Goal: Information Seeking & Learning: Learn about a topic

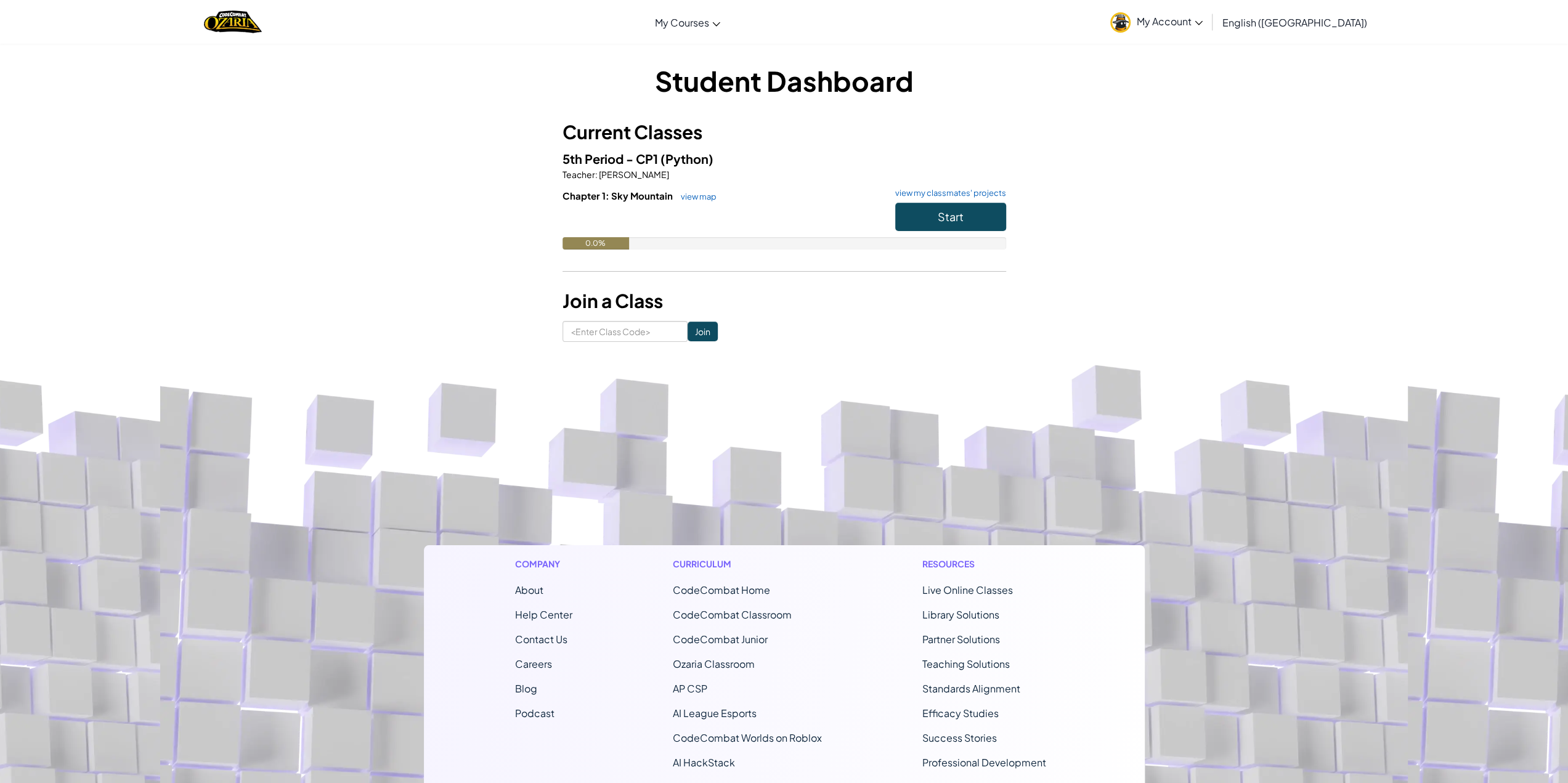
click at [1208, 29] on link "My Account" at bounding box center [1156, 21] width 105 height 39
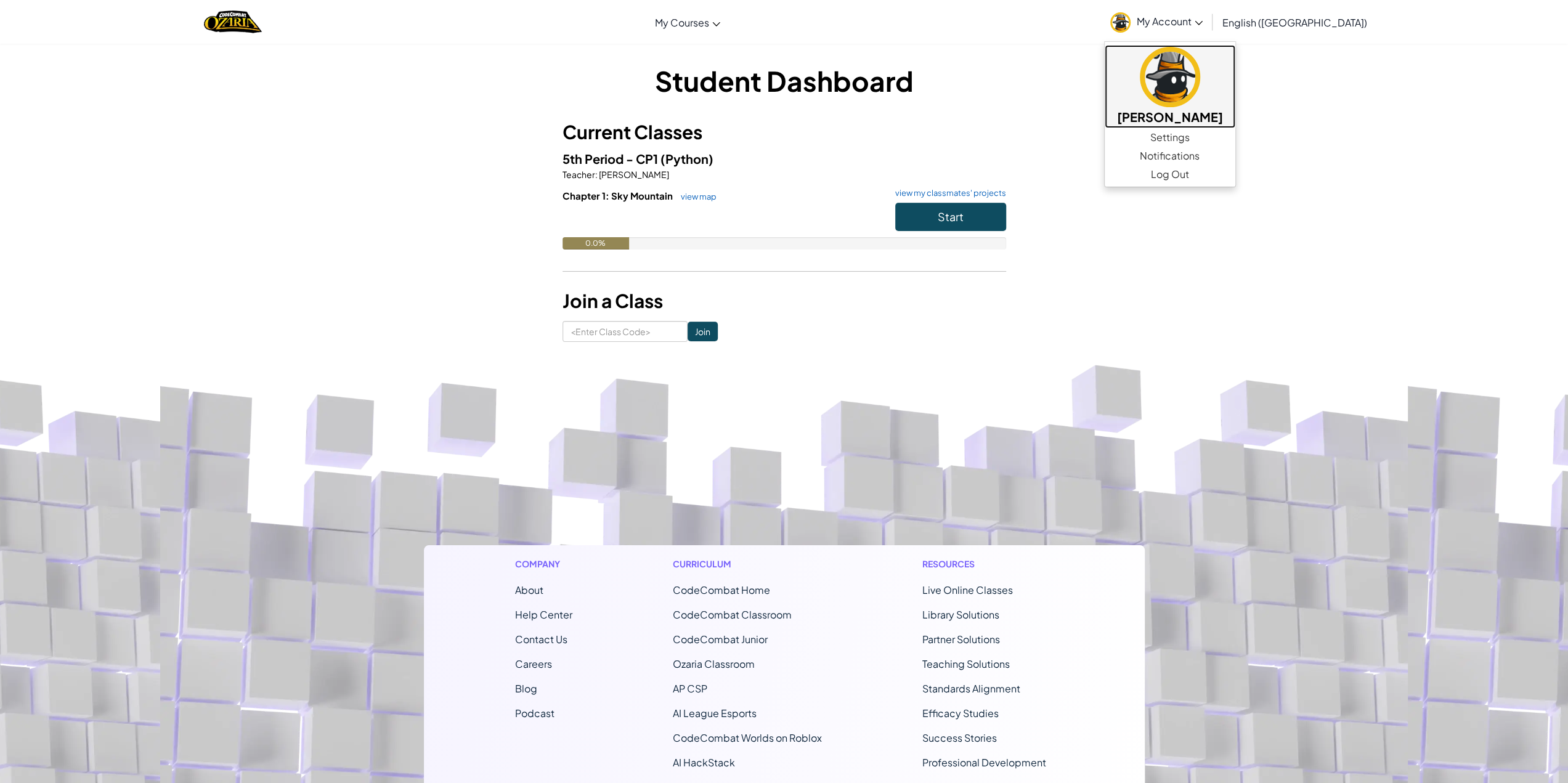
click at [1200, 101] on img at bounding box center [1170, 77] width 60 height 60
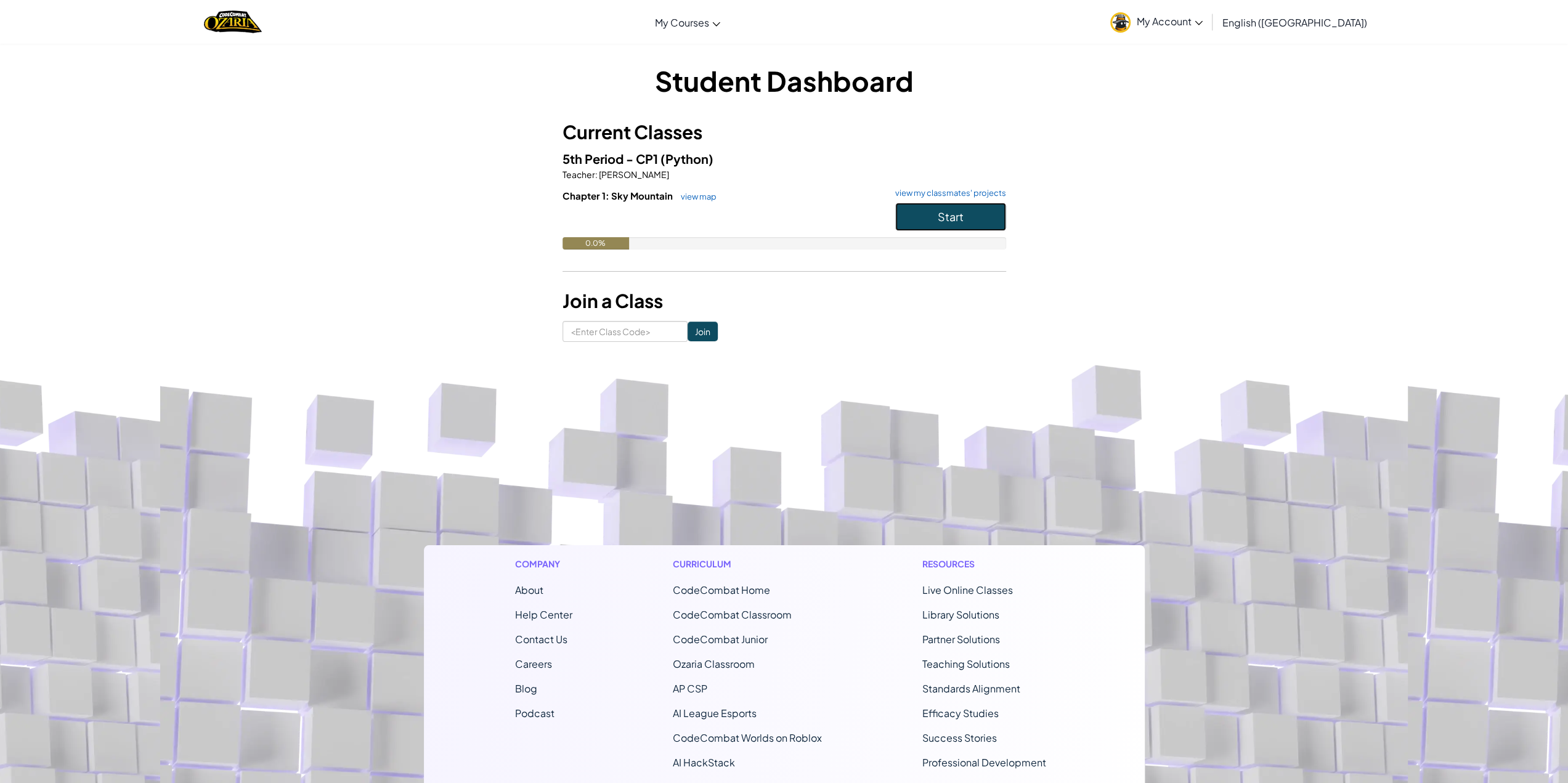
click at [944, 219] on span "Start" at bounding box center [950, 216] width 26 height 14
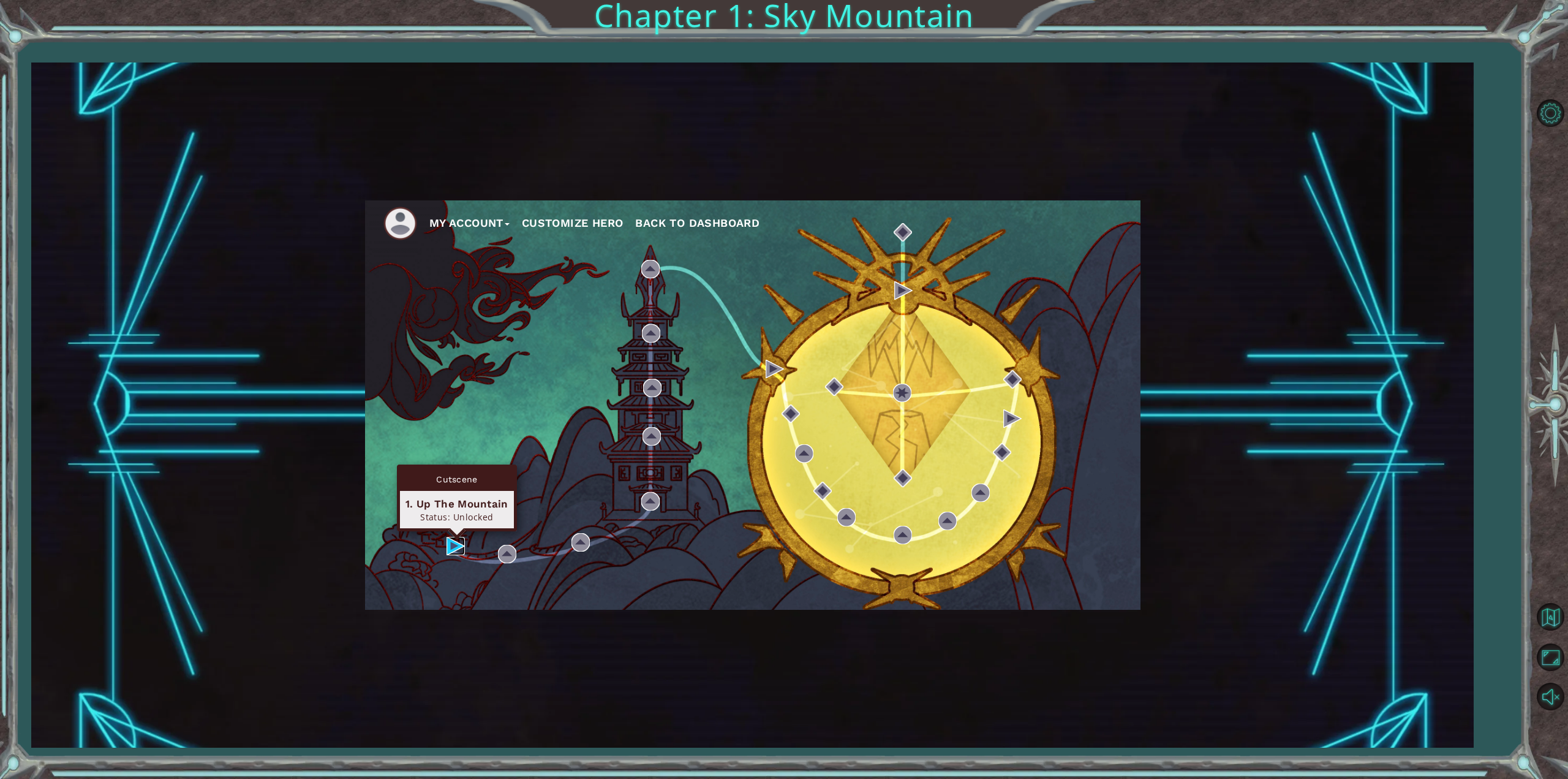
click at [455, 545] on img at bounding box center [455, 545] width 18 height 18
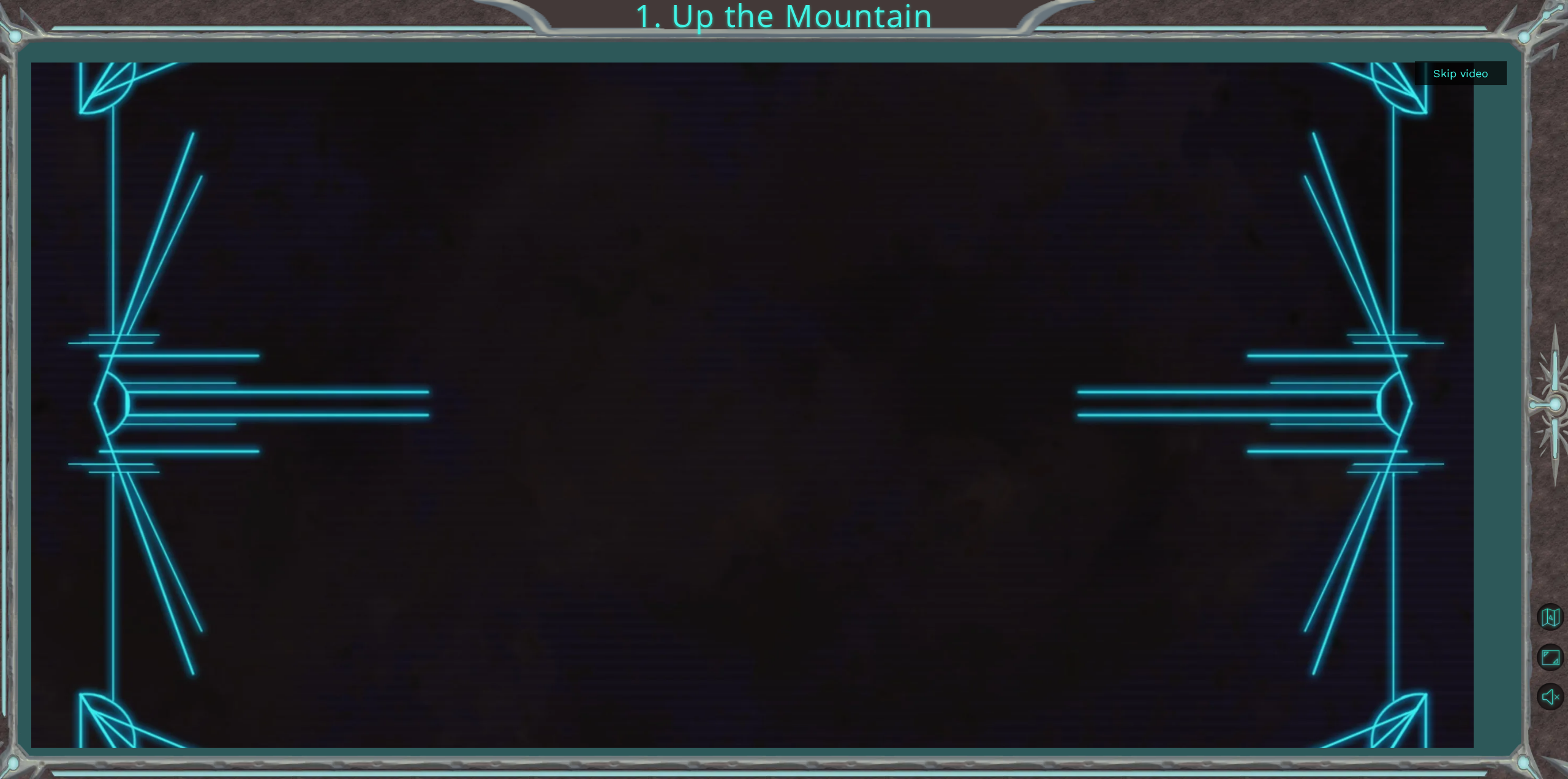
click at [1480, 71] on button "Skip video" at bounding box center [1461, 73] width 92 height 24
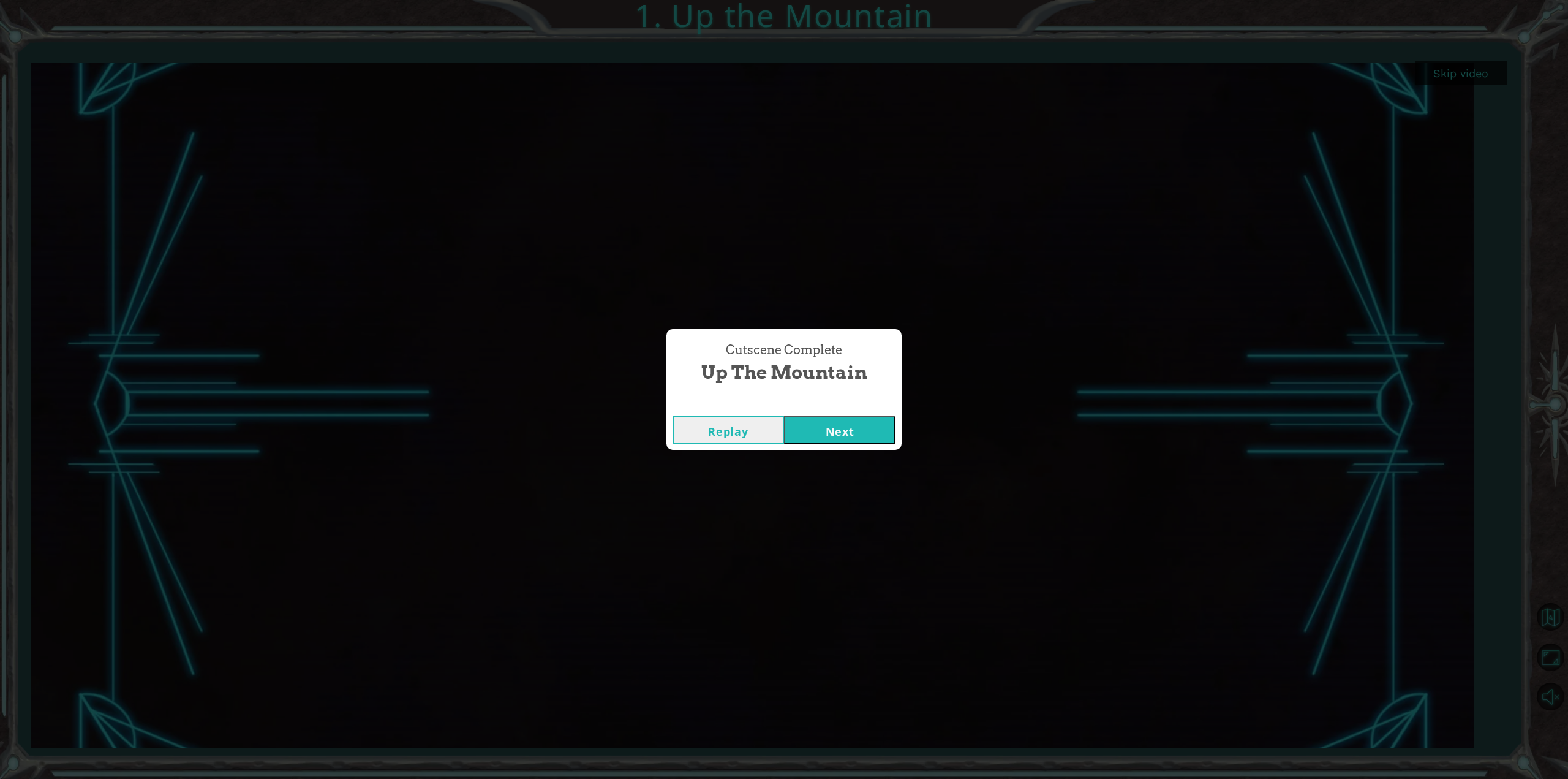
click at [848, 433] on button "Next" at bounding box center [840, 429] width 112 height 28
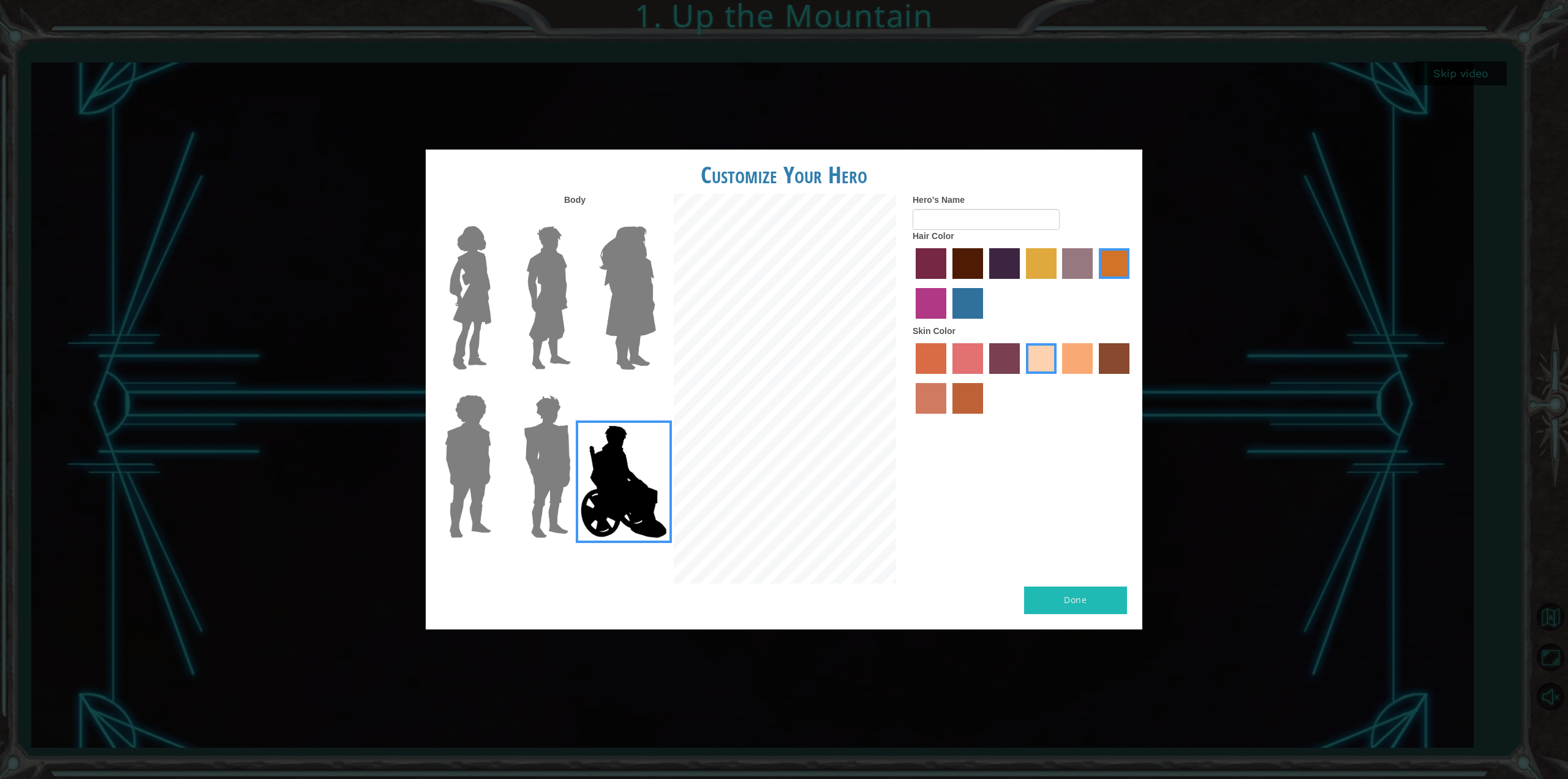
click at [539, 477] on img at bounding box center [548, 466] width 57 height 153
click at [575, 386] on input "Hero Garnet" at bounding box center [575, 386] width 0 height 0
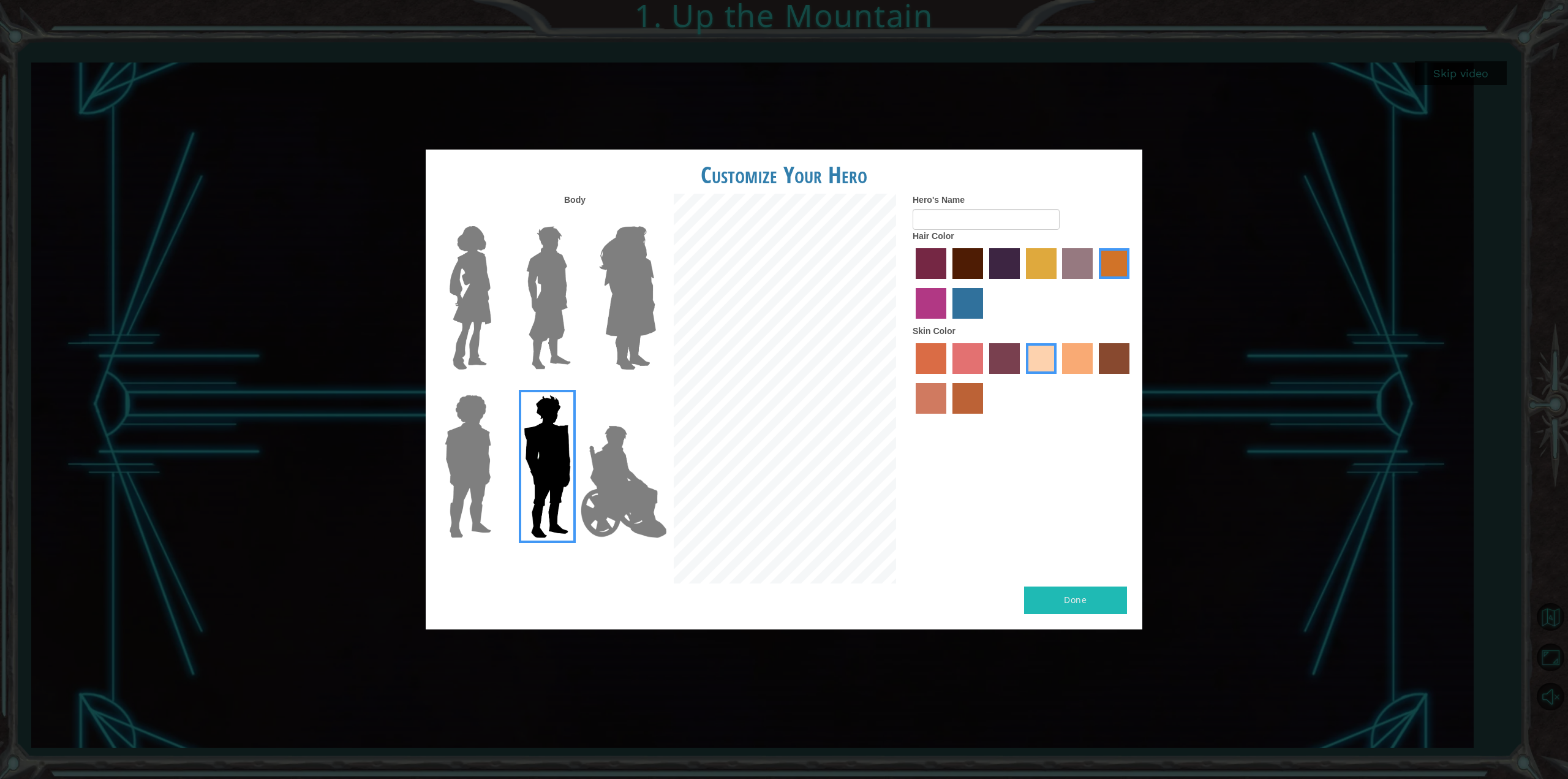
click at [462, 480] on img at bounding box center [468, 466] width 56 height 153
click at [496, 386] on input "Hero Steven" at bounding box center [496, 386] width 0 height 0
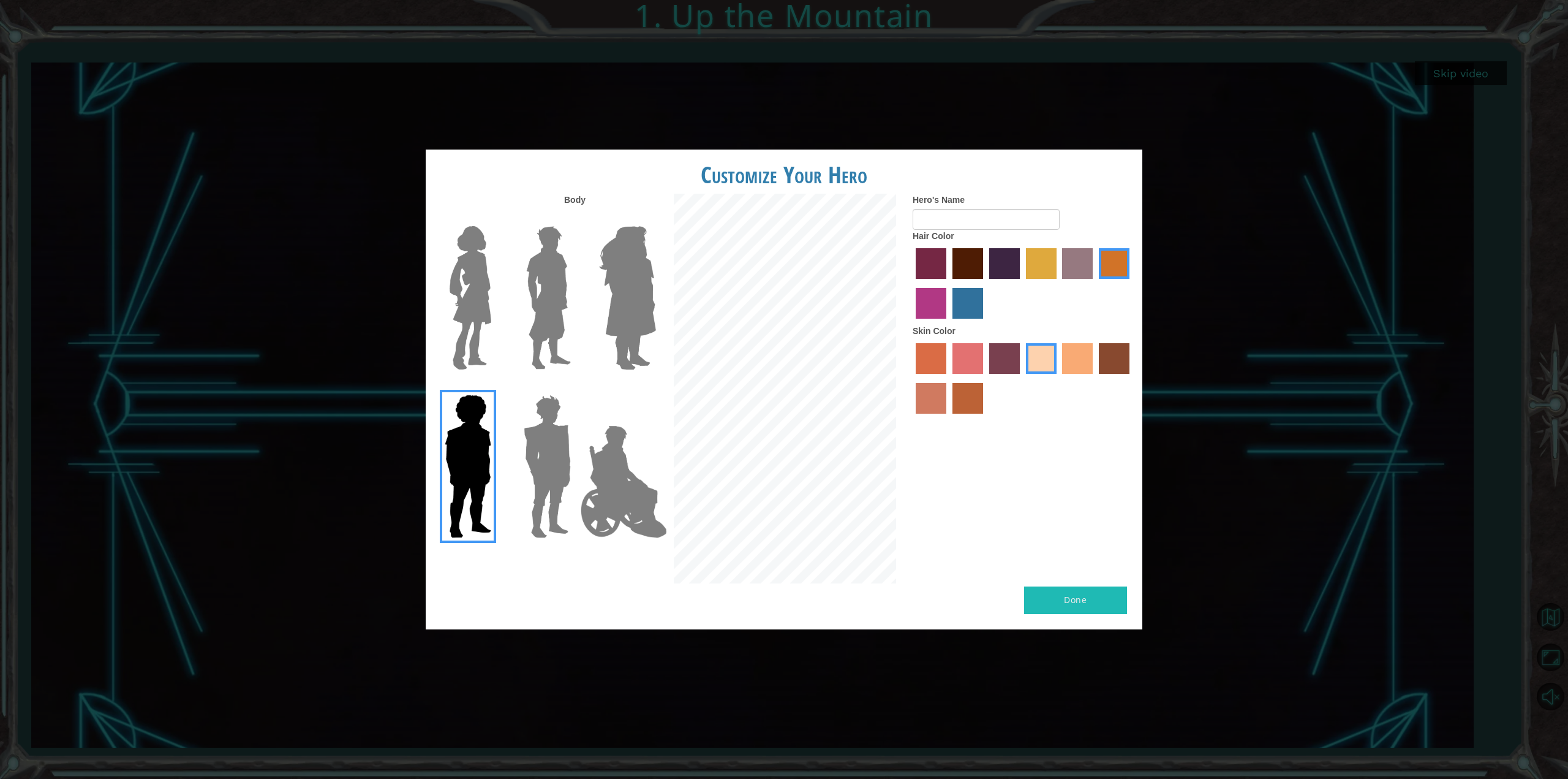
click at [549, 468] on img at bounding box center [548, 466] width 57 height 153
click at [575, 386] on input "Hero Garnet" at bounding box center [575, 386] width 0 height 0
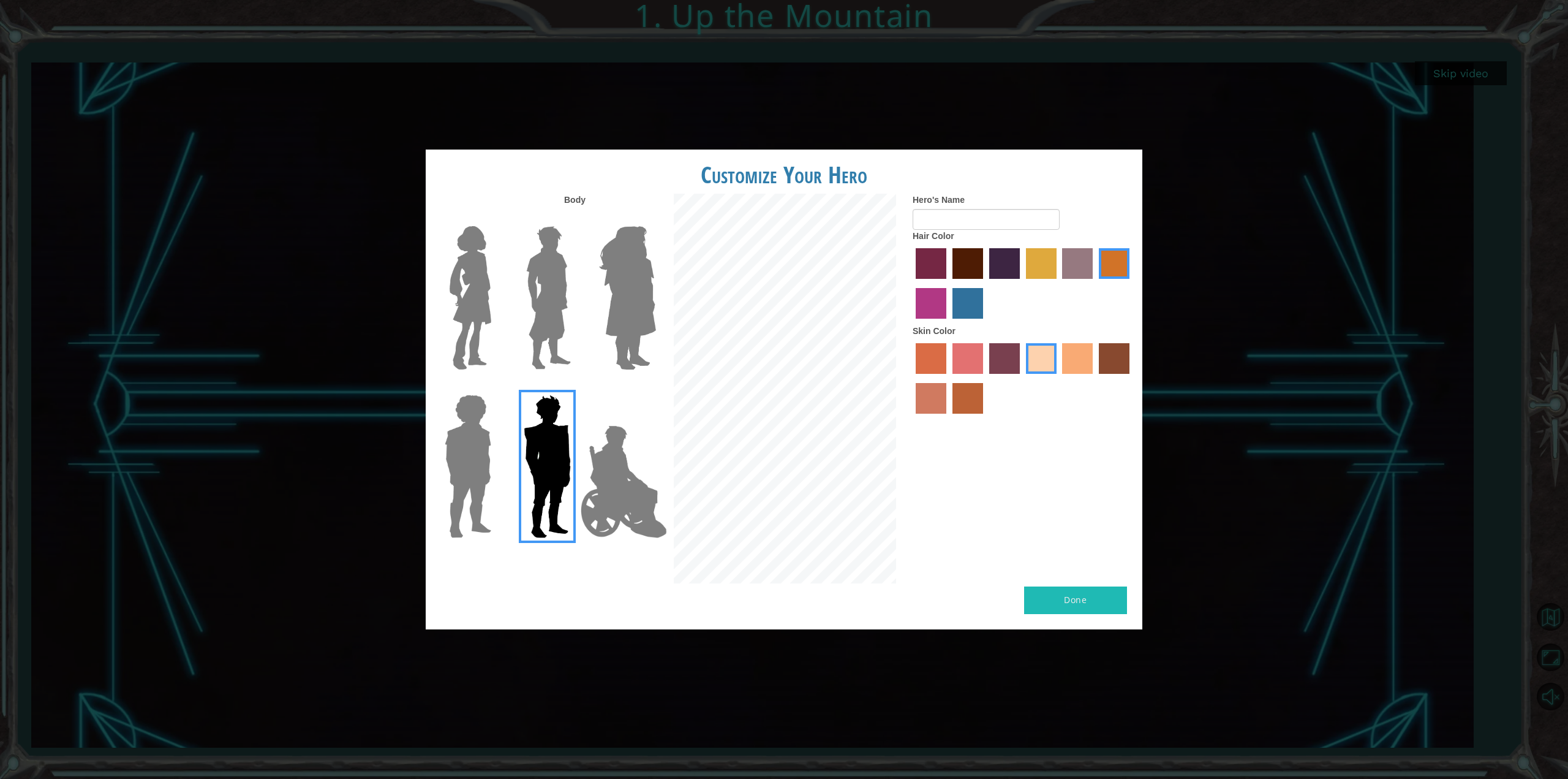
click at [545, 248] on img at bounding box center [549, 297] width 55 height 153
click at [575, 218] on input "Hero Lars" at bounding box center [575, 218] width 0 height 0
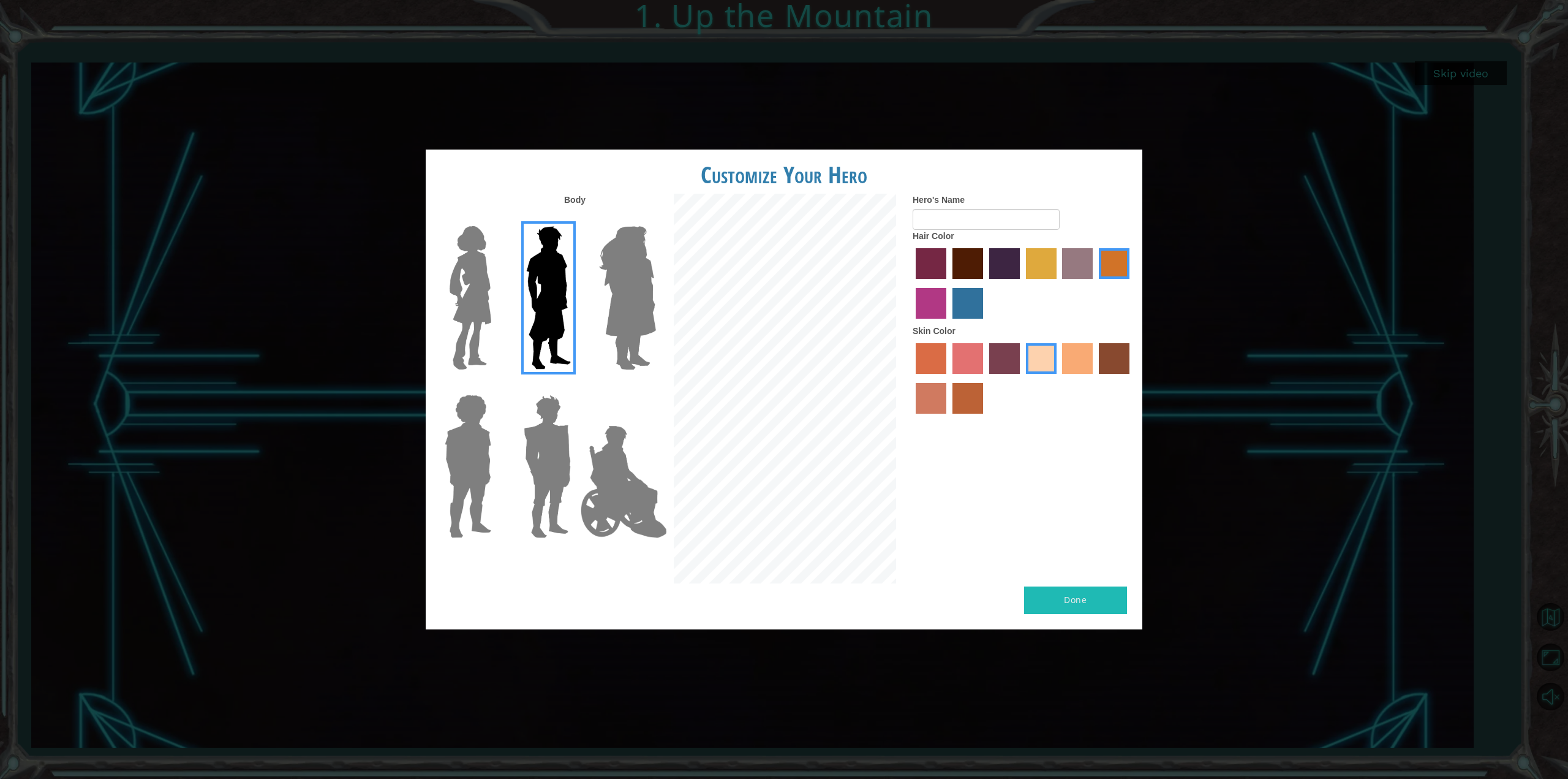
click at [1005, 256] on label "hot purple hair color" at bounding box center [1004, 263] width 31 height 31
click at [985, 283] on input "hot purple hair color" at bounding box center [985, 283] width 0 height 0
click at [969, 297] on label "lachmara hair color" at bounding box center [967, 303] width 31 height 31
click at [948, 323] on input "lachmara hair color" at bounding box center [948, 323] width 0 height 0
click at [1020, 260] on div at bounding box center [1023, 285] width 221 height 80
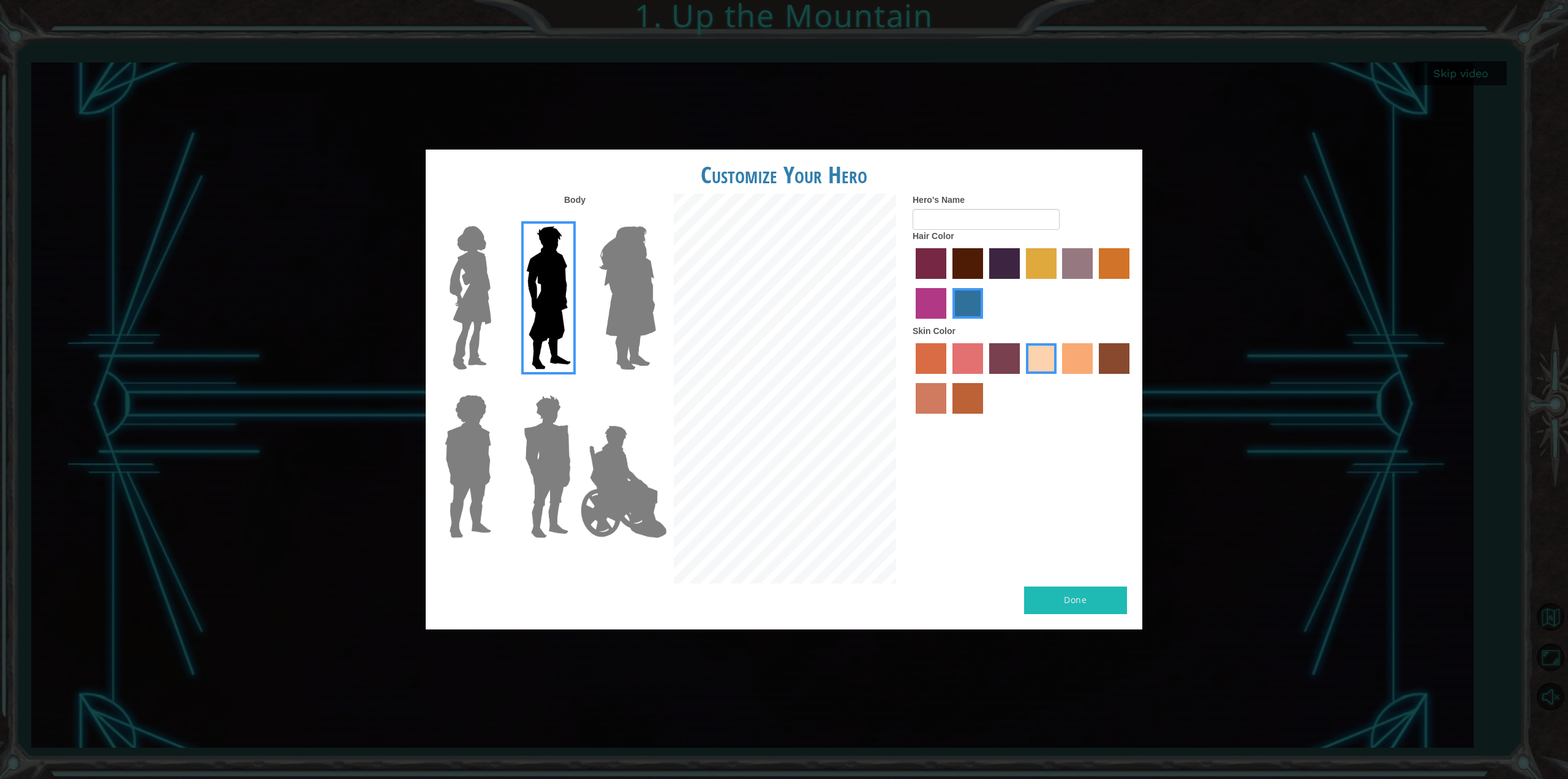
click at [1001, 260] on label "hot purple hair color" at bounding box center [1004, 263] width 31 height 31
click at [985, 283] on input "hot purple hair color" at bounding box center [985, 283] width 0 height 0
click at [952, 364] on div at bounding box center [1023, 380] width 221 height 80
click at [969, 361] on label "froly skin color" at bounding box center [967, 358] width 31 height 31
click at [948, 378] on input "froly skin color" at bounding box center [948, 378] width 0 height 0
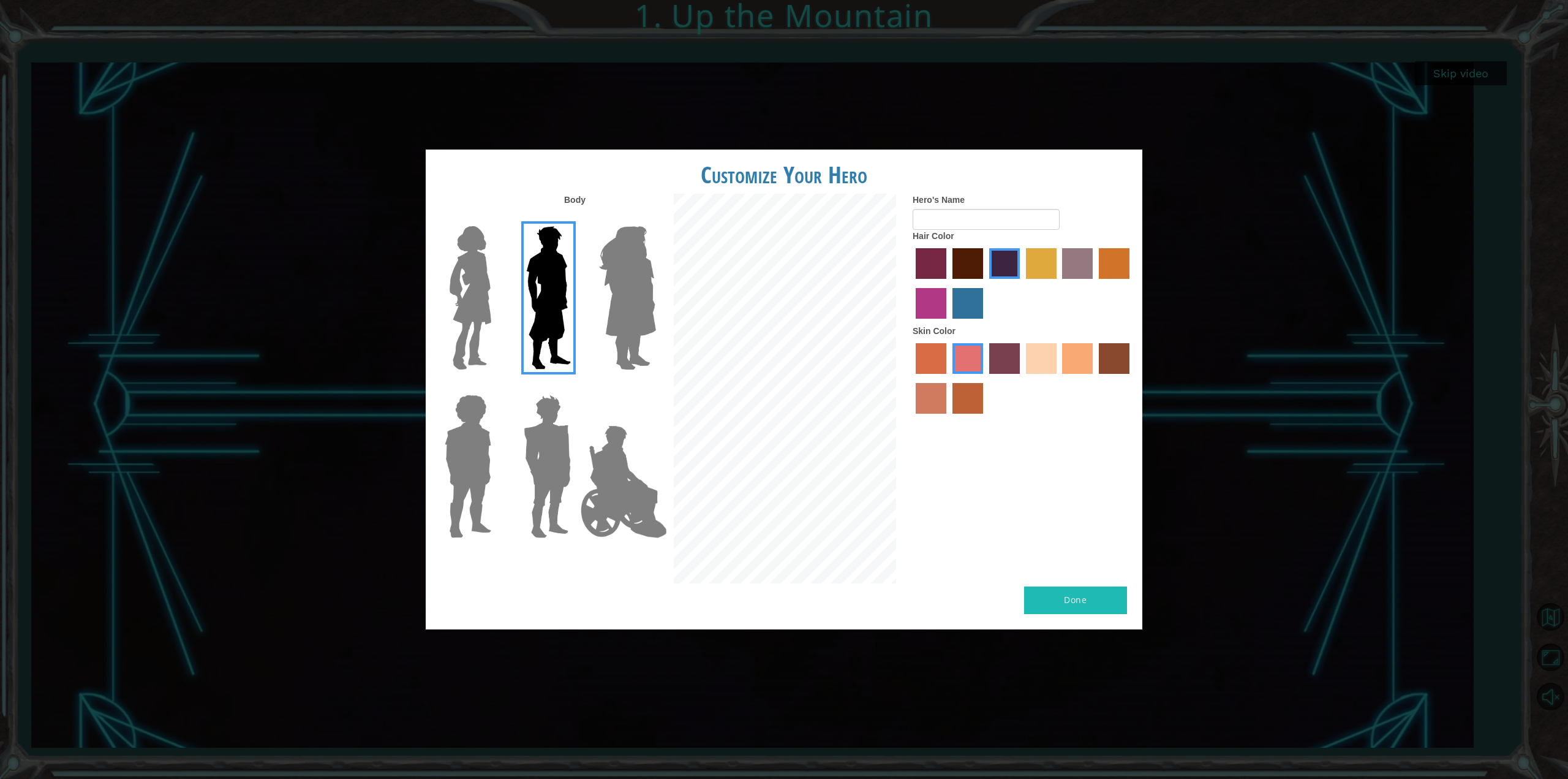
click at [928, 365] on label "sorbus skin color" at bounding box center [931, 358] width 31 height 31
click at [912, 378] on input "sorbus skin color" at bounding box center [912, 378] width 0 height 0
click at [973, 393] on label "smoke tree skin color" at bounding box center [967, 398] width 31 height 31
click at [948, 418] on input "smoke tree skin color" at bounding box center [948, 418] width 0 height 0
click at [1036, 351] on label "sandy beach skin color" at bounding box center [1041, 358] width 31 height 31
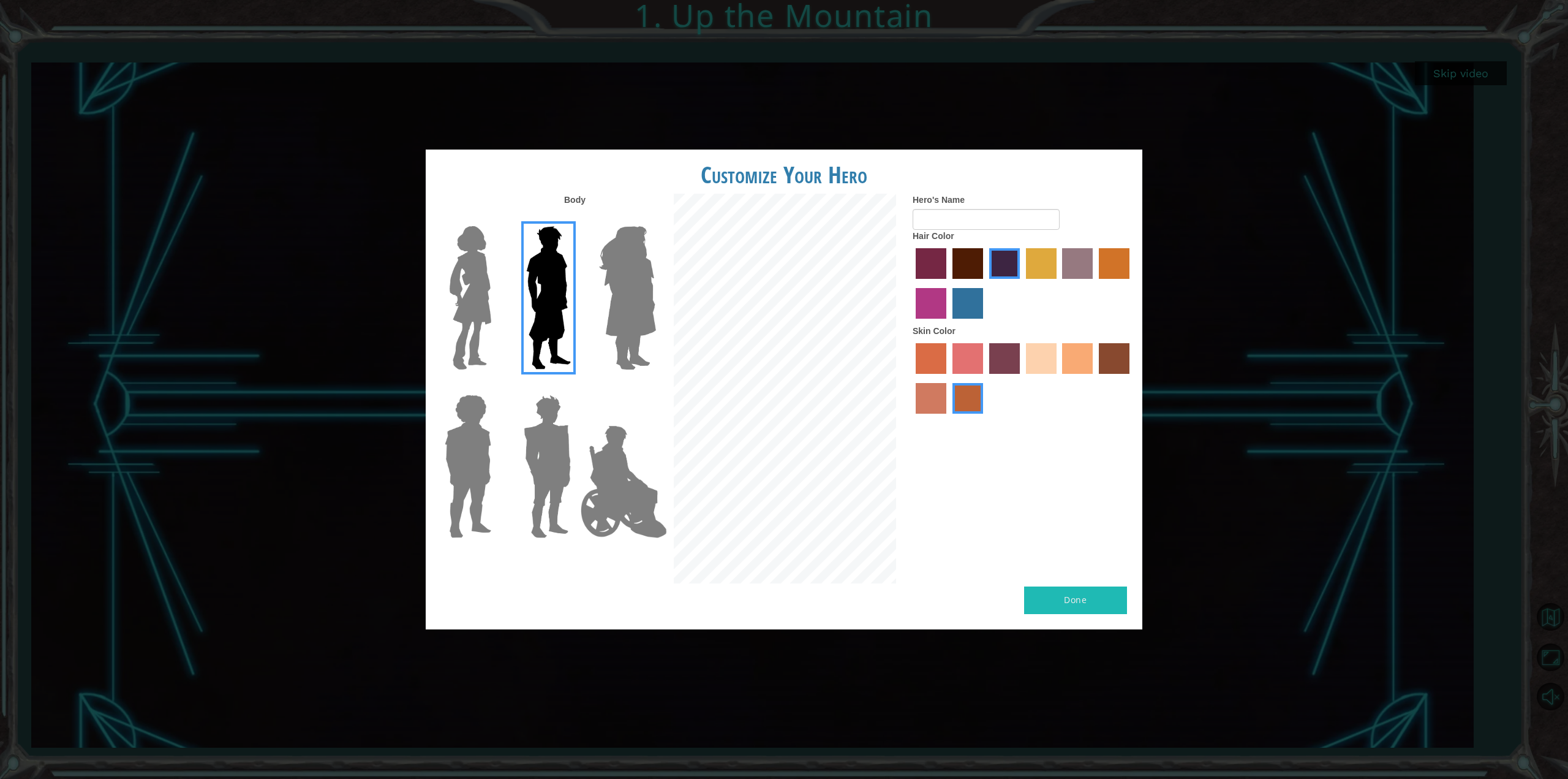
click at [1022, 378] on input "sandy beach skin color" at bounding box center [1022, 378] width 0 height 0
click at [1085, 351] on label "tacao skin color" at bounding box center [1077, 358] width 31 height 31
click at [1058, 378] on input "tacao skin color" at bounding box center [1058, 378] width 0 height 0
click at [665, 265] on div at bounding box center [784, 390] width 239 height 393
click at [633, 297] on img at bounding box center [628, 297] width 66 height 153
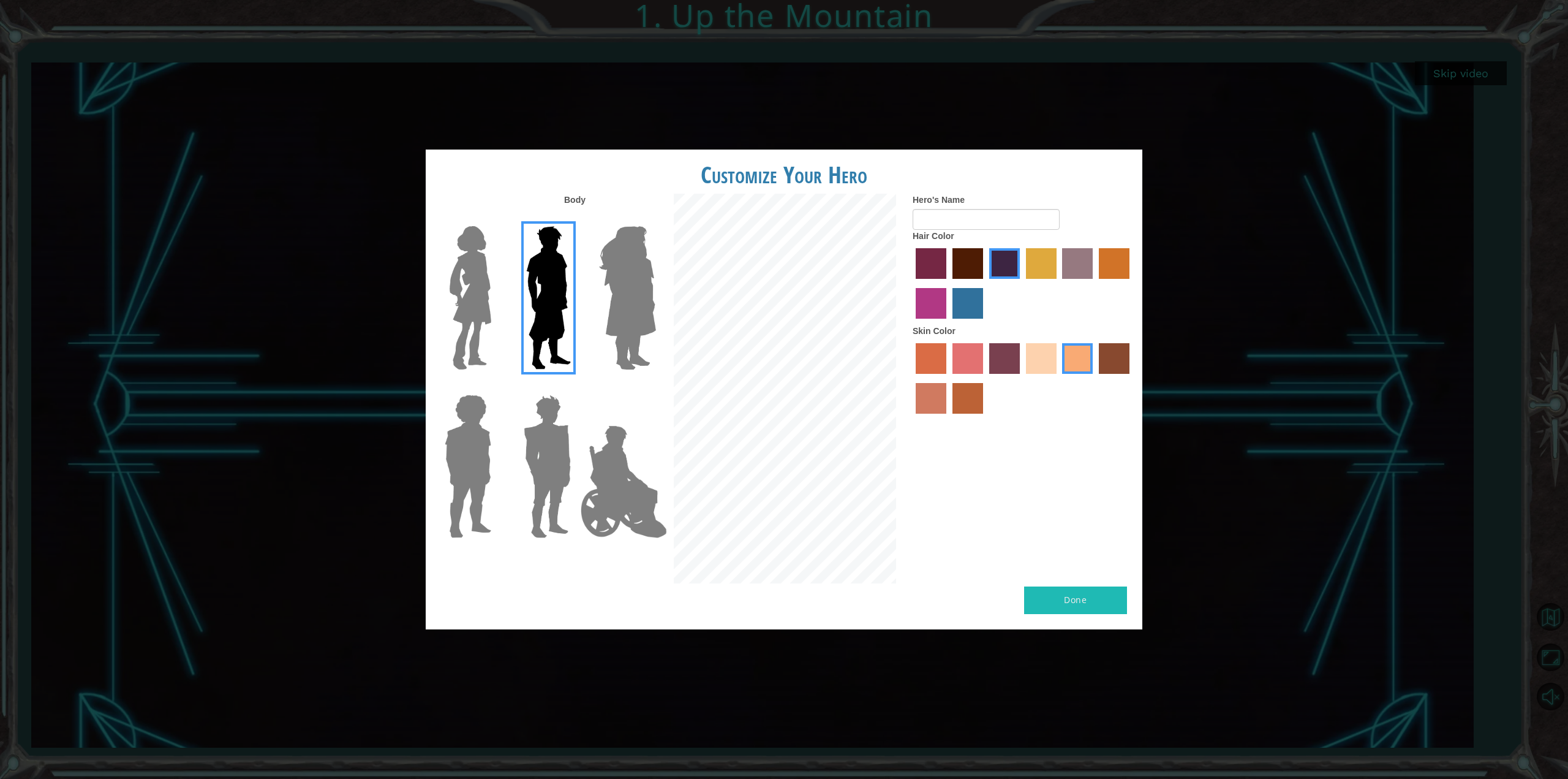
click at [655, 218] on input "Hero Amethyst" at bounding box center [655, 218] width 0 height 0
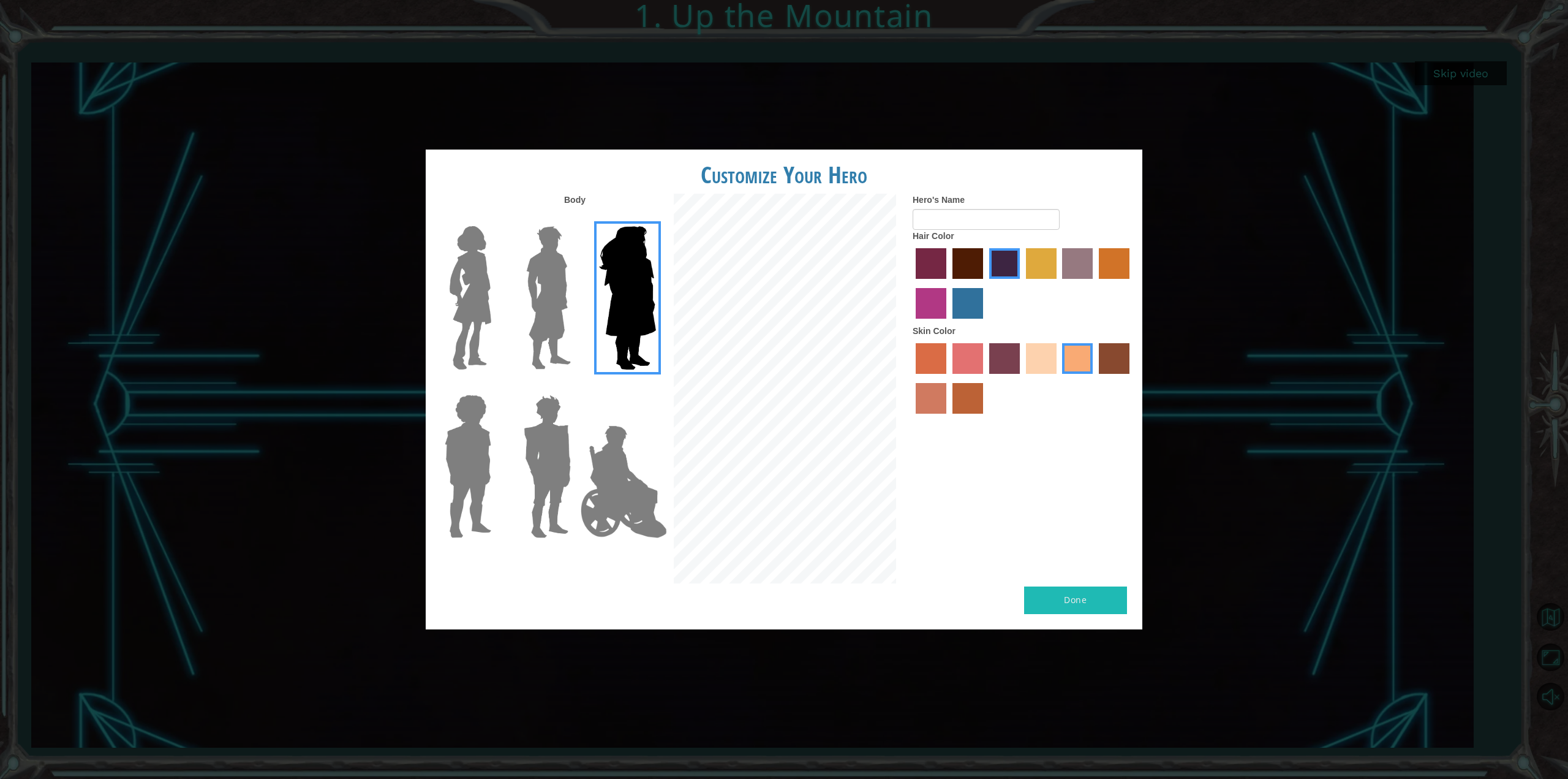
click at [555, 291] on img at bounding box center [549, 297] width 55 height 153
click at [575, 218] on input "Hero Lars" at bounding box center [575, 218] width 0 height 0
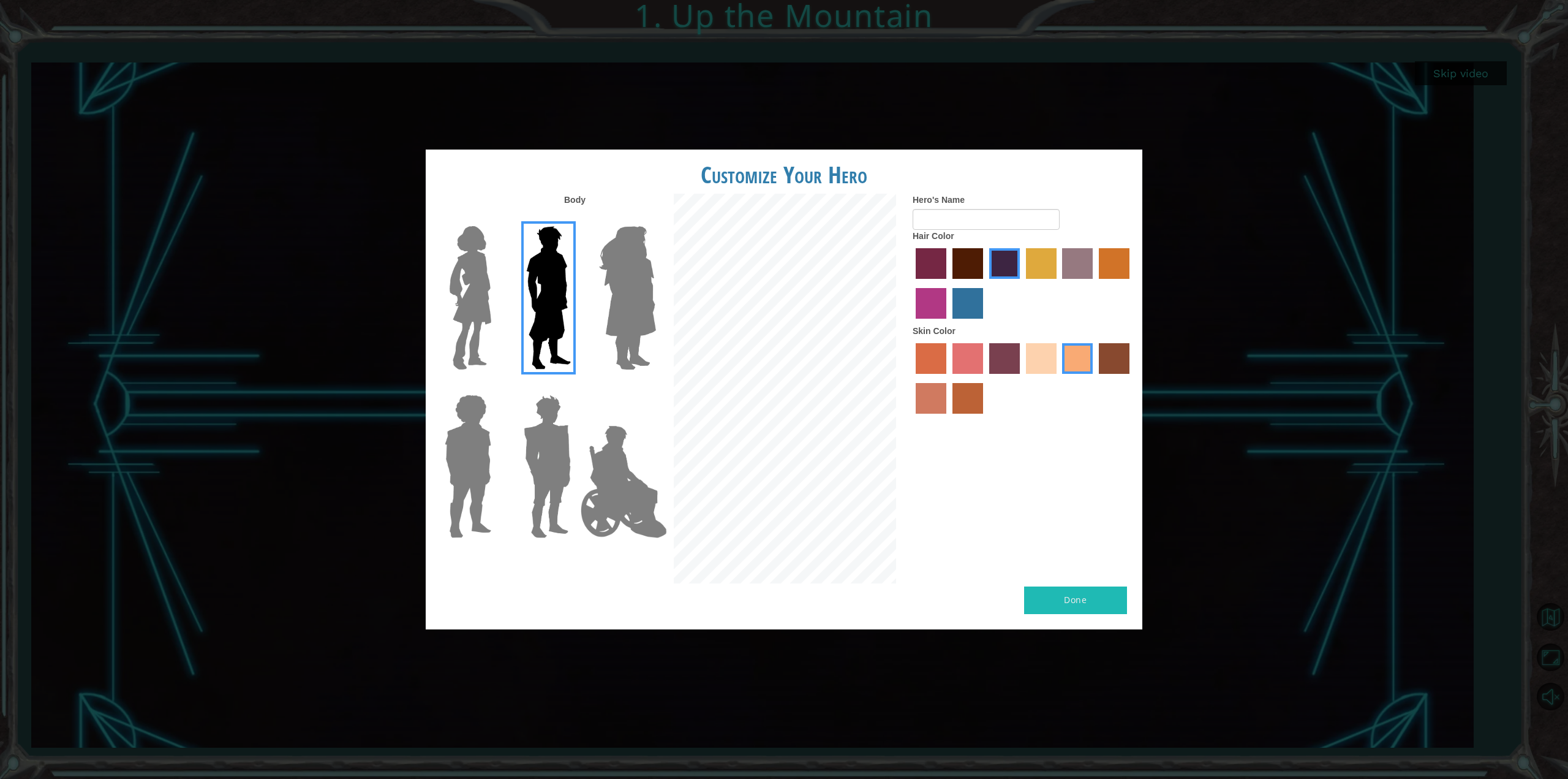
click at [500, 291] on div at bounding box center [465, 293] width 80 height 169
click at [1105, 605] on button "Done" at bounding box center [1076, 600] width 103 height 28
click at [1065, 193] on div "Customize Your Hero" at bounding box center [784, 172] width 716 height 44
click at [1027, 214] on input "Hero's Name" at bounding box center [986, 219] width 147 height 21
type input "Super Siah"
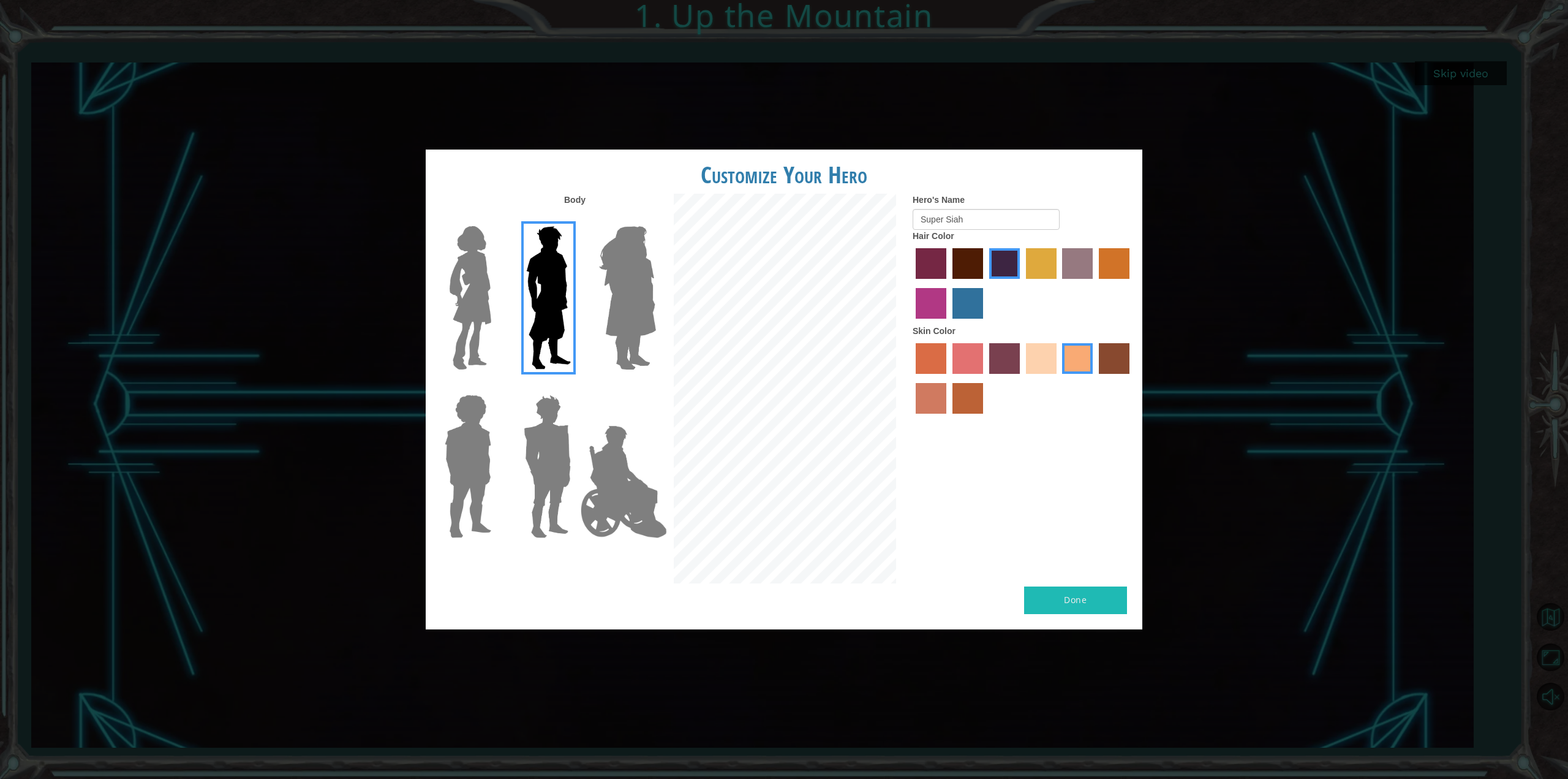
click at [1107, 594] on button "Done" at bounding box center [1076, 600] width 103 height 28
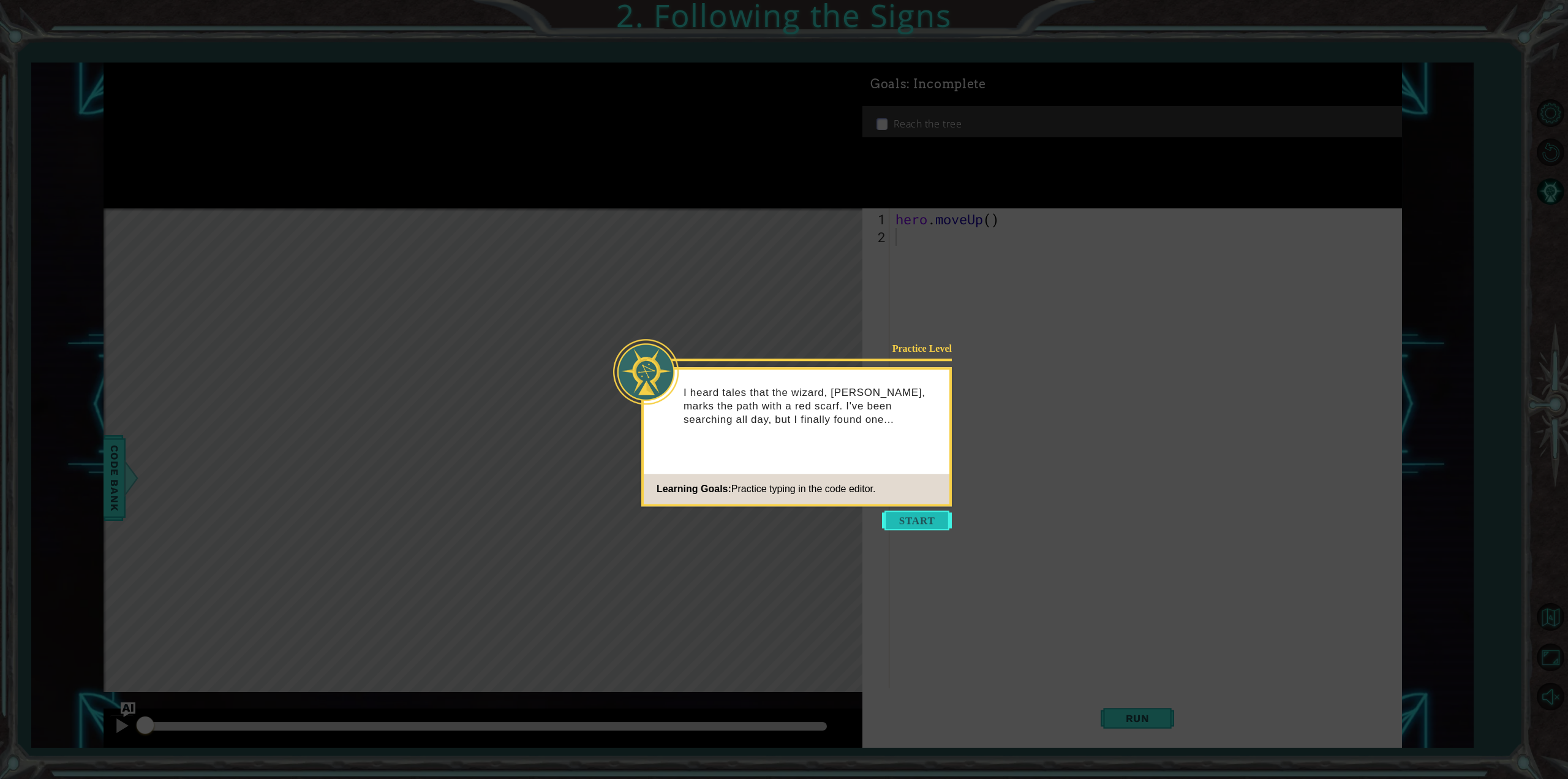
click at [925, 515] on button "Start" at bounding box center [917, 520] width 70 height 20
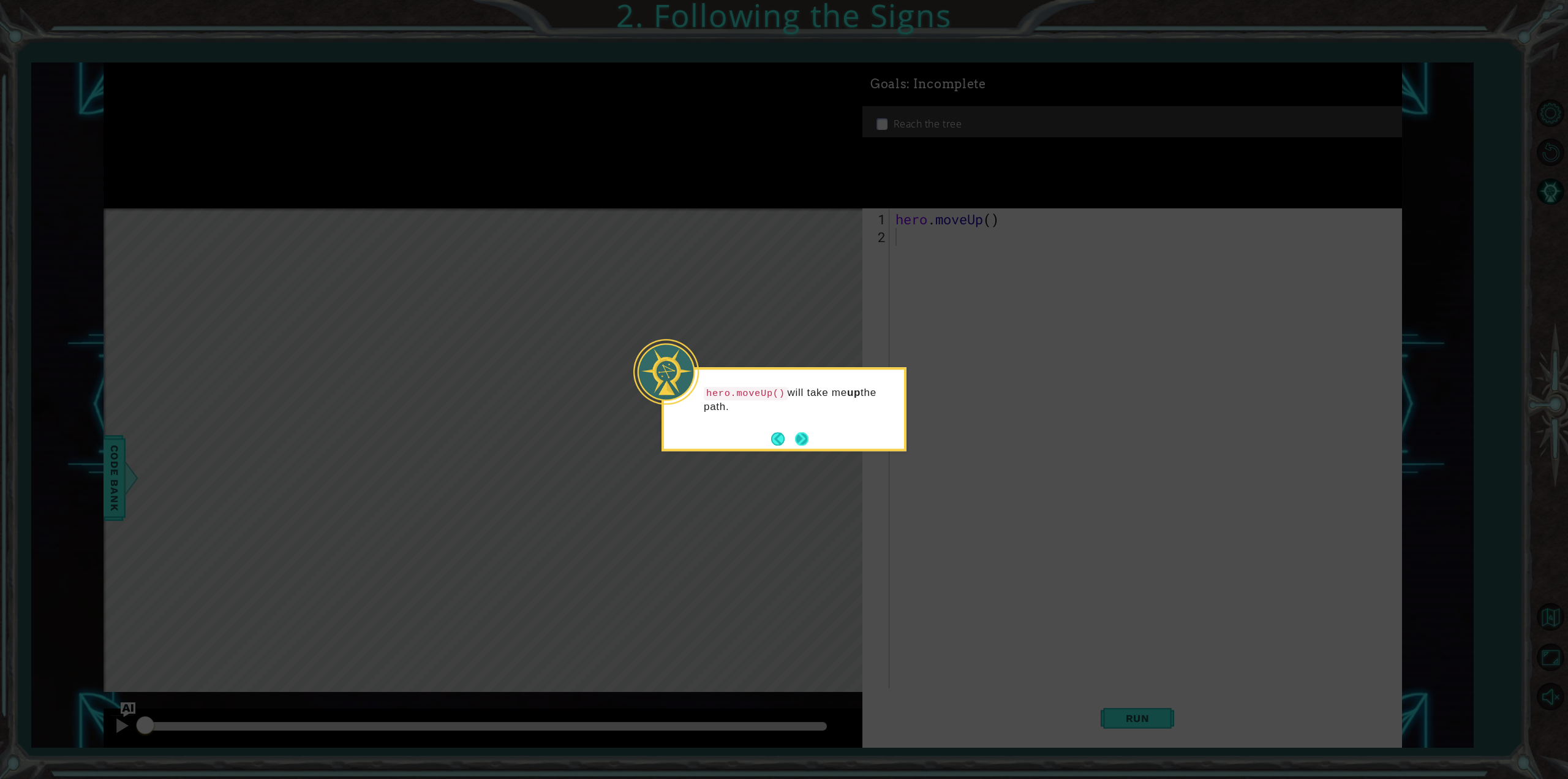
click at [800, 432] on button "Next" at bounding box center [802, 439] width 23 height 23
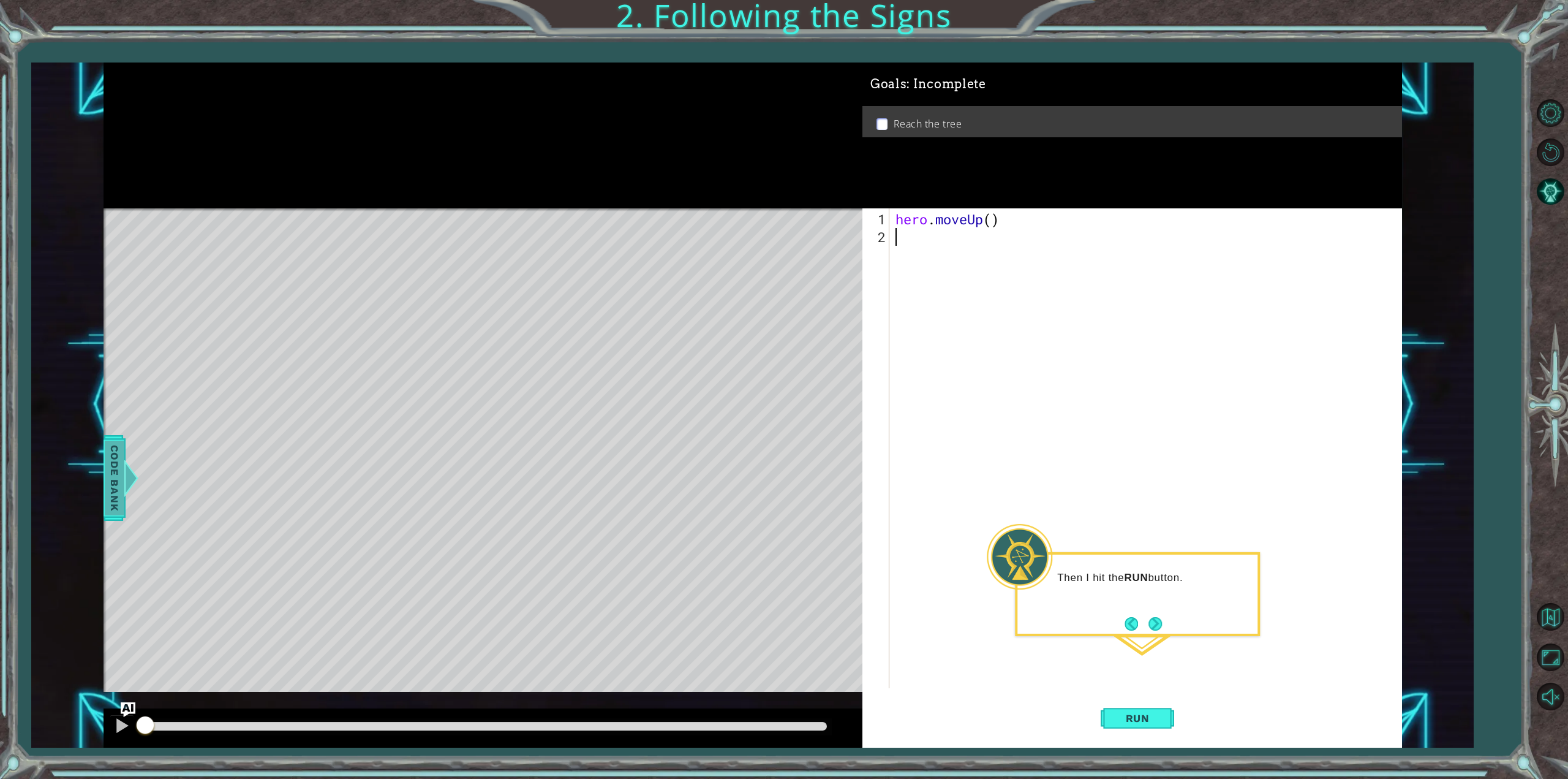
click at [130, 475] on div at bounding box center [131, 477] width 15 height 36
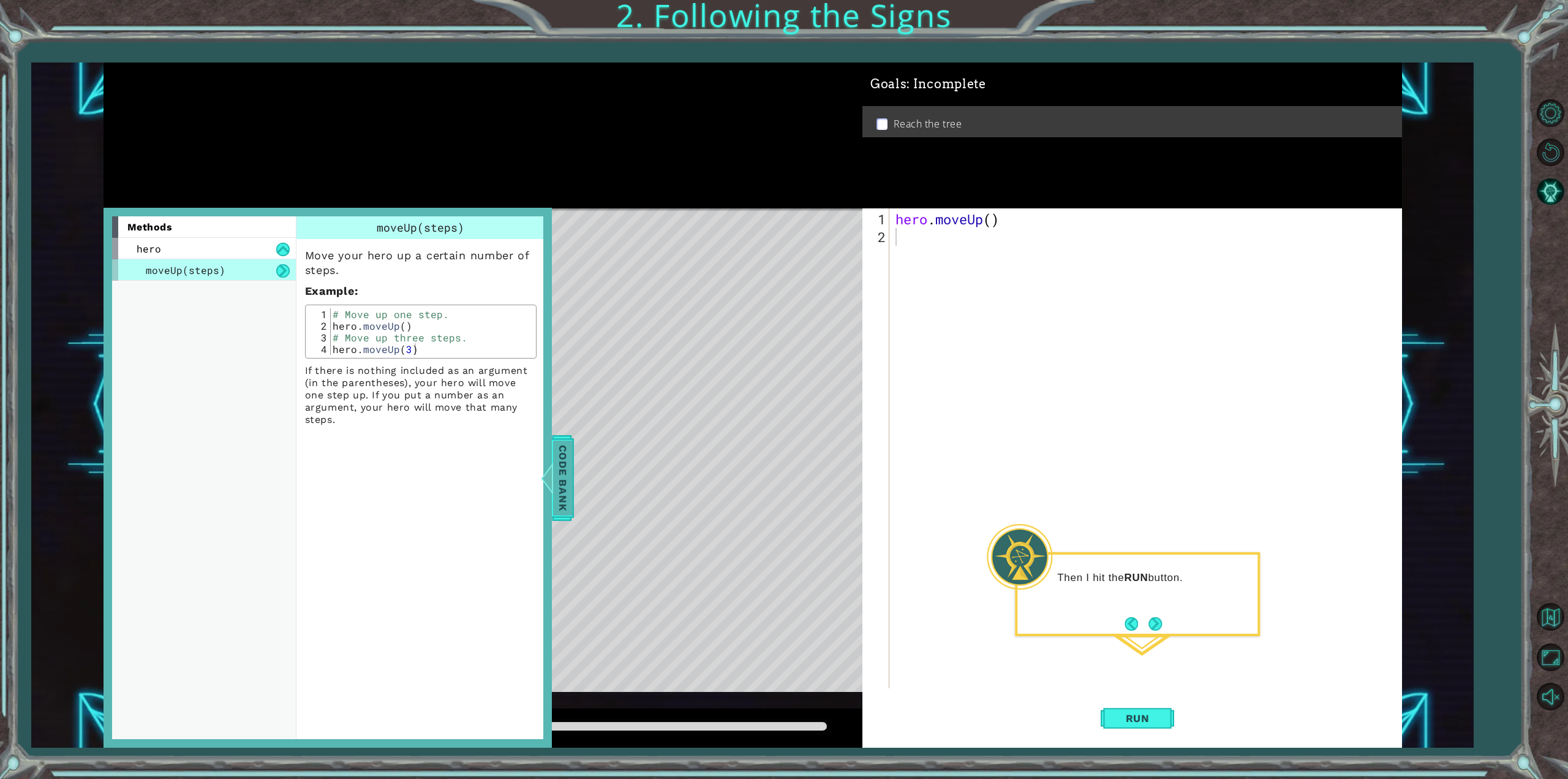
click at [559, 465] on span "Code Bank" at bounding box center [563, 477] width 20 height 74
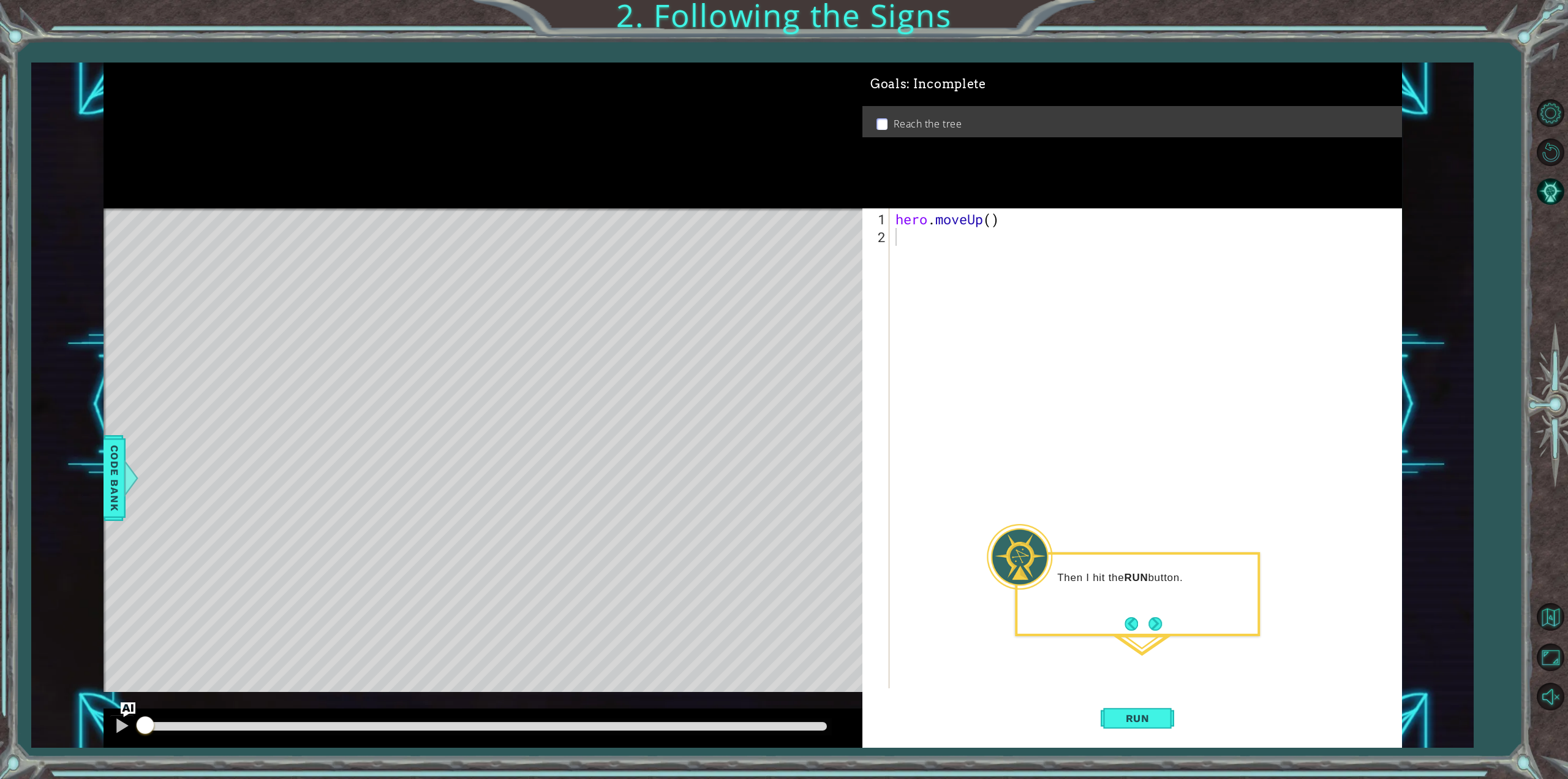
drag, startPoint x: 503, startPoint y: 540, endPoint x: 492, endPoint y: 264, distance: 276.2
click at [492, 264] on div "Level Map" at bounding box center [386, 389] width 566 height 361
drag, startPoint x: 146, startPoint y: 716, endPoint x: 110, endPoint y: 720, distance: 36.2
click at [110, 720] on div at bounding box center [483, 728] width 759 height 40
click at [1148, 619] on button "Next" at bounding box center [1156, 623] width 17 height 17
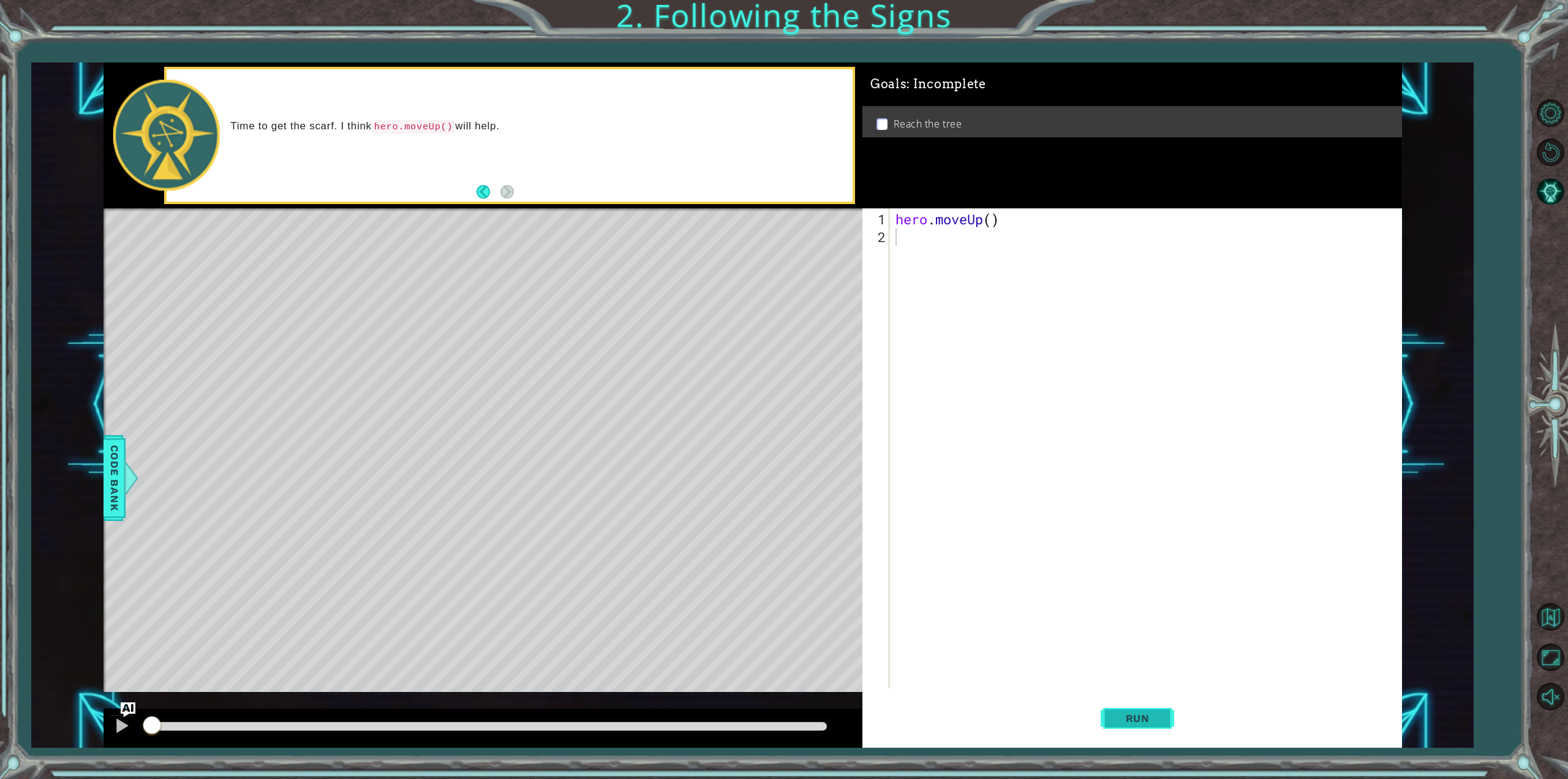
click at [1120, 720] on span "Run" at bounding box center [1137, 717] width 48 height 12
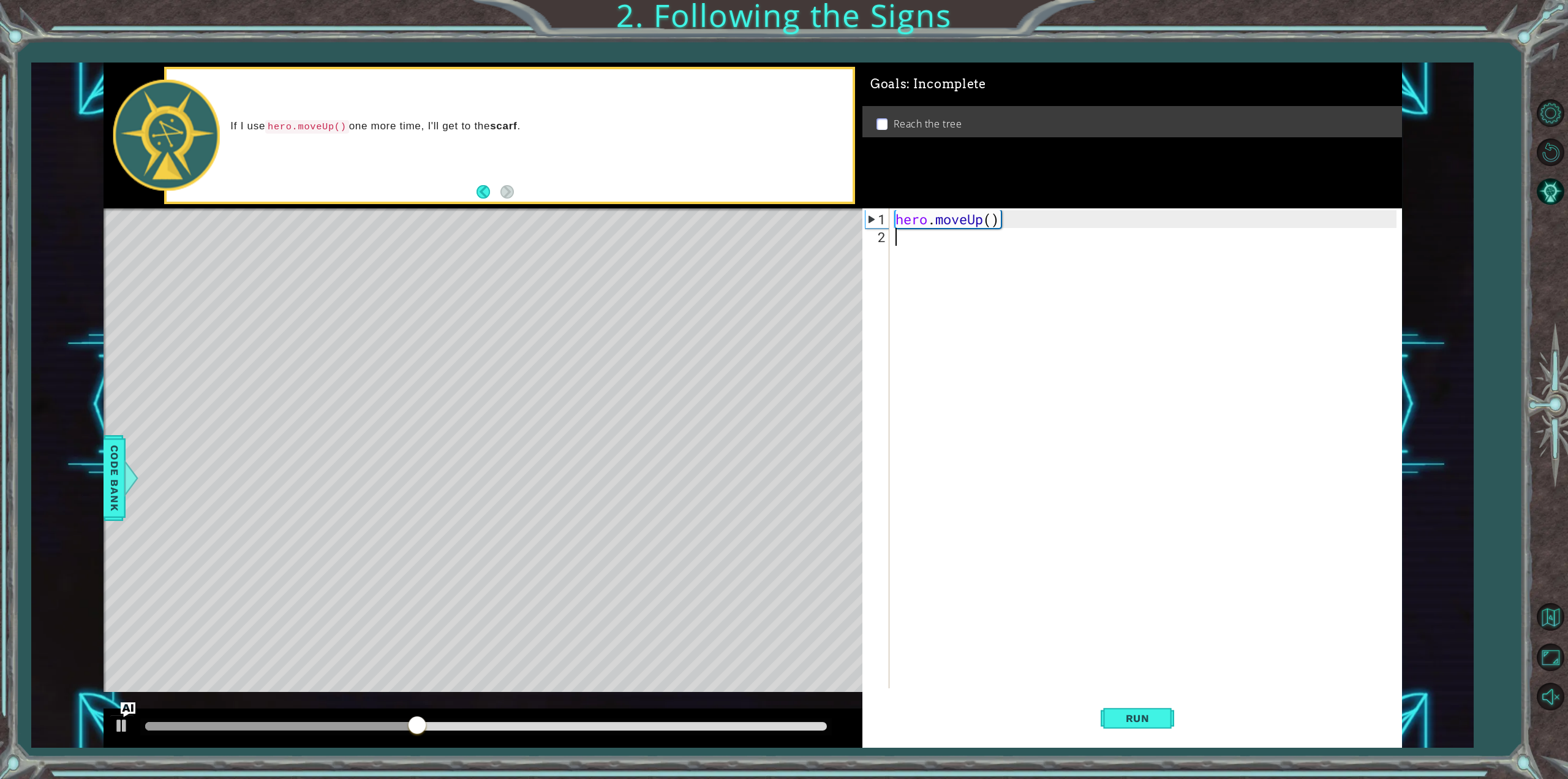
click at [990, 222] on div "hero . moveUp ( )" at bounding box center [1148, 467] width 510 height 515
type textarea "hero.moveUp()"
click at [952, 245] on div "hero . moveUp ( )" at bounding box center [1148, 467] width 510 height 515
type textarea "hero."
click at [1156, 724] on span "Run" at bounding box center [1137, 717] width 48 height 12
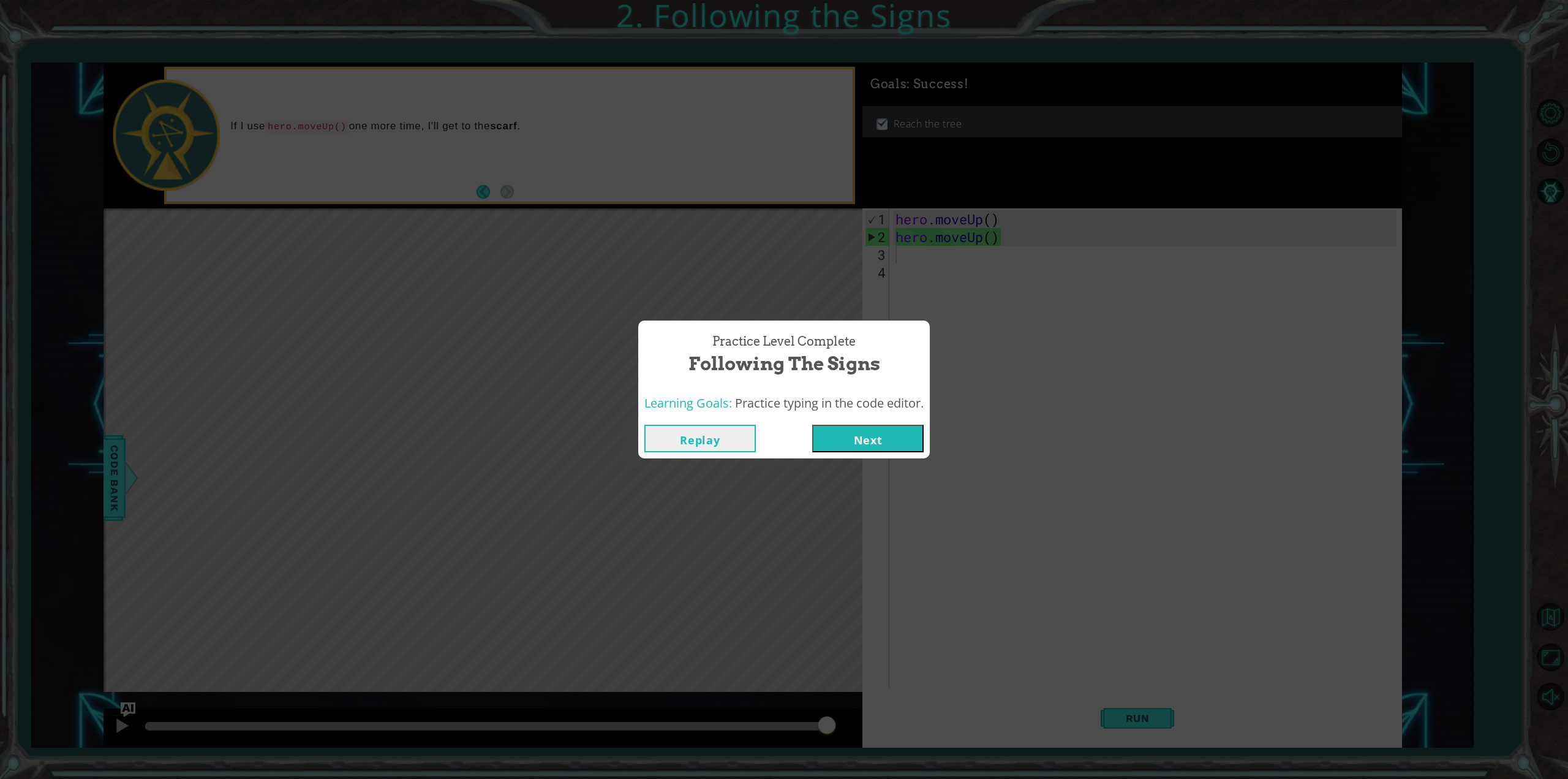
click at [887, 433] on button "Next" at bounding box center [868, 438] width 112 height 28
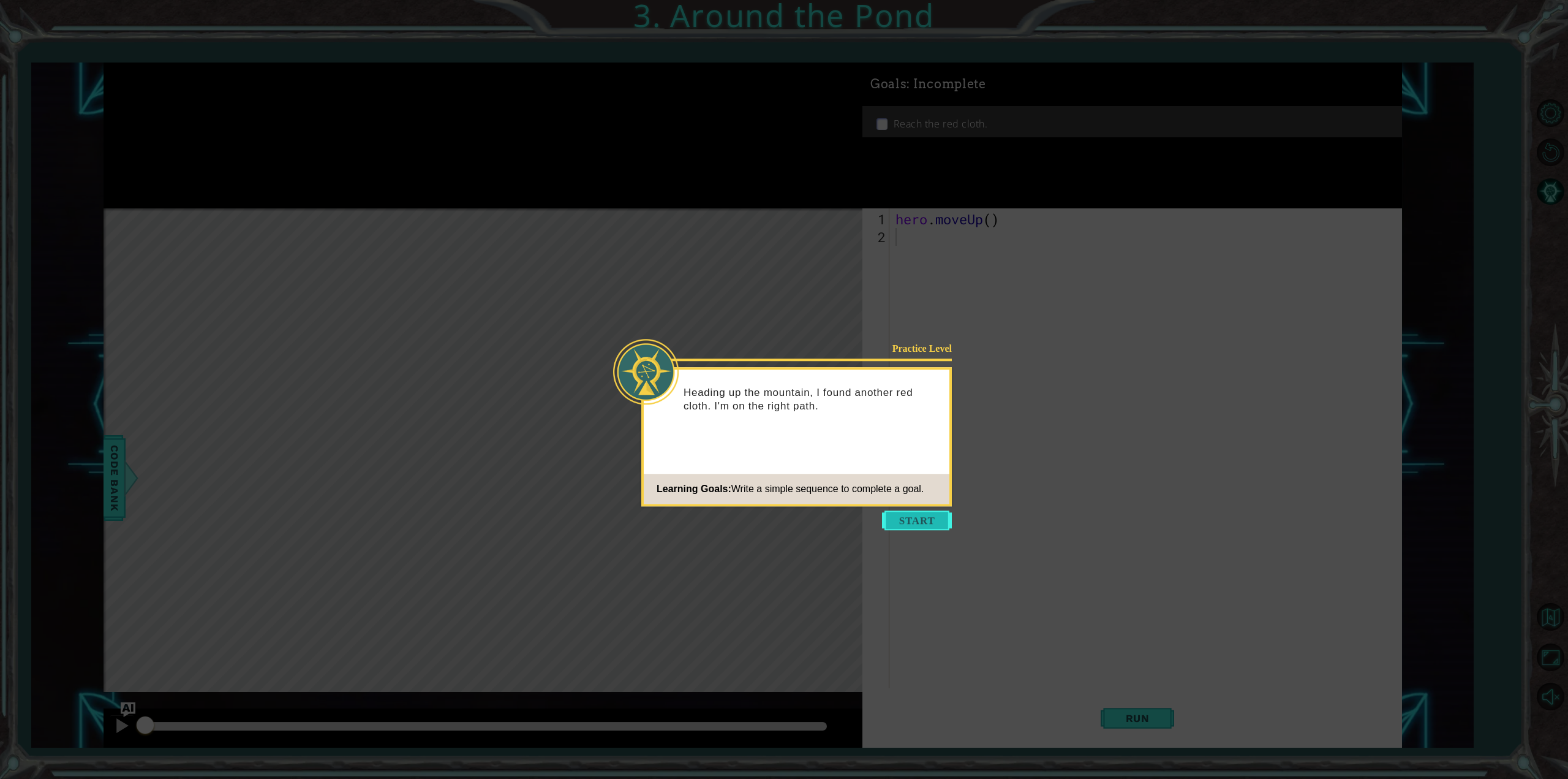
click at [898, 518] on button "Start" at bounding box center [917, 520] width 70 height 20
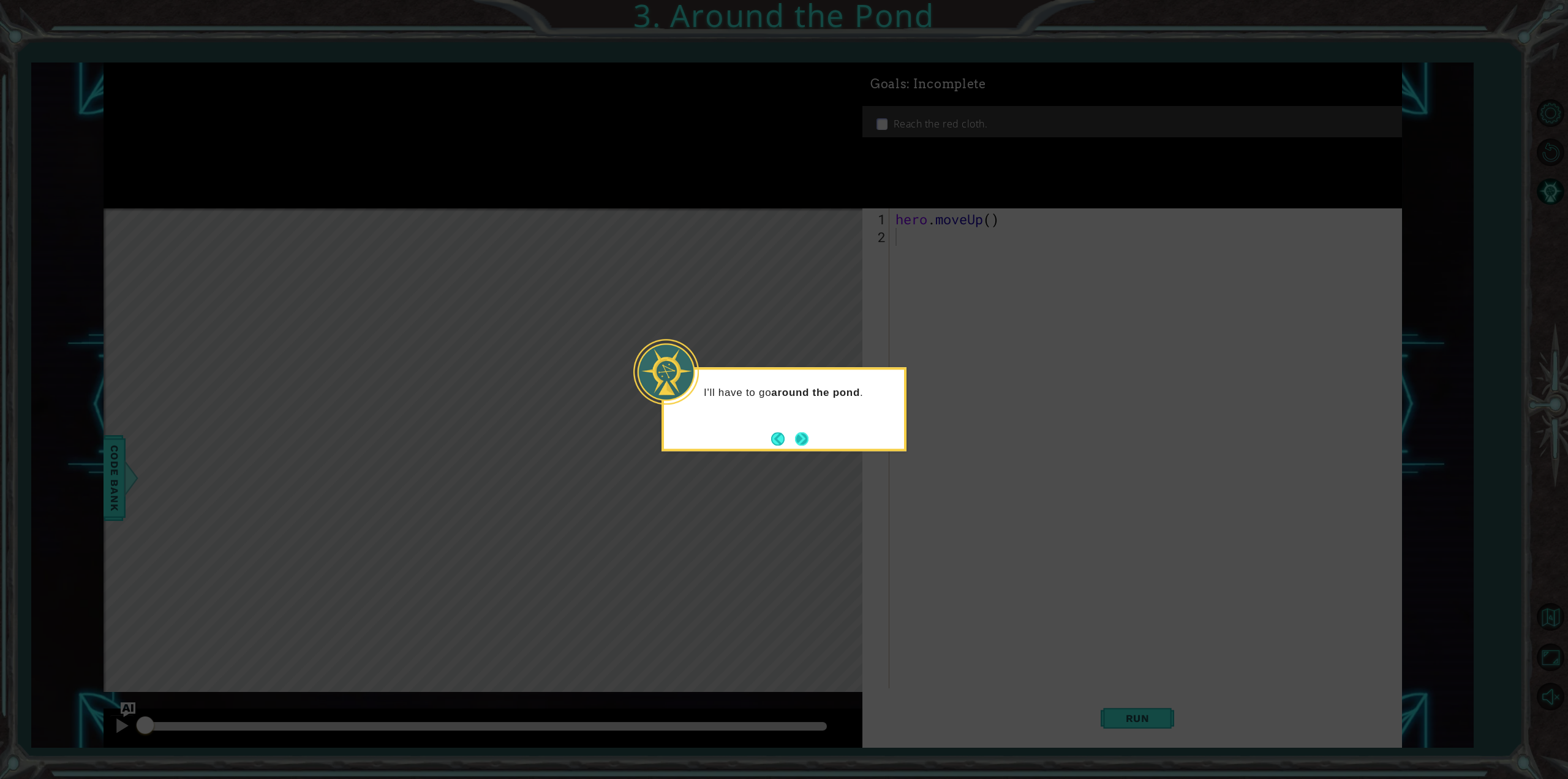
click at [802, 435] on button "Next" at bounding box center [801, 439] width 18 height 18
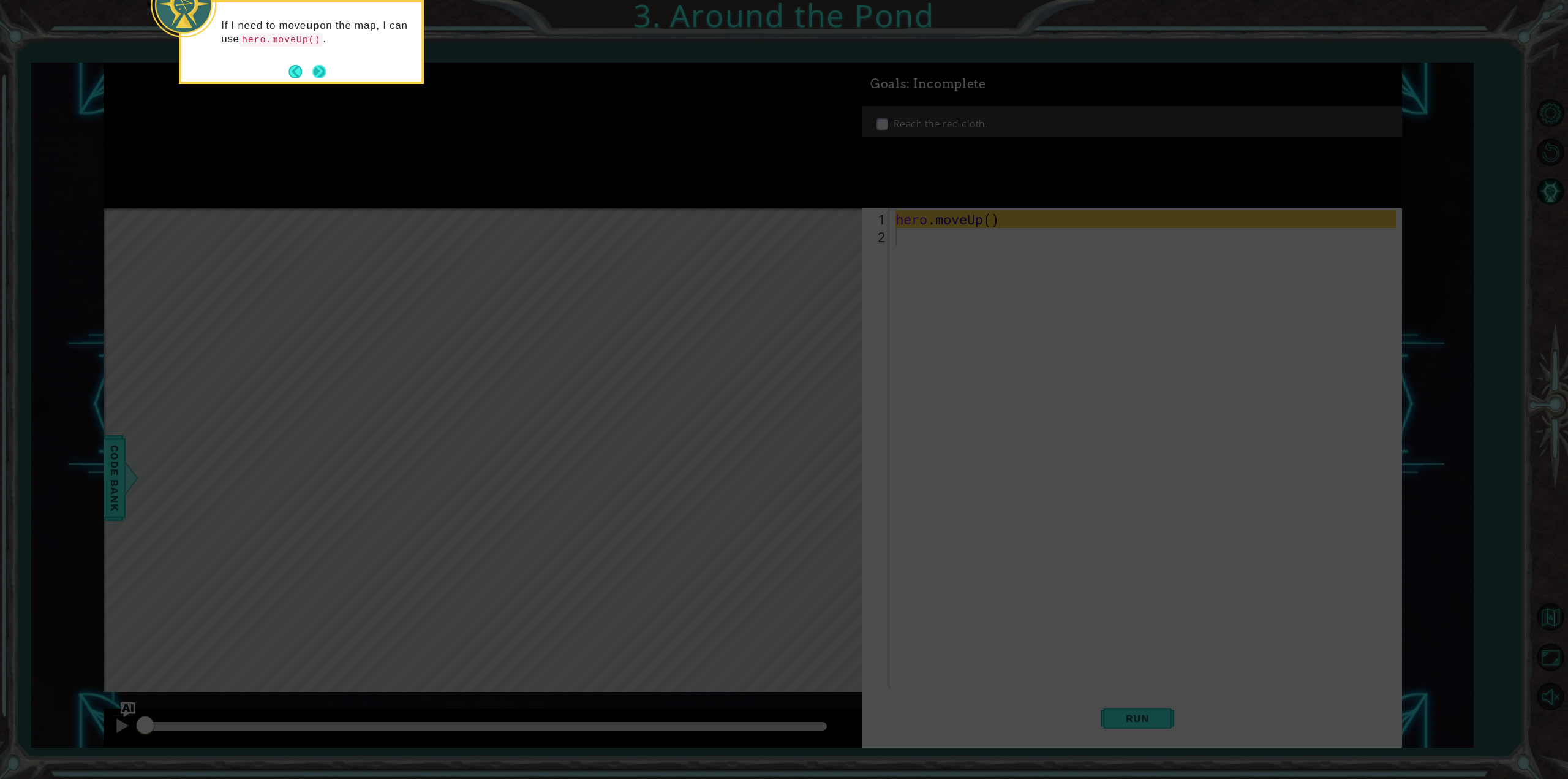
click at [316, 69] on button "Next" at bounding box center [319, 71] width 20 height 20
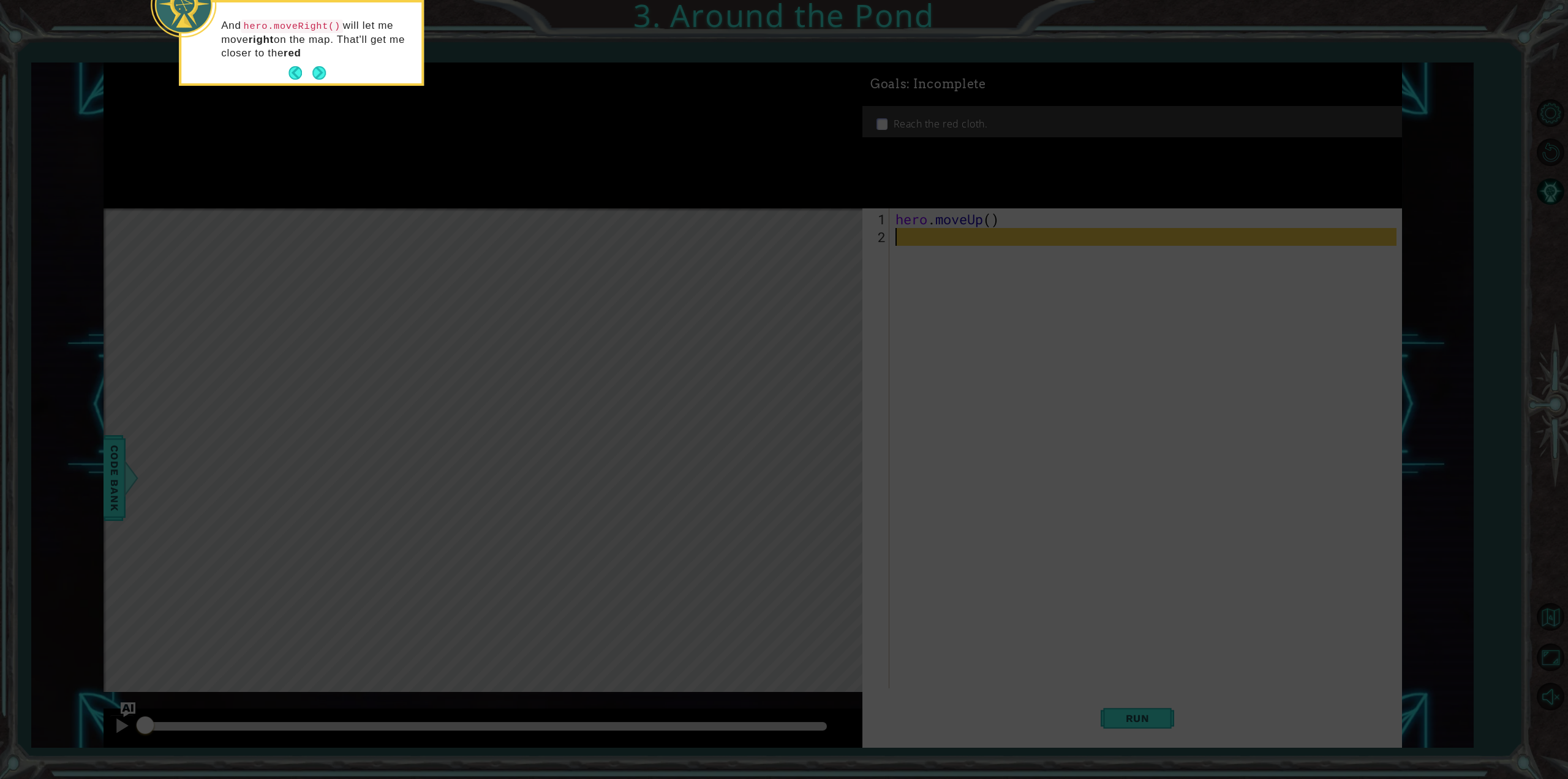
click at [316, 69] on button "Next" at bounding box center [319, 73] width 23 height 23
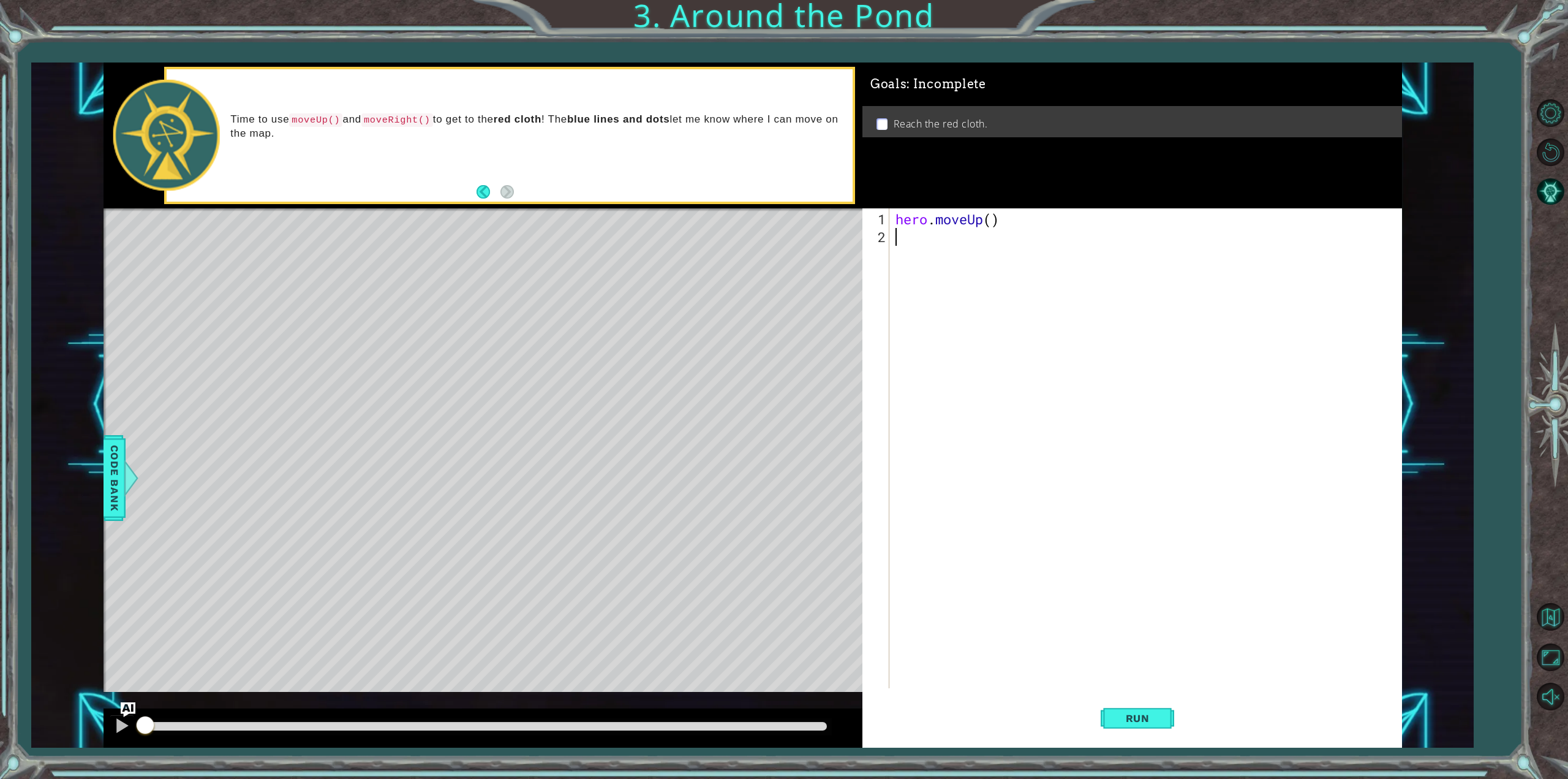
click at [991, 223] on div "hero . moveUp ( )" at bounding box center [1148, 467] width 510 height 515
type textarea "hero.moveUp(2)"
click at [950, 244] on div "hero . moveUp ( 2 )" at bounding box center [1148, 467] width 510 height 515
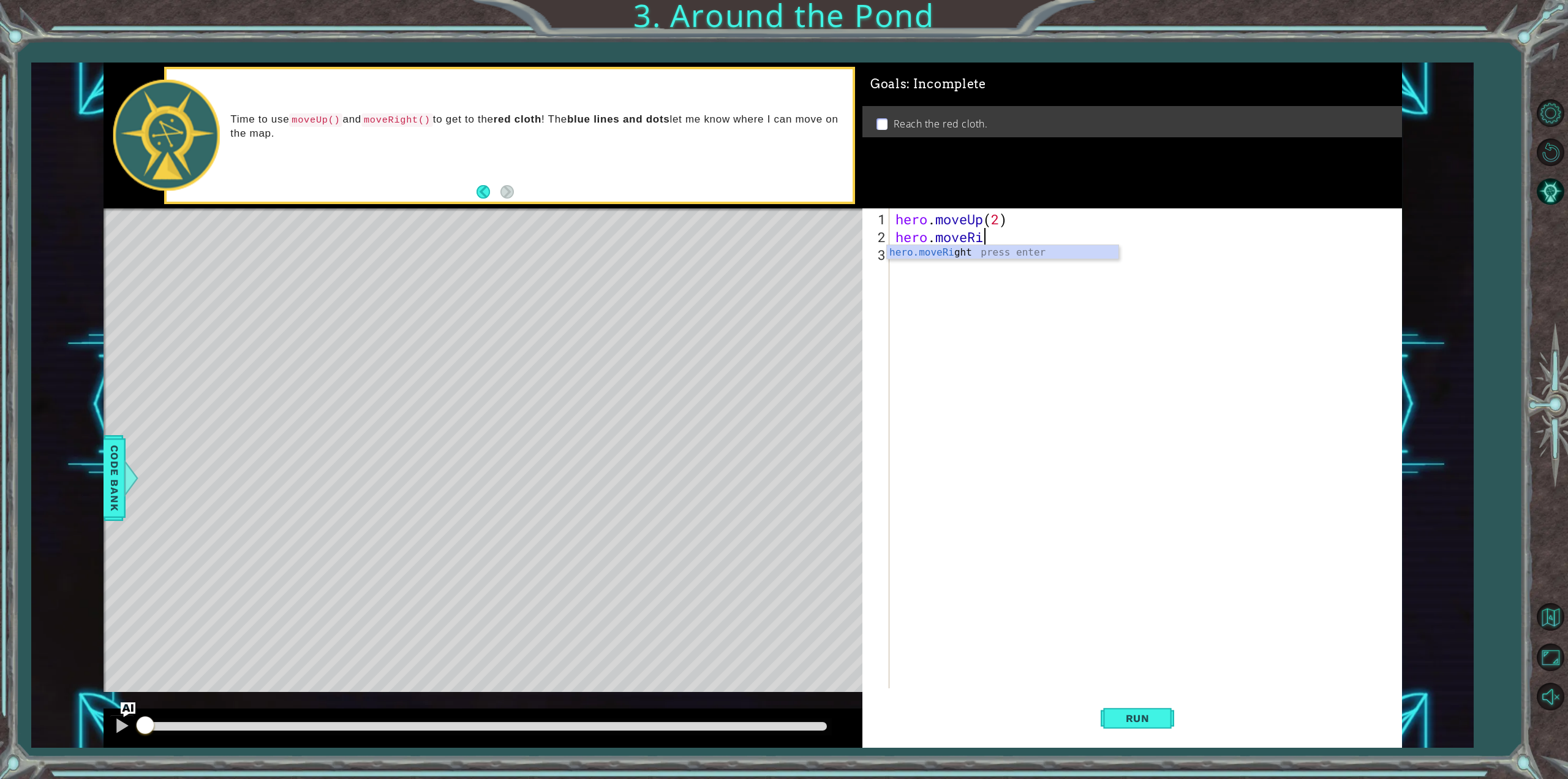
type textarea "hero.moveRight"
type textarea "hero.moveUp"
click at [1133, 715] on span "Run" at bounding box center [1137, 717] width 48 height 12
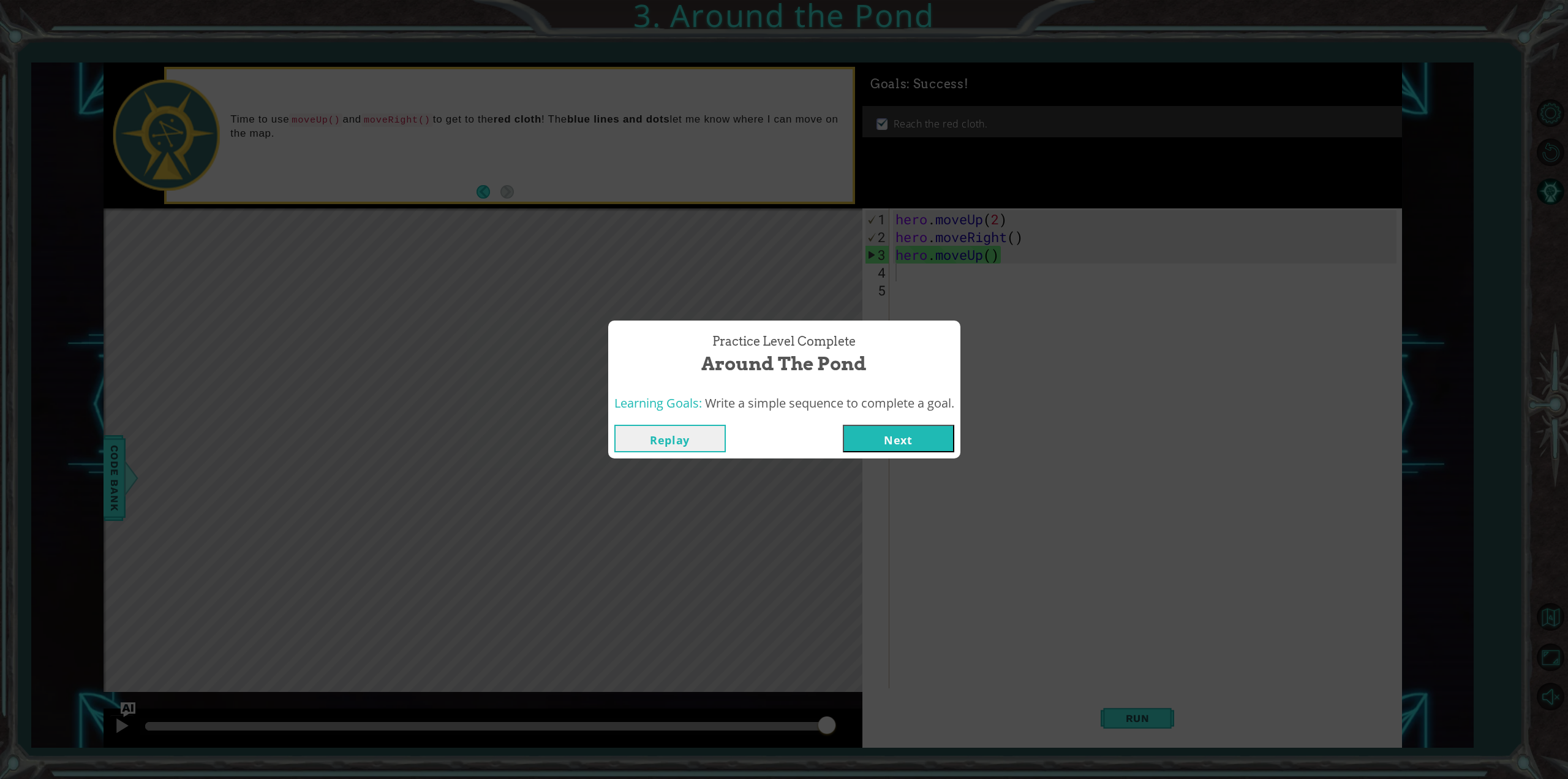
click at [909, 432] on button "Next" at bounding box center [898, 438] width 112 height 28
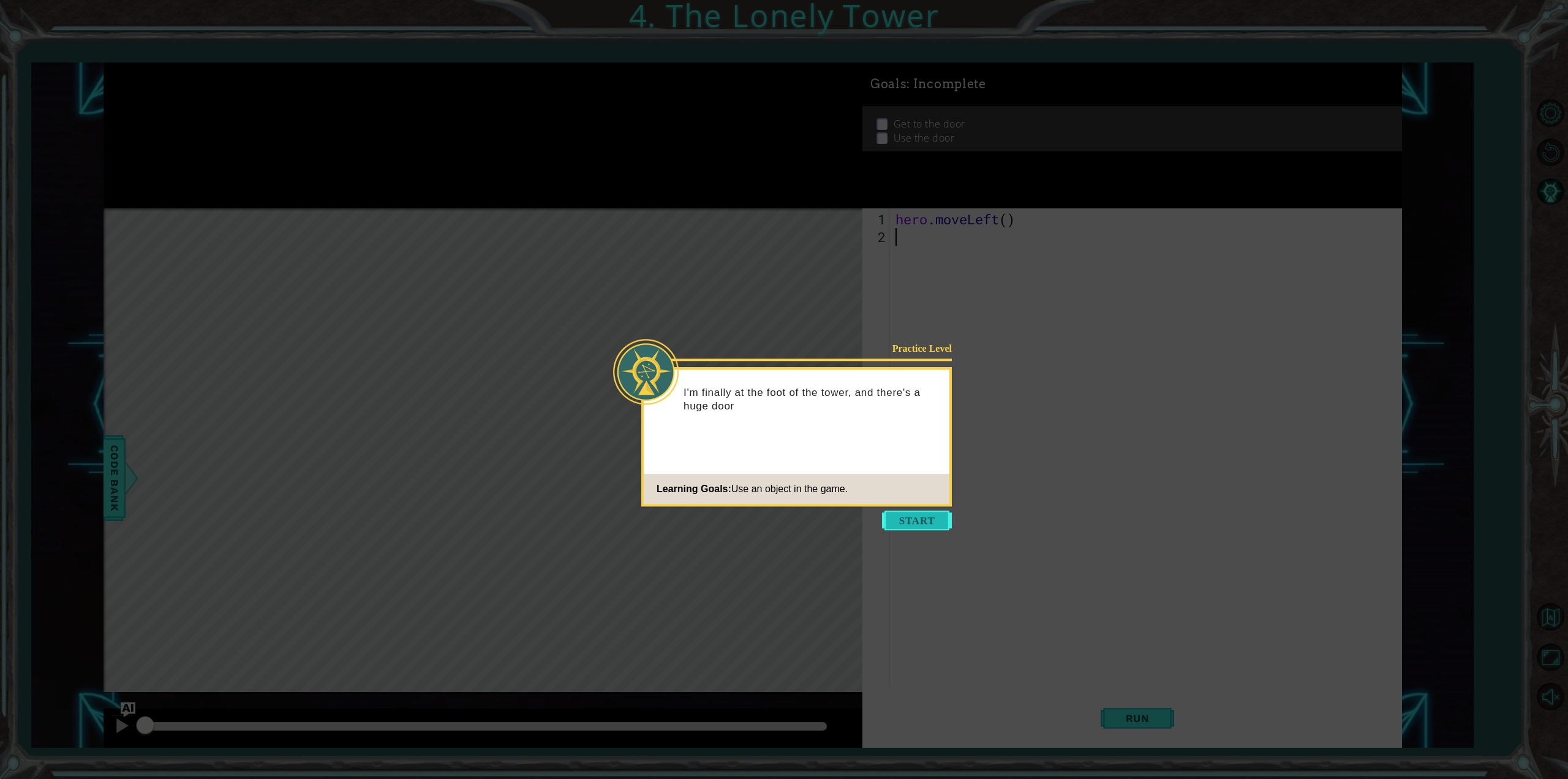
click at [917, 516] on button "Start" at bounding box center [917, 520] width 70 height 20
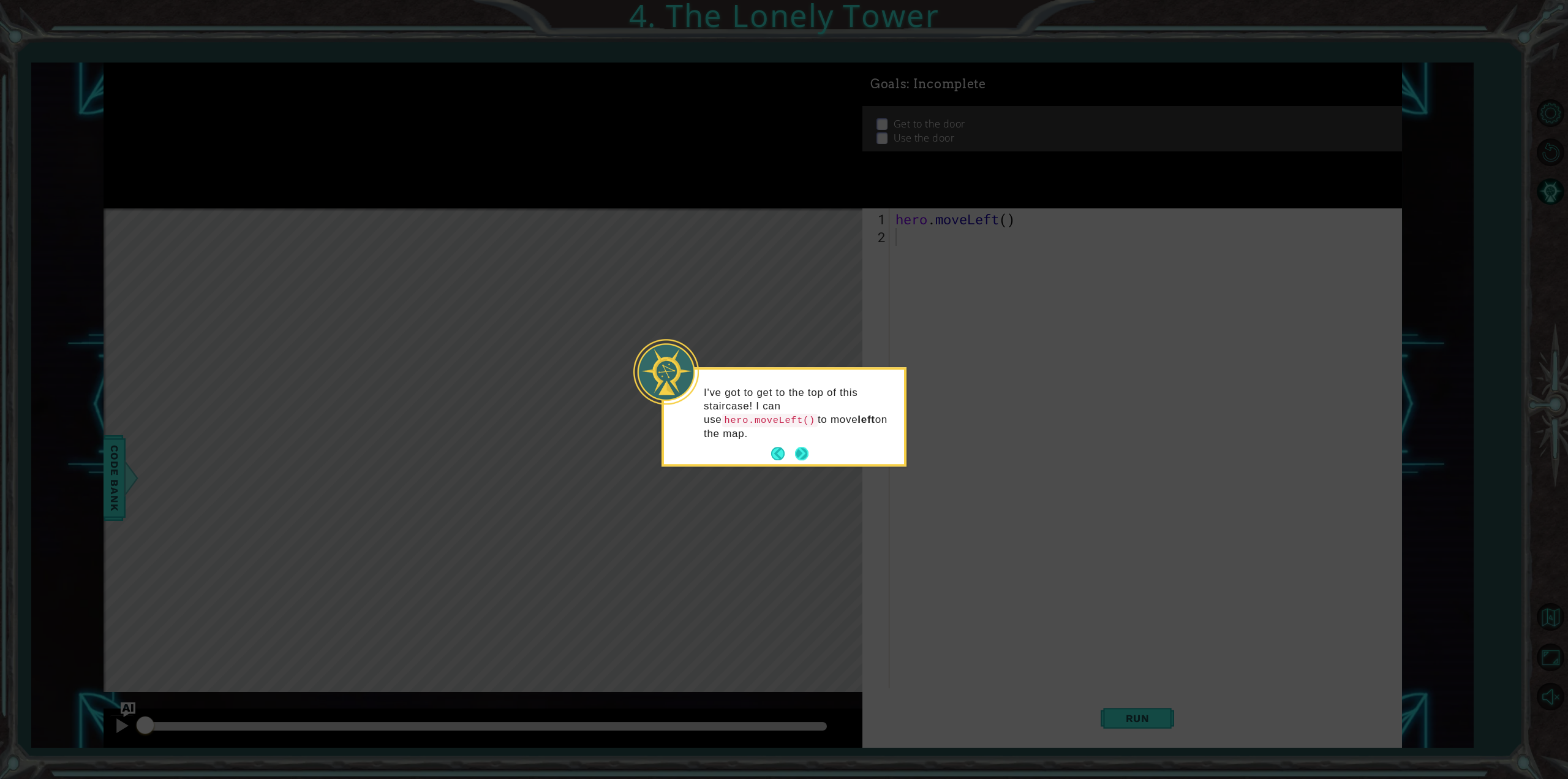
click at [798, 446] on button "Next" at bounding box center [801, 453] width 15 height 15
click at [798, 433] on button "Next" at bounding box center [801, 438] width 21 height 21
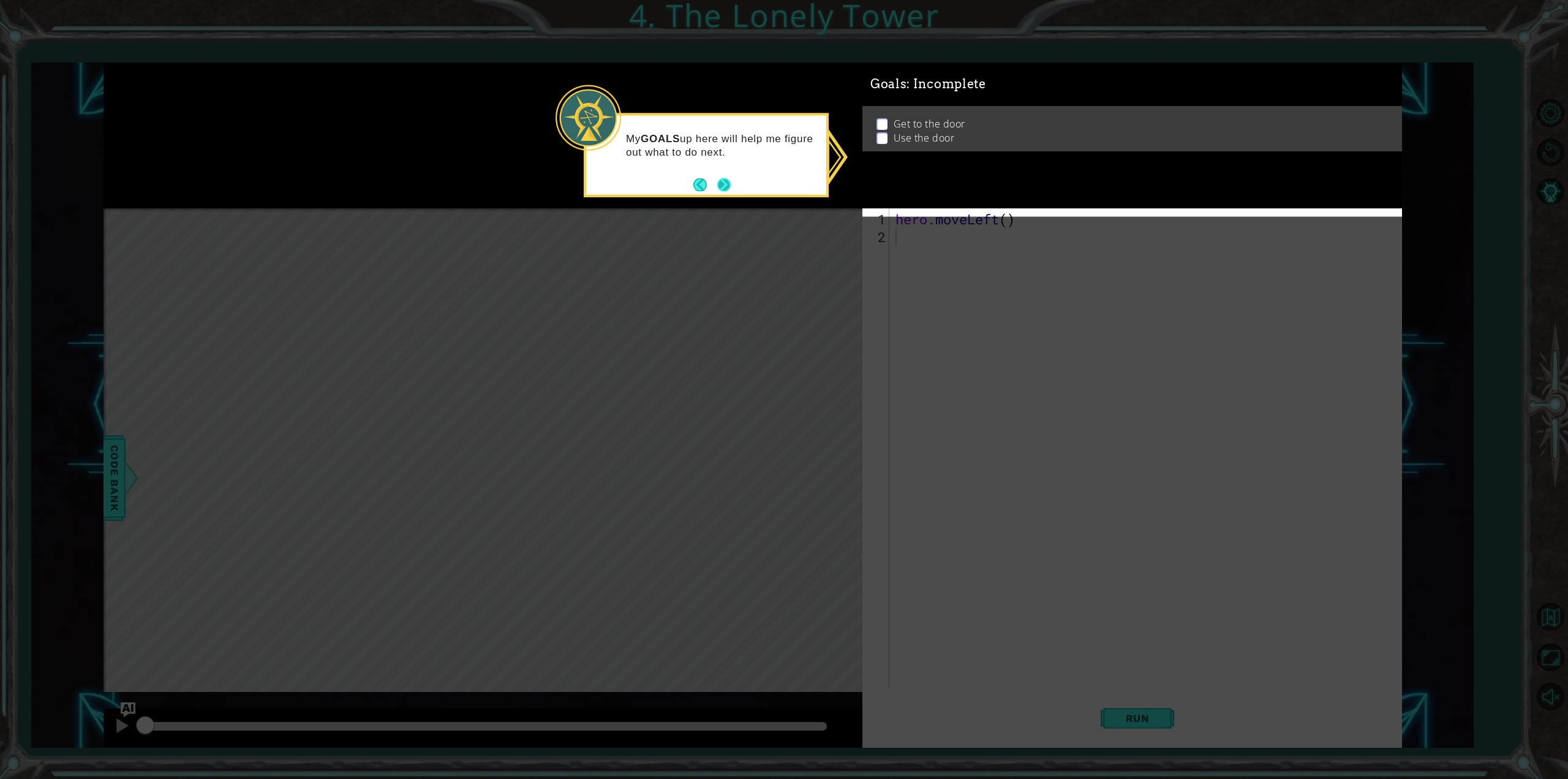
click at [722, 177] on button "Next" at bounding box center [723, 184] width 13 height 13
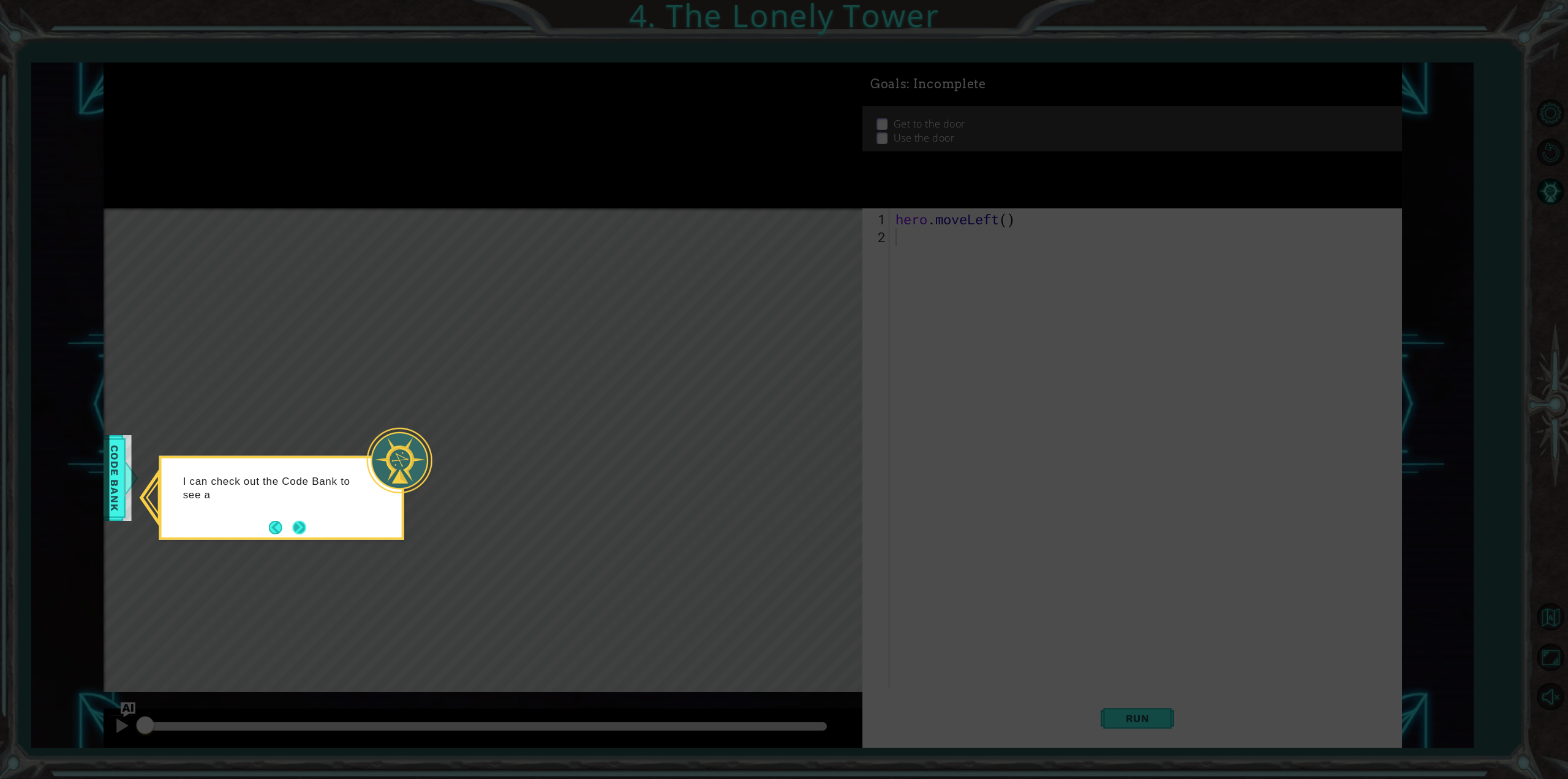
click at [305, 531] on button "Next" at bounding box center [299, 526] width 15 height 15
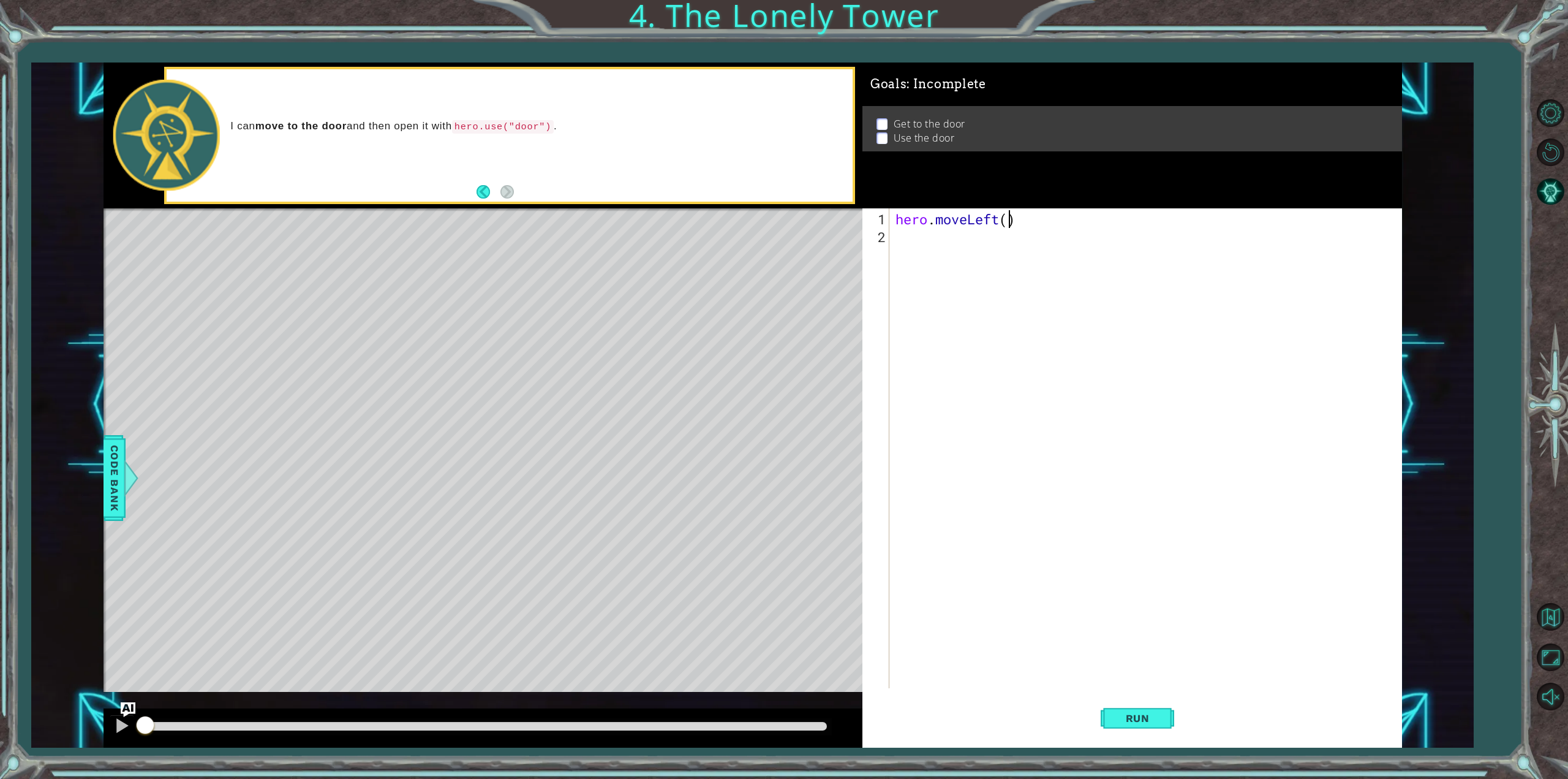
click at [1009, 216] on div "hero . moveLeft ( )" at bounding box center [1148, 467] width 510 height 515
type textarea "hero.moveLeft(2)"
click at [1000, 249] on div "hero . moveLeft ( 2 )" at bounding box center [1148, 467] width 510 height 515
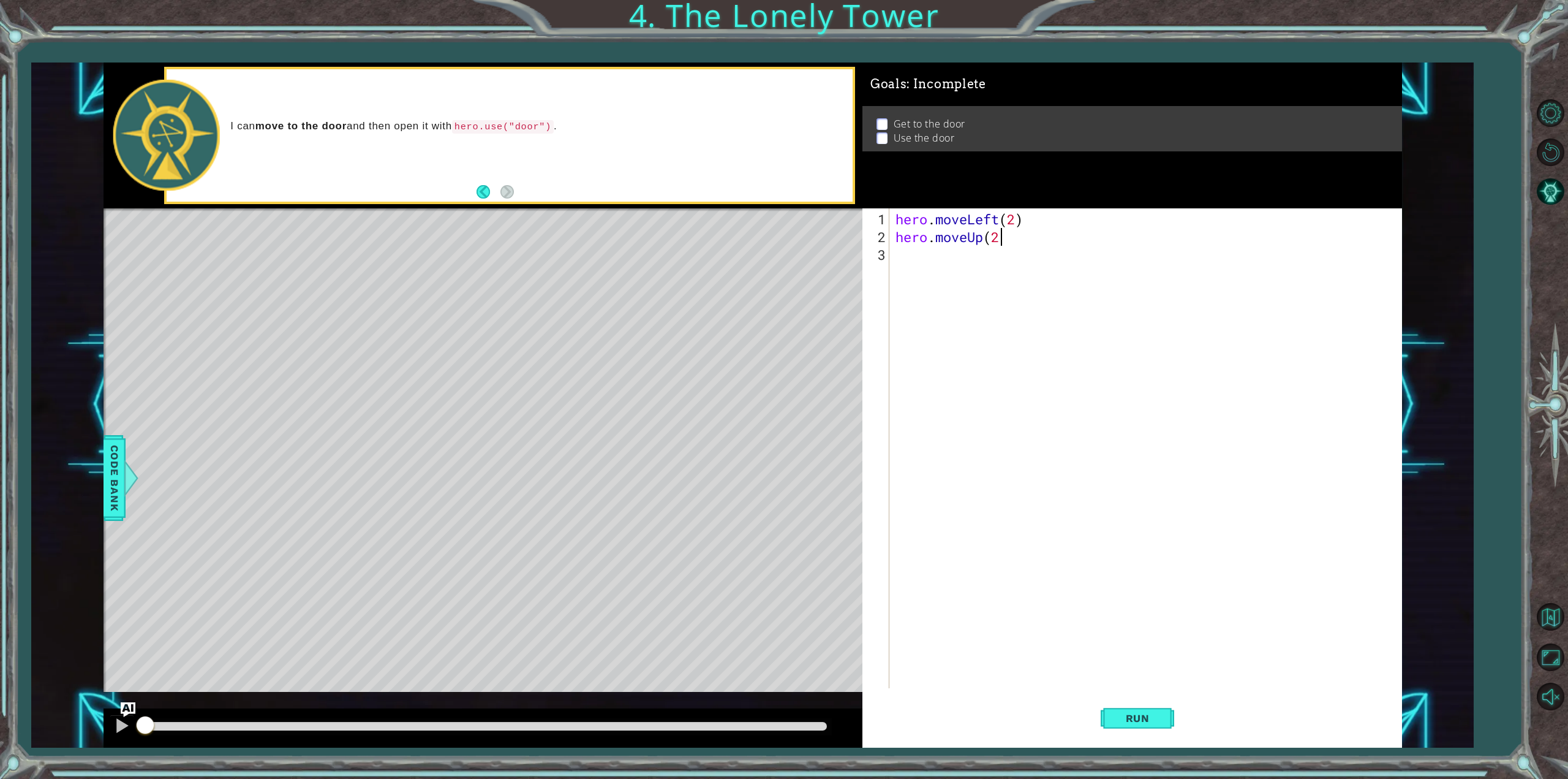
type textarea "hero.moveUp(2)"
type textarea "hero.moveRight"
click at [1548, 115] on button "Level Options" at bounding box center [1550, 112] width 36 height 36
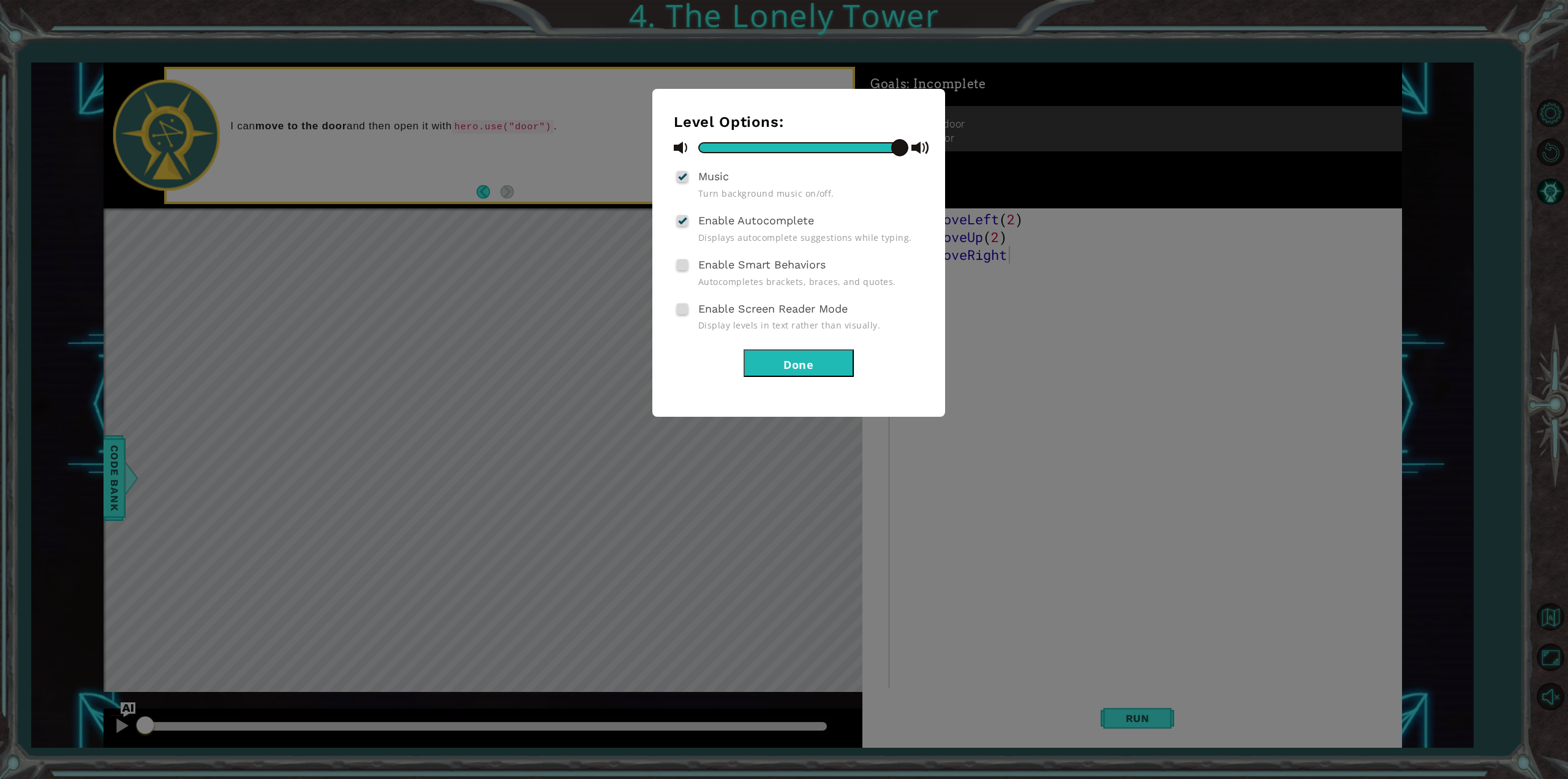
click at [825, 359] on button "Done" at bounding box center [799, 363] width 110 height 28
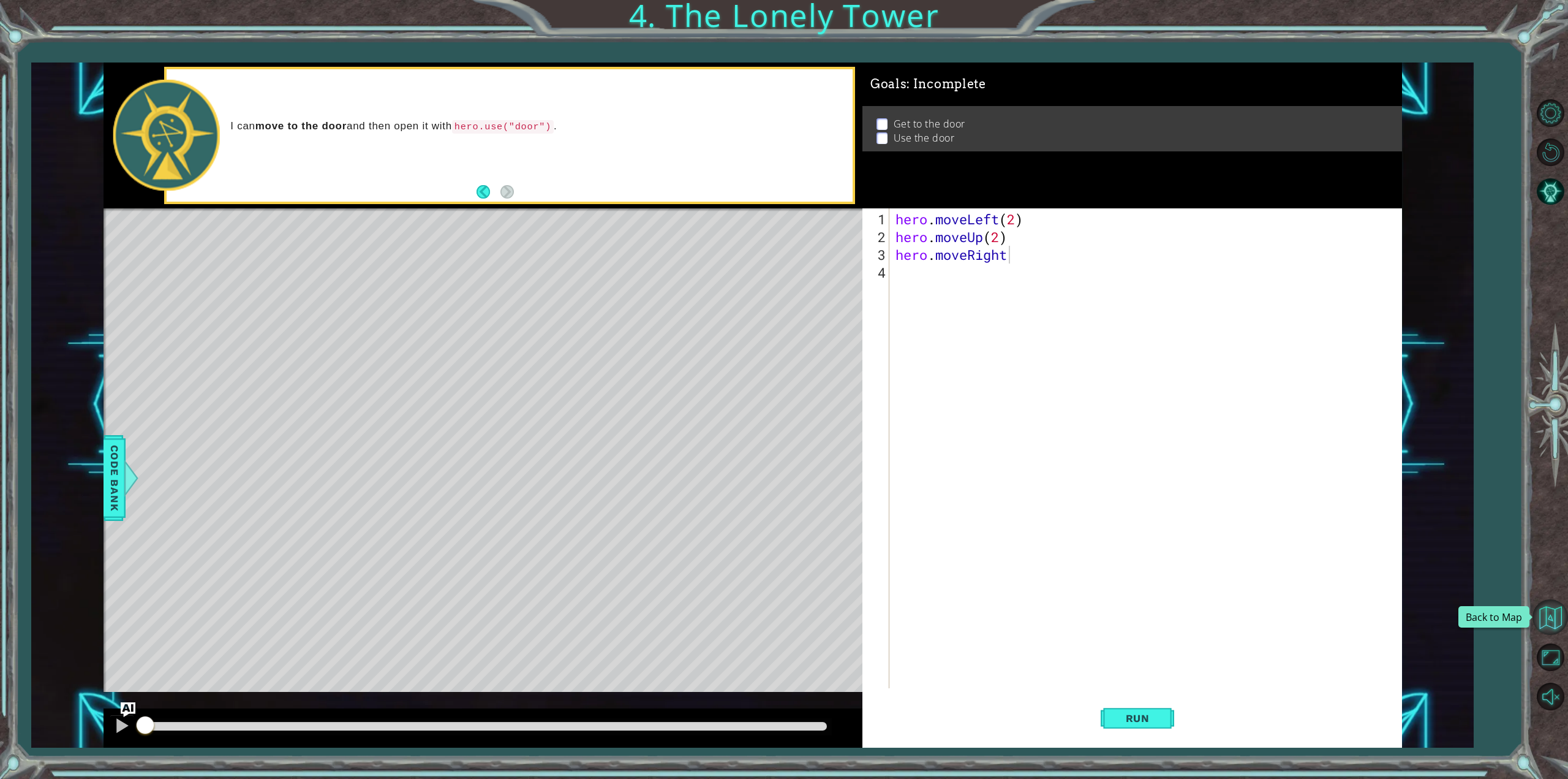
click at [1555, 611] on button "Back to Map" at bounding box center [1550, 617] width 36 height 36
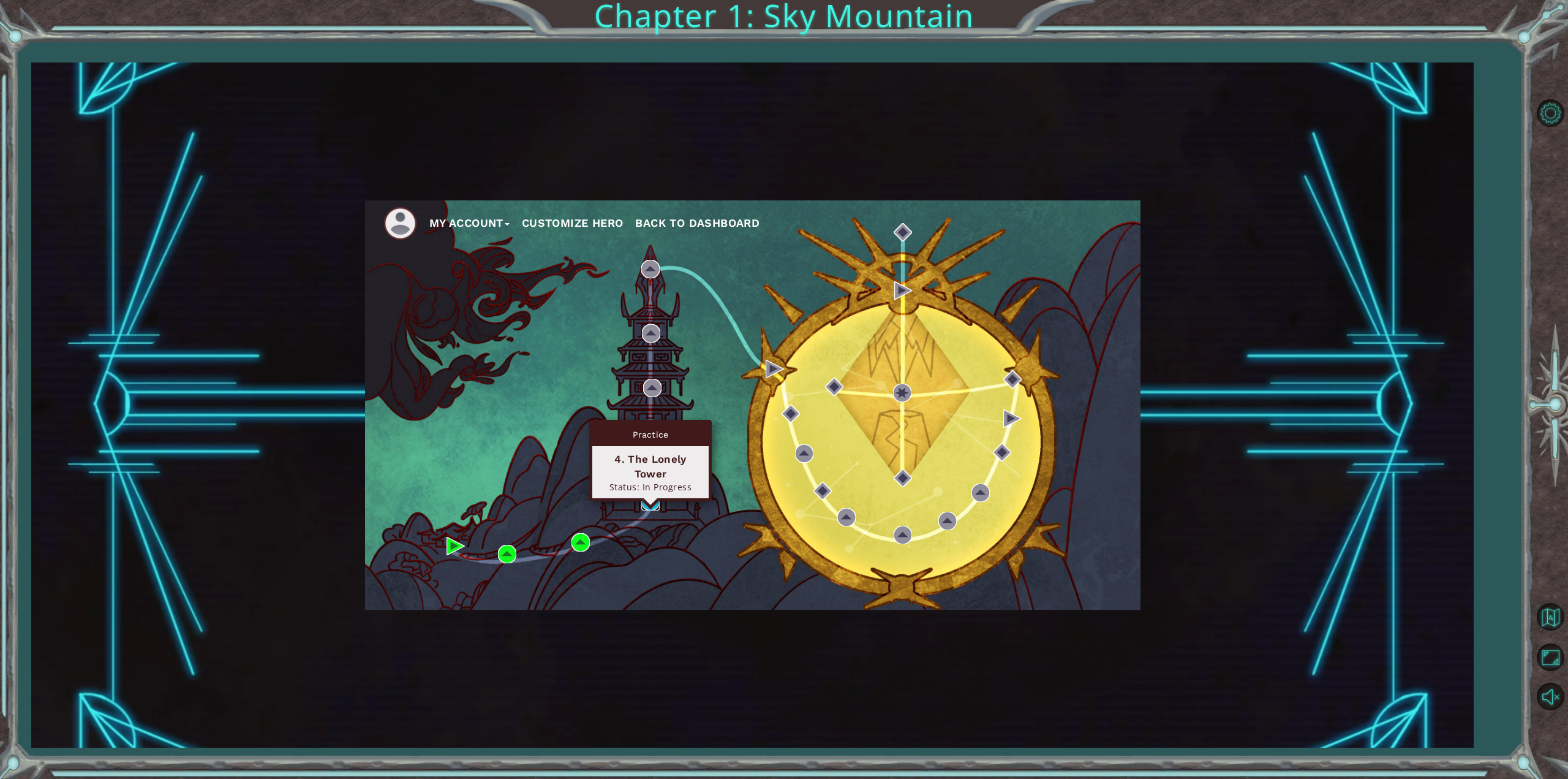
click at [644, 500] on img at bounding box center [650, 500] width 18 height 18
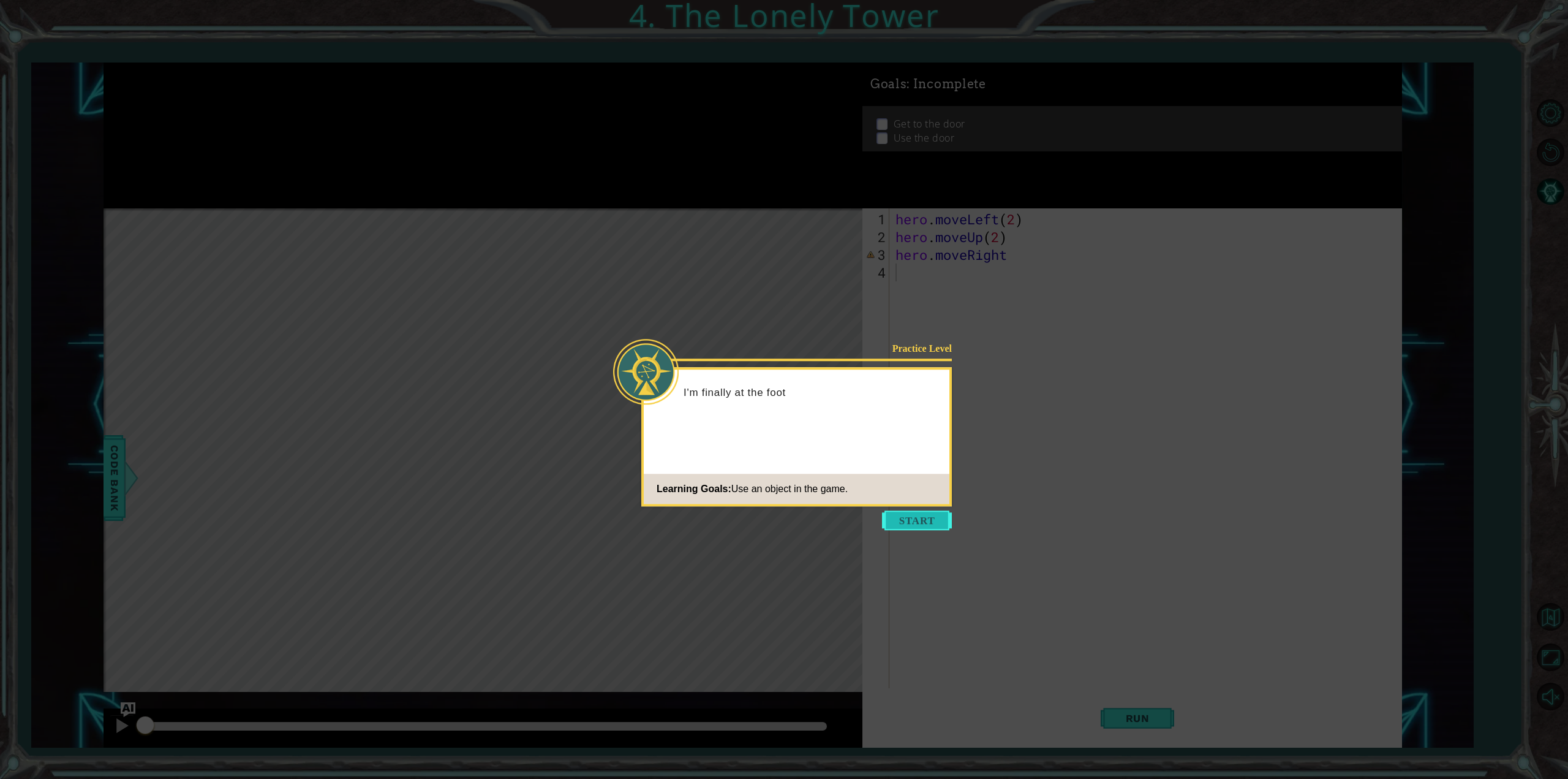
click at [913, 519] on button "Start" at bounding box center [917, 520] width 70 height 20
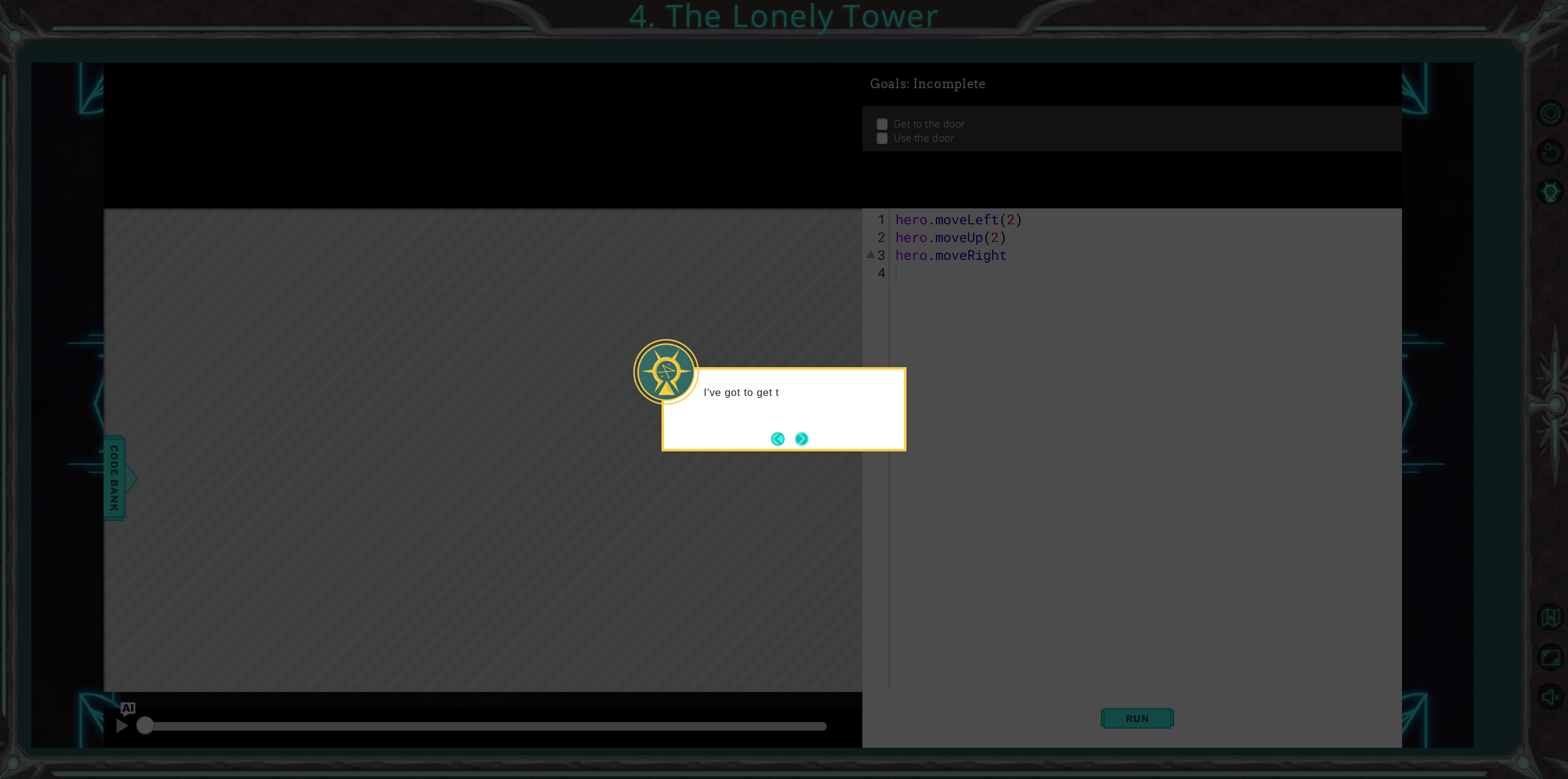
click at [805, 436] on button "Next" at bounding box center [802, 439] width 15 height 15
click at [801, 443] on button "Next" at bounding box center [802, 439] width 16 height 16
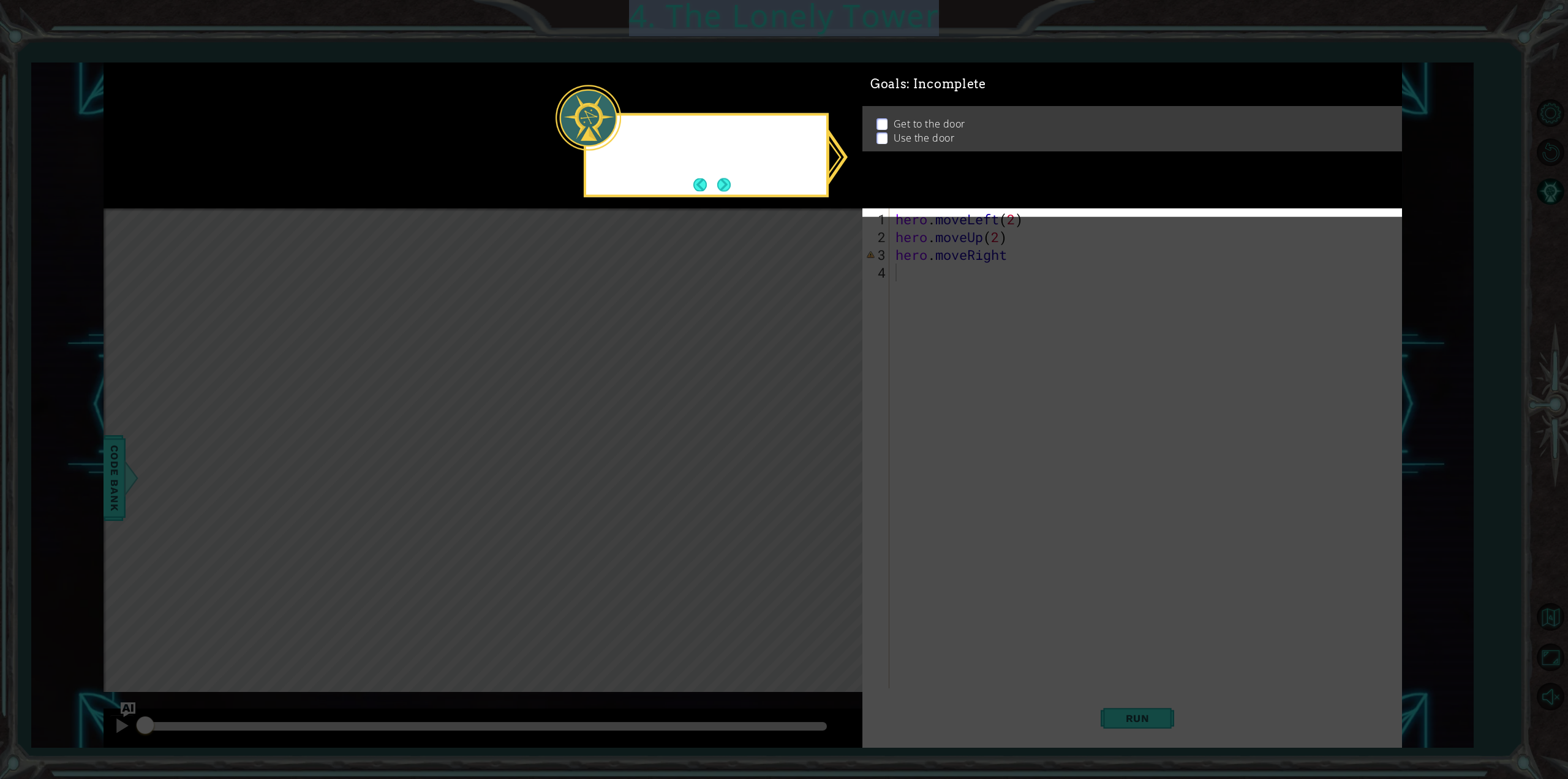
click at [801, 443] on icon at bounding box center [784, 390] width 1568 height 779
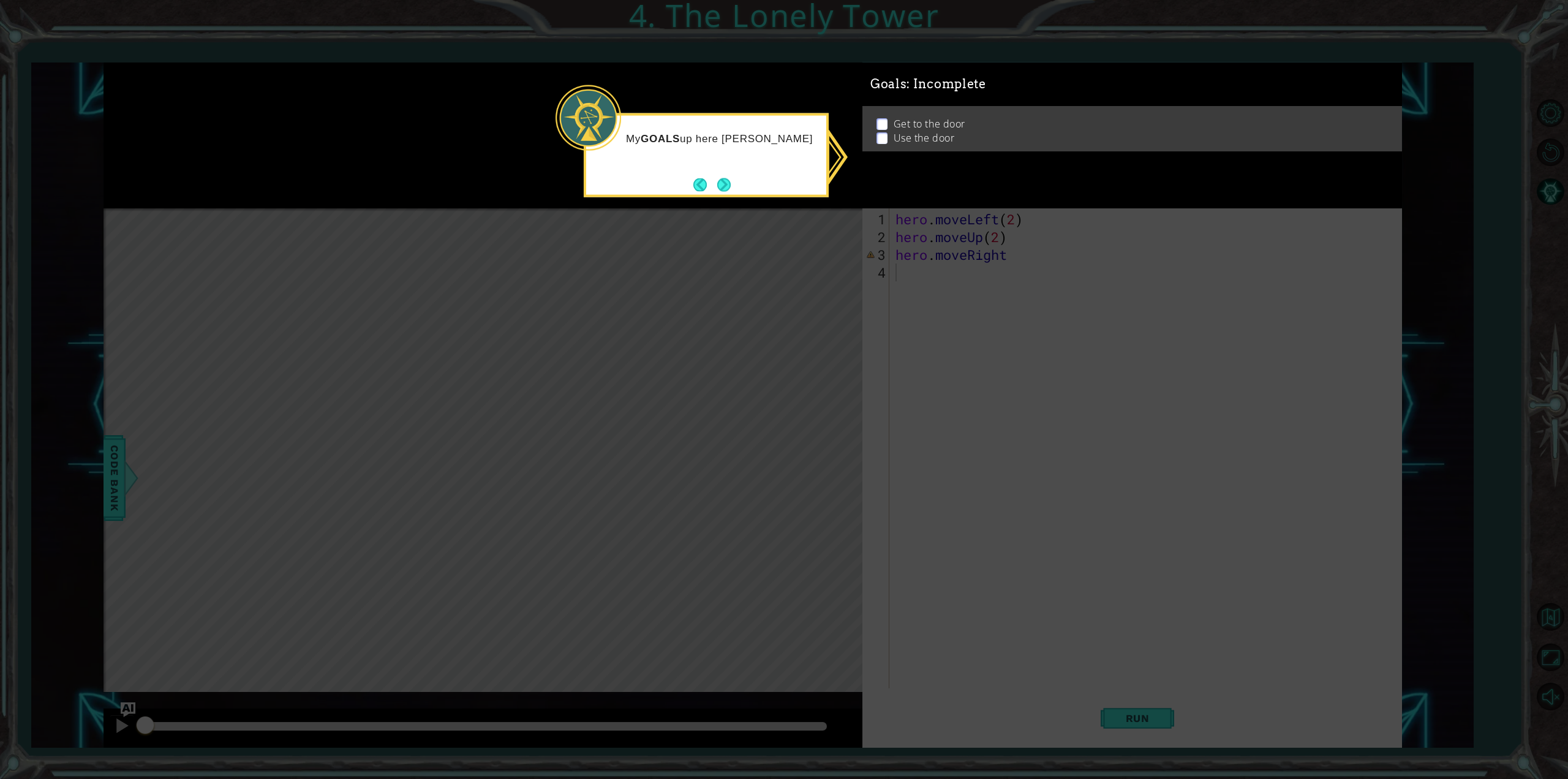
click at [917, 323] on icon at bounding box center [784, 390] width 1568 height 779
click at [723, 180] on button "Next" at bounding box center [724, 184] width 23 height 23
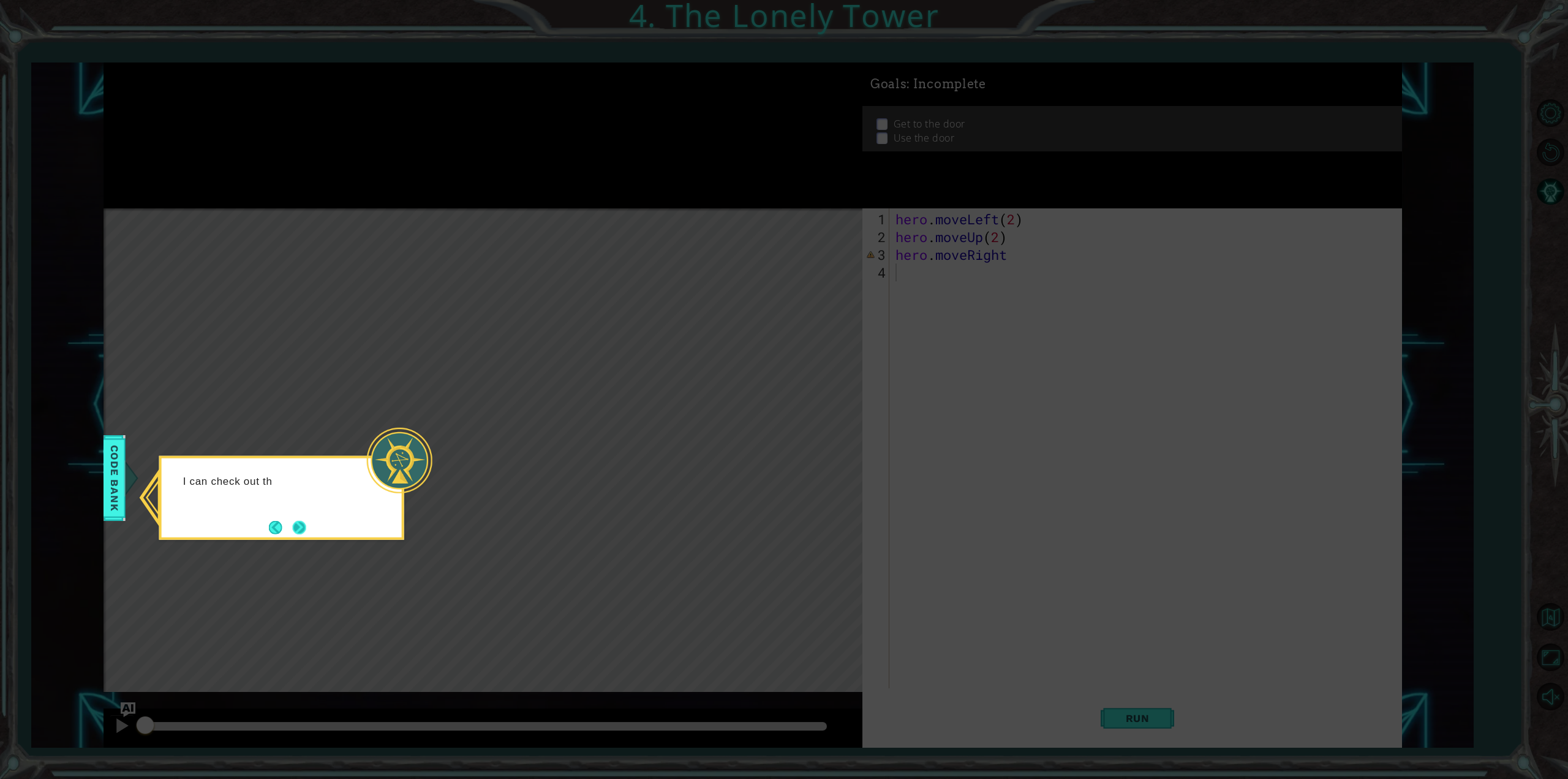
click at [302, 524] on button "Next" at bounding box center [300, 527] width 17 height 17
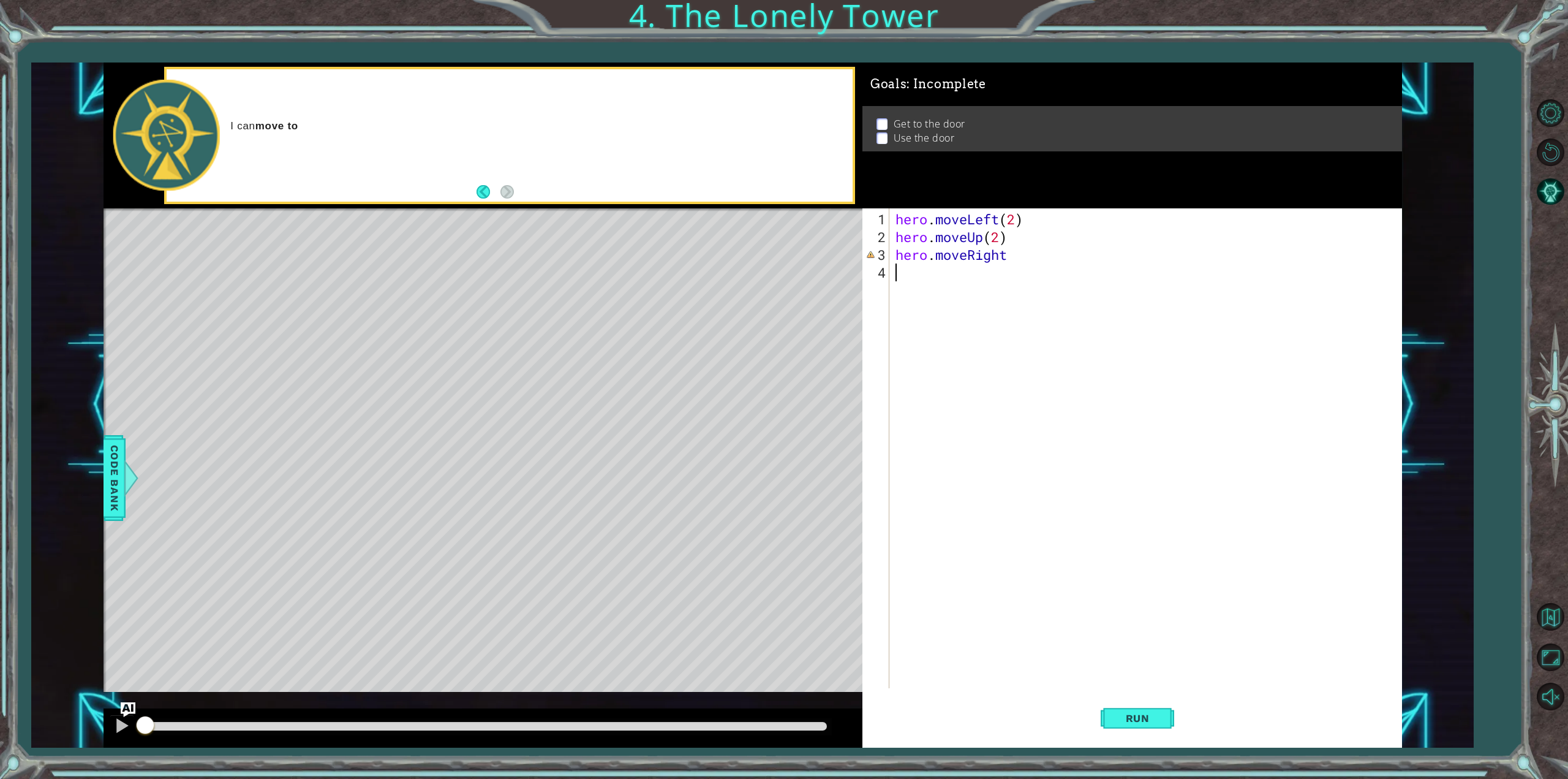
click at [1024, 263] on div "hero . moveLeft ( 2 ) hero . moveUp ( 2 ) hero . moveRight" at bounding box center [1148, 467] width 510 height 515
click at [1024, 259] on div "hero . moveLeft ( 2 ) hero . moveUp ( 2 ) hero . moveRight" at bounding box center [1148, 467] width 510 height 515
type textarea "hero.moveRight(2)"
click at [1034, 281] on div "hero . moveLeft ( 2 ) hero . moveUp ( 2 ) hero . moveRight ( 2 )" at bounding box center [1148, 467] width 510 height 515
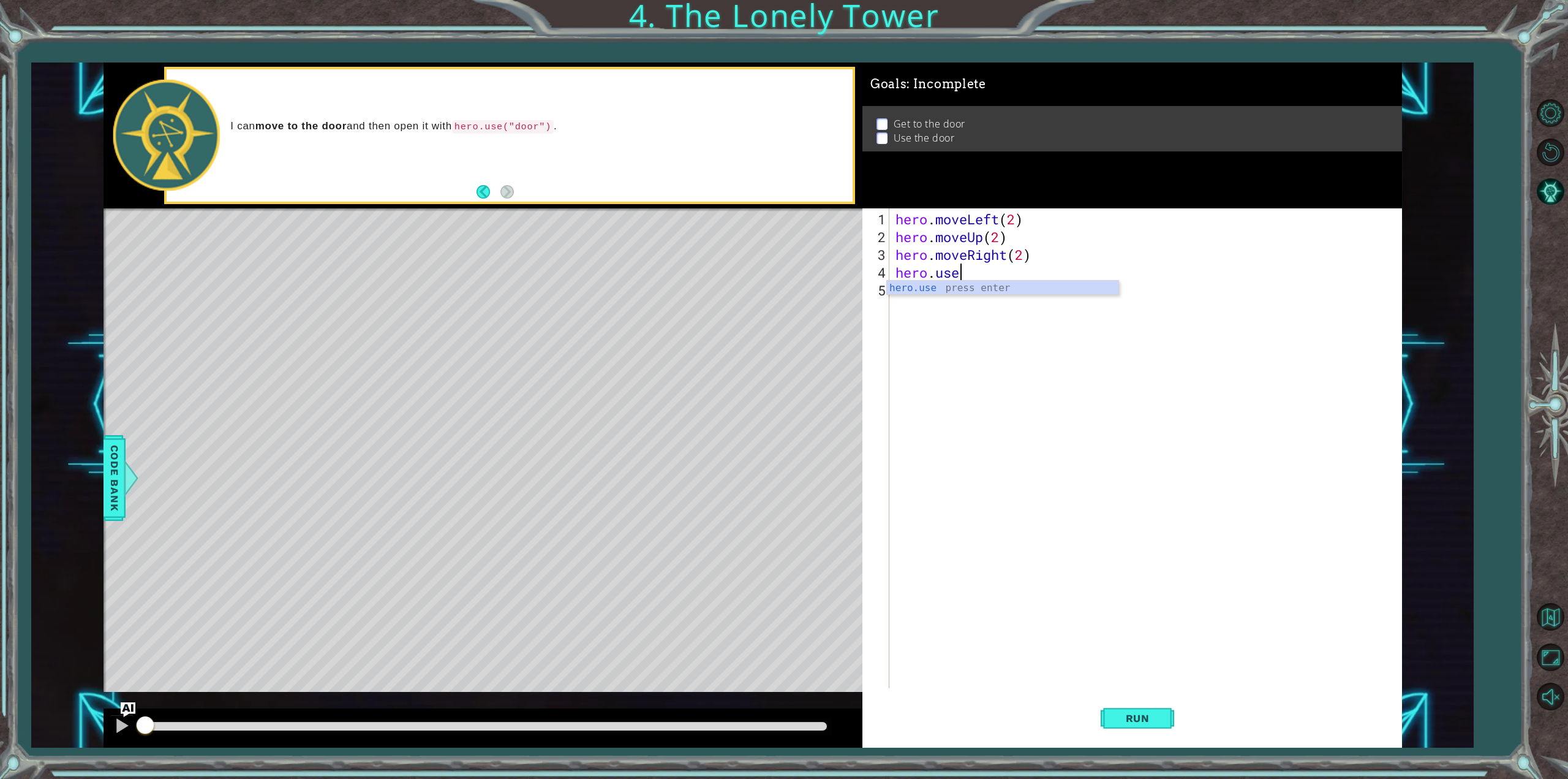
scroll to position [0, 2]
type textarea "hero.use("door")"
click at [1081, 438] on div "hero . moveLeft ( 2 ) hero . moveUp ( 2 ) hero . moveRight ( 2 ) hero . use ( "…" at bounding box center [1148, 467] width 510 height 515
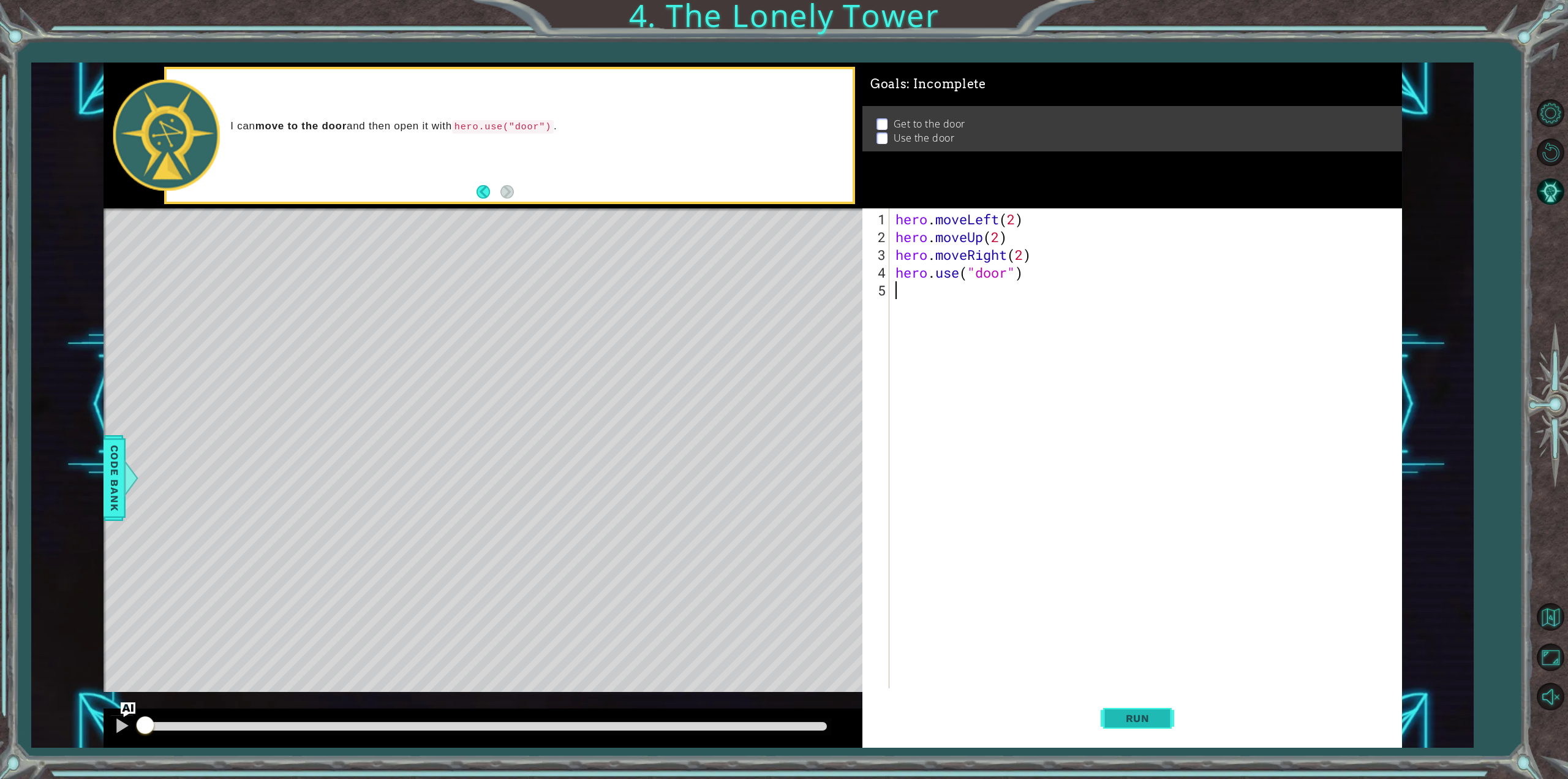
click at [1140, 726] on button "Run" at bounding box center [1137, 718] width 74 height 54
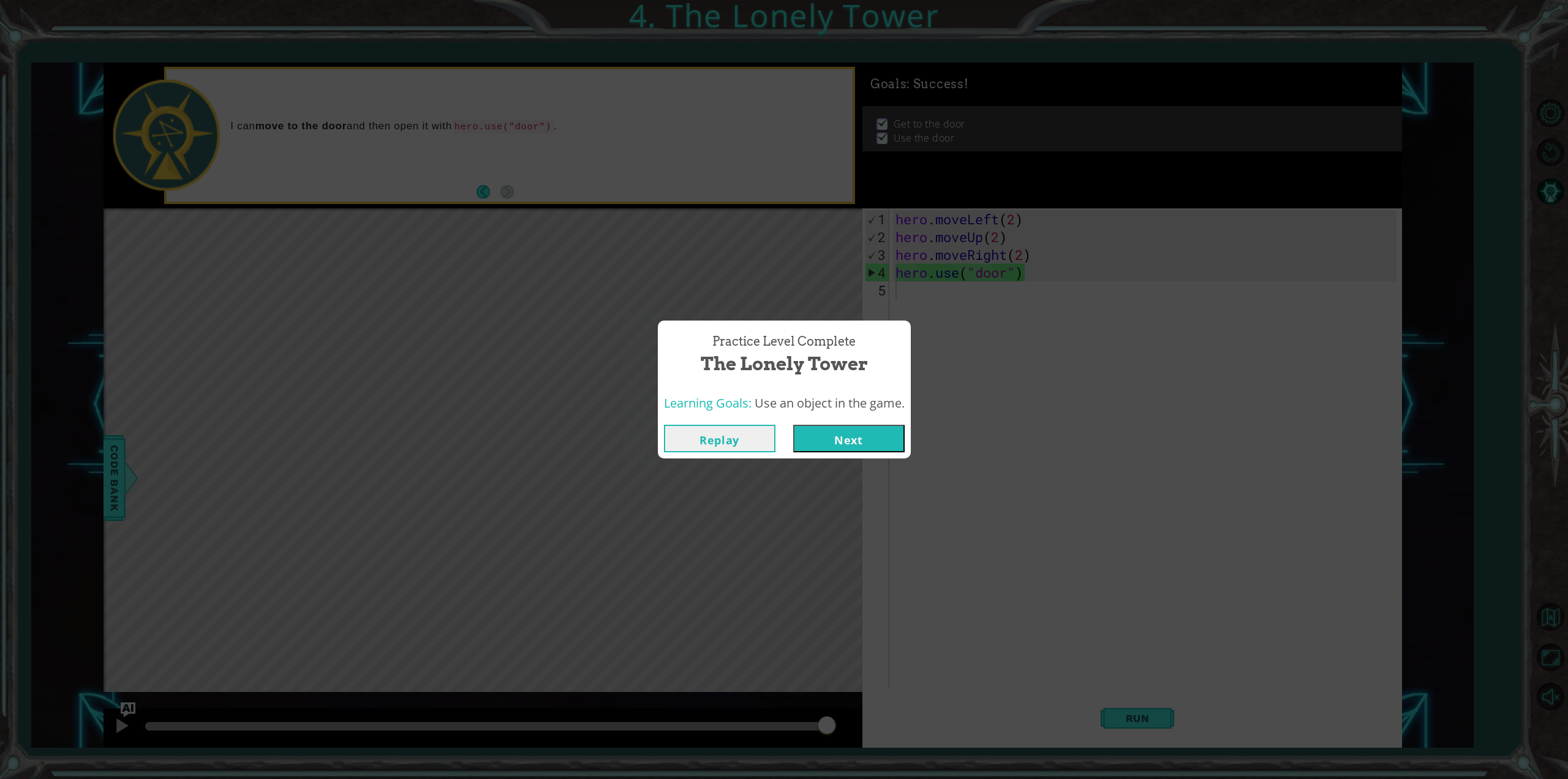
click at [827, 440] on button "Next" at bounding box center [849, 438] width 112 height 28
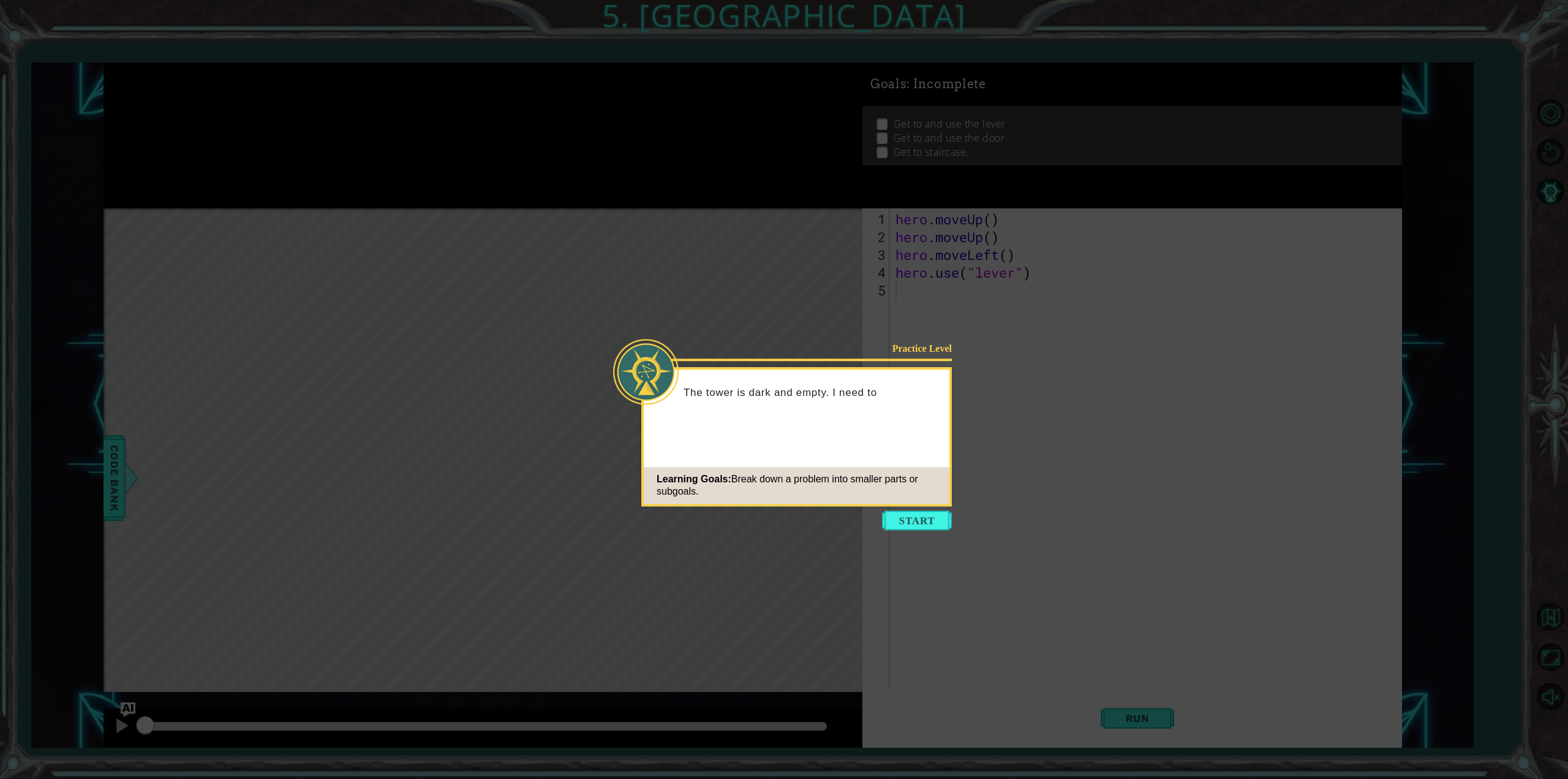
click at [917, 508] on icon at bounding box center [784, 390] width 1568 height 779
click at [923, 515] on button "Start" at bounding box center [917, 520] width 70 height 20
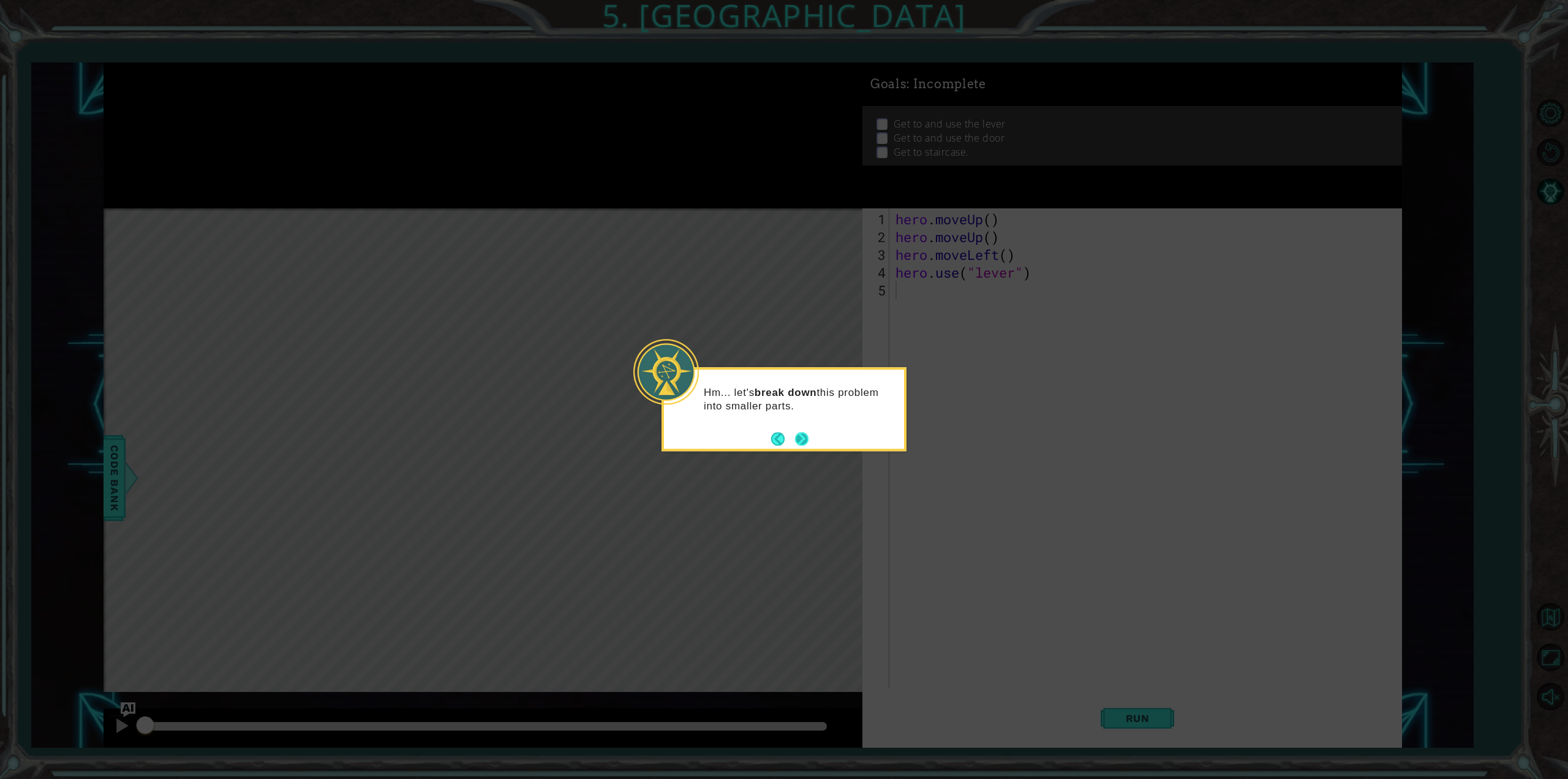
click at [803, 435] on button "Next" at bounding box center [802, 439] width 13 height 13
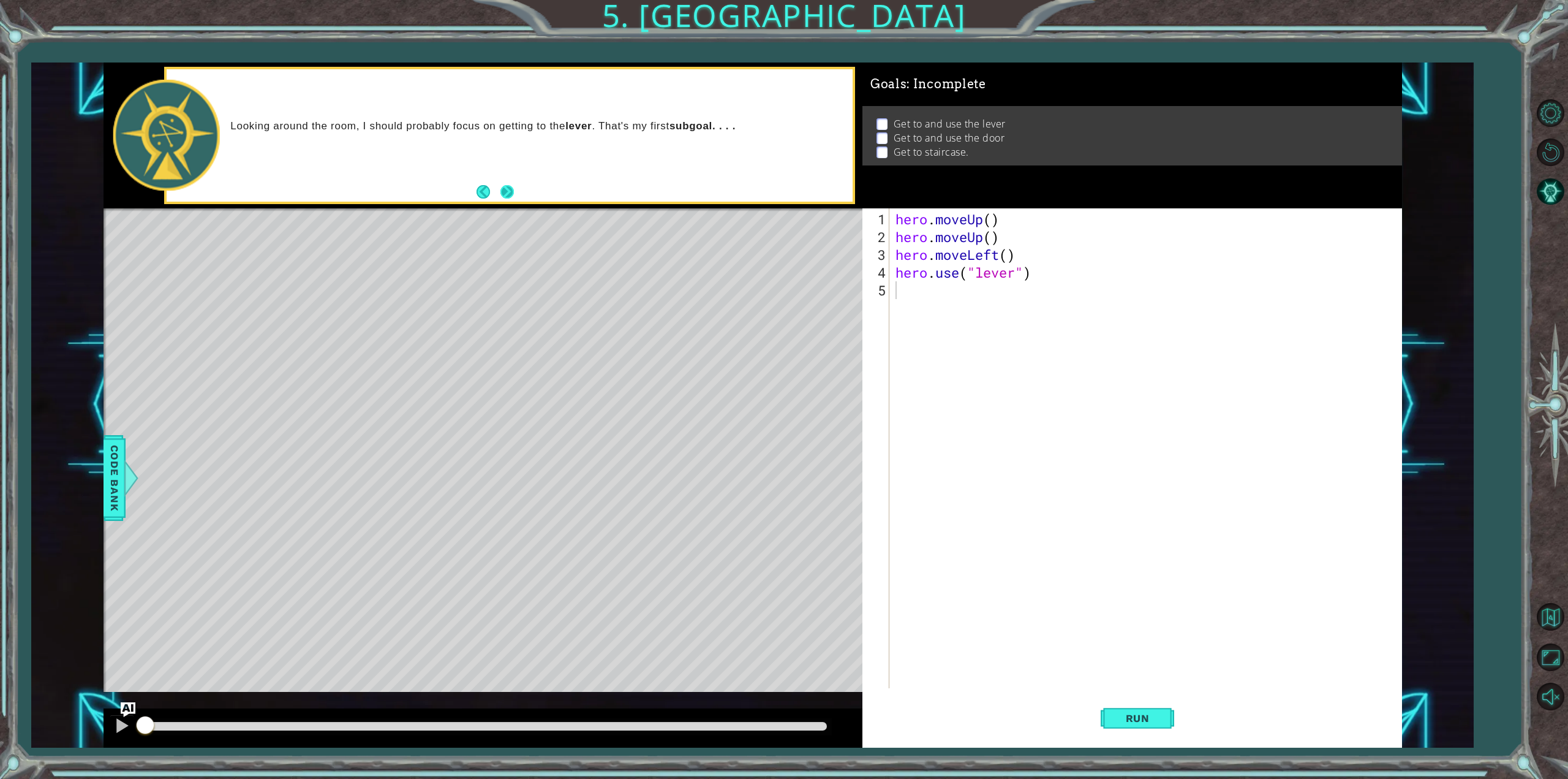
click at [506, 189] on button "Next" at bounding box center [507, 192] width 15 height 15
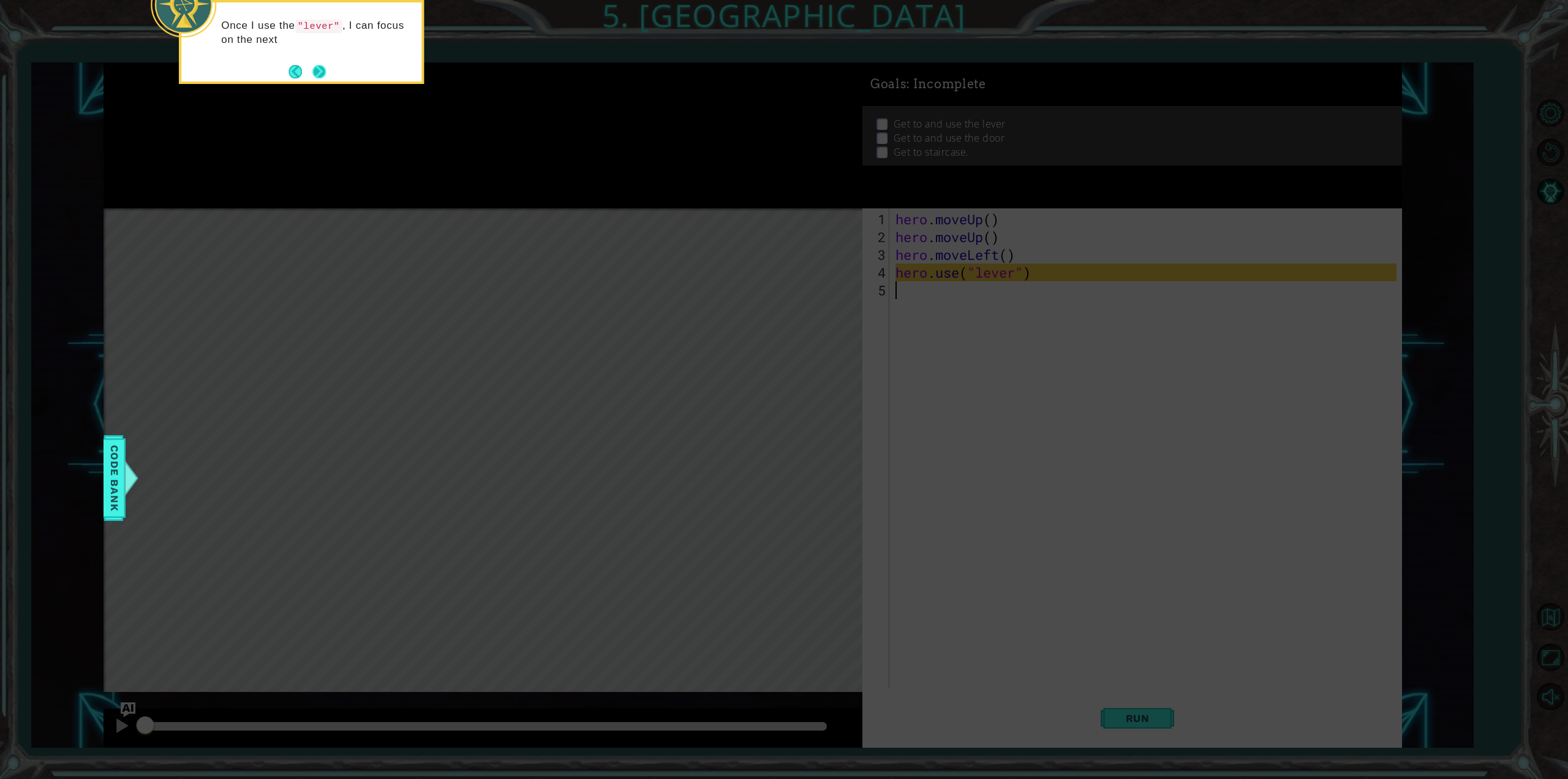
click at [318, 70] on button "Next" at bounding box center [319, 71] width 19 height 19
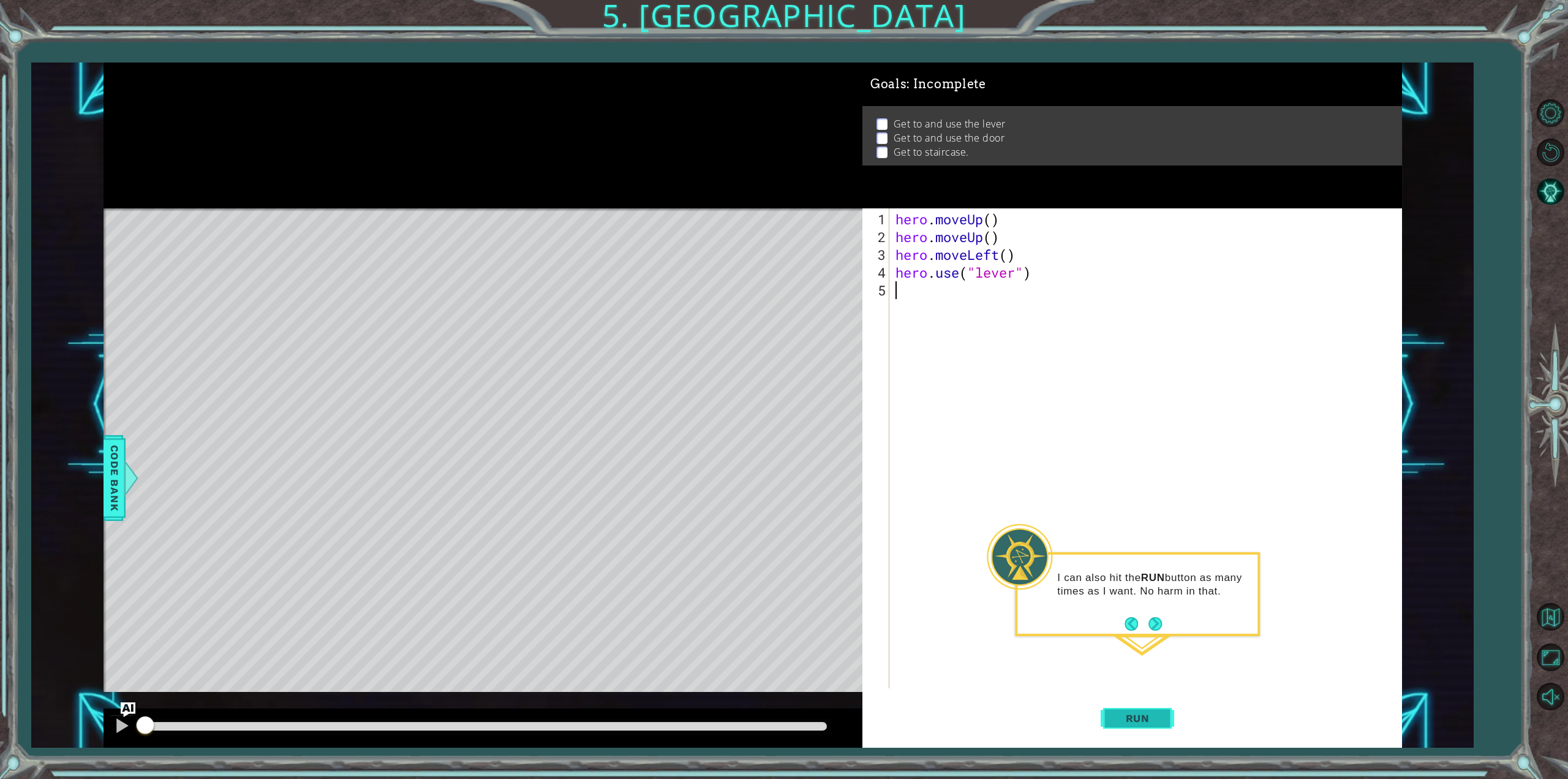
click at [1156, 712] on span "Run" at bounding box center [1137, 717] width 48 height 12
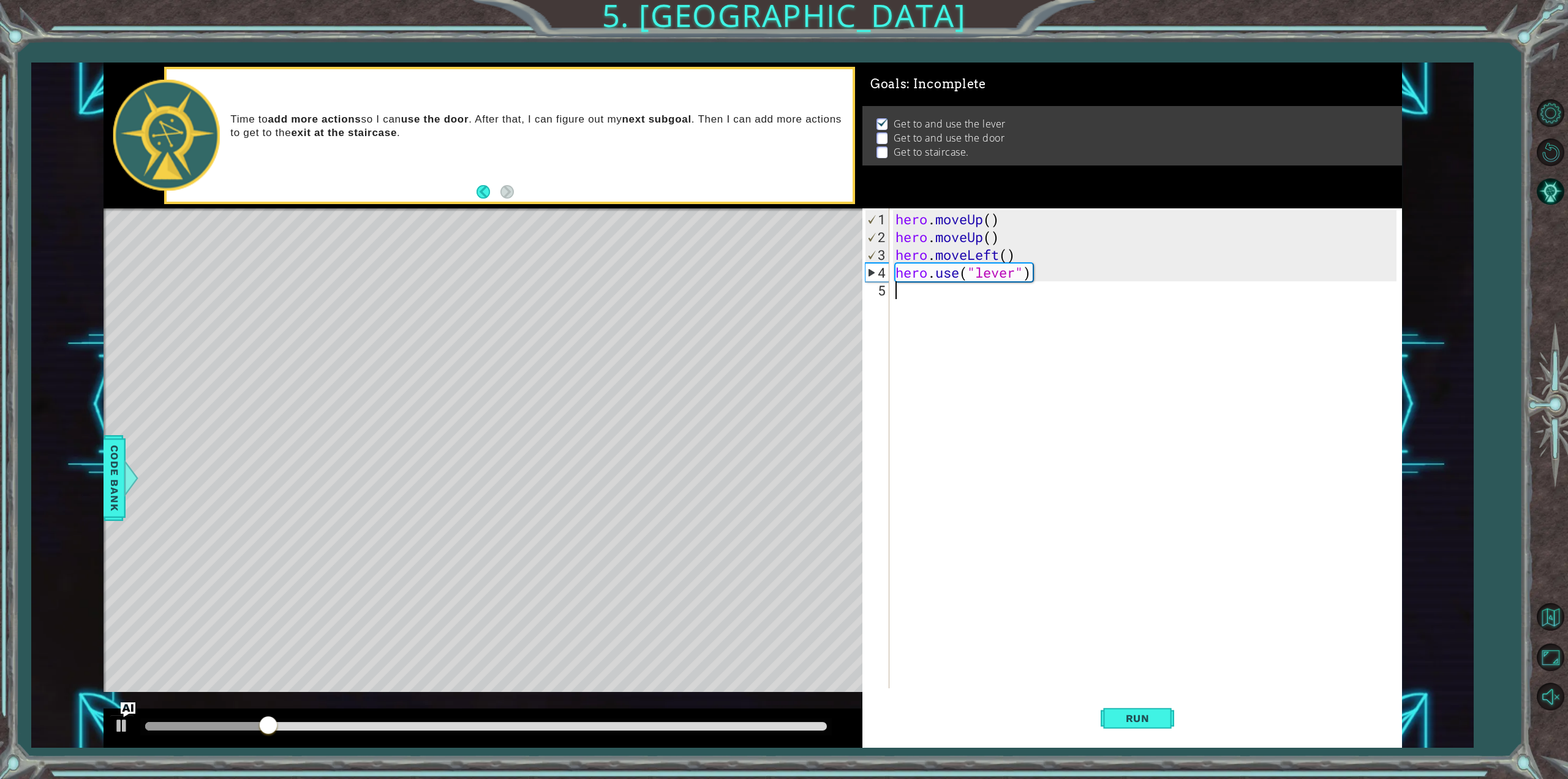
click at [1018, 297] on div "hero . moveUp ( ) hero . moveUp ( ) hero . moveLeft ( ) hero . use ( "lever" )" at bounding box center [1148, 467] width 510 height 515
type textarea "hero.moveRight(3)"
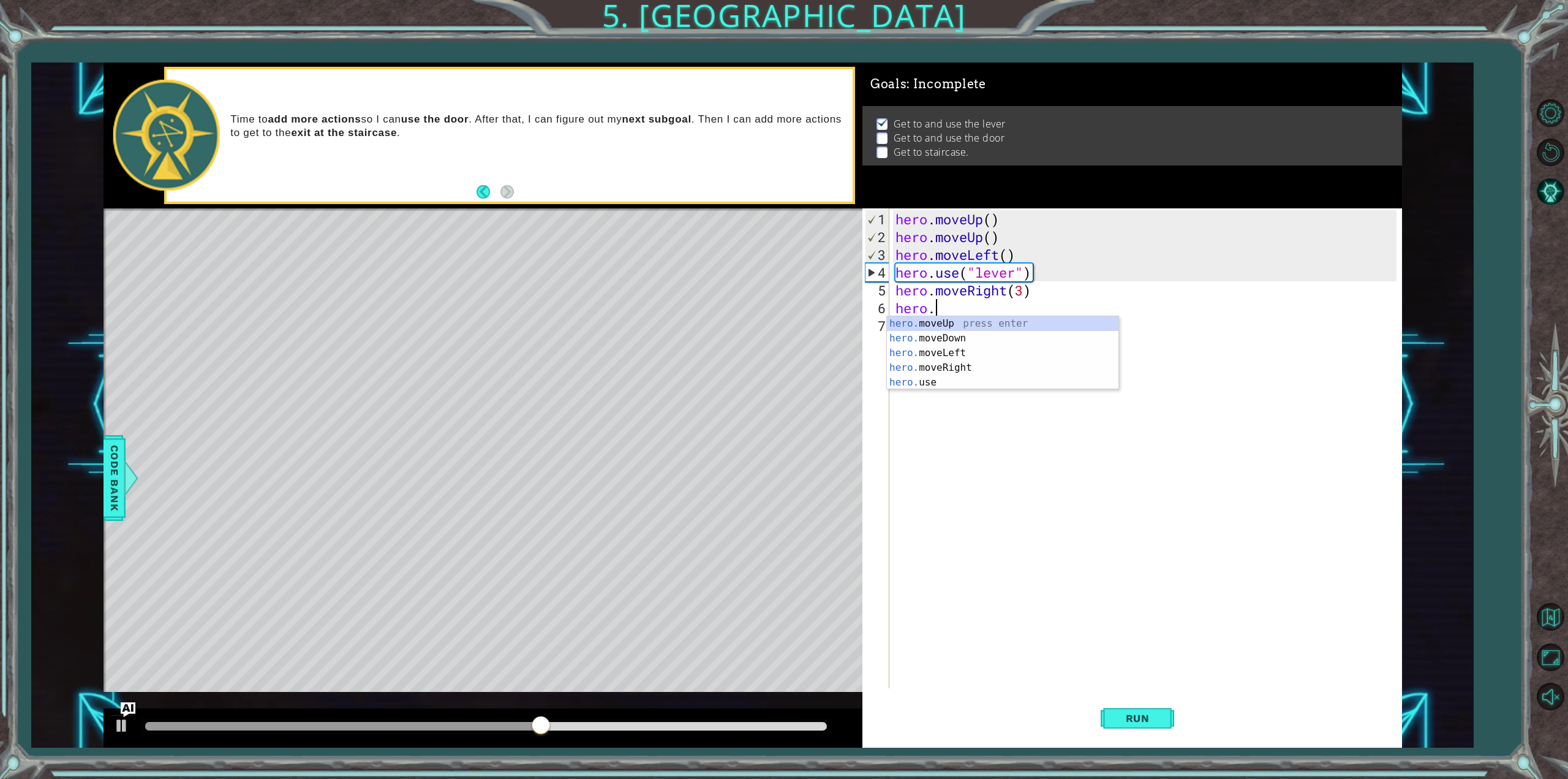
scroll to position [0, 2]
type textarea "hero.use("door")"
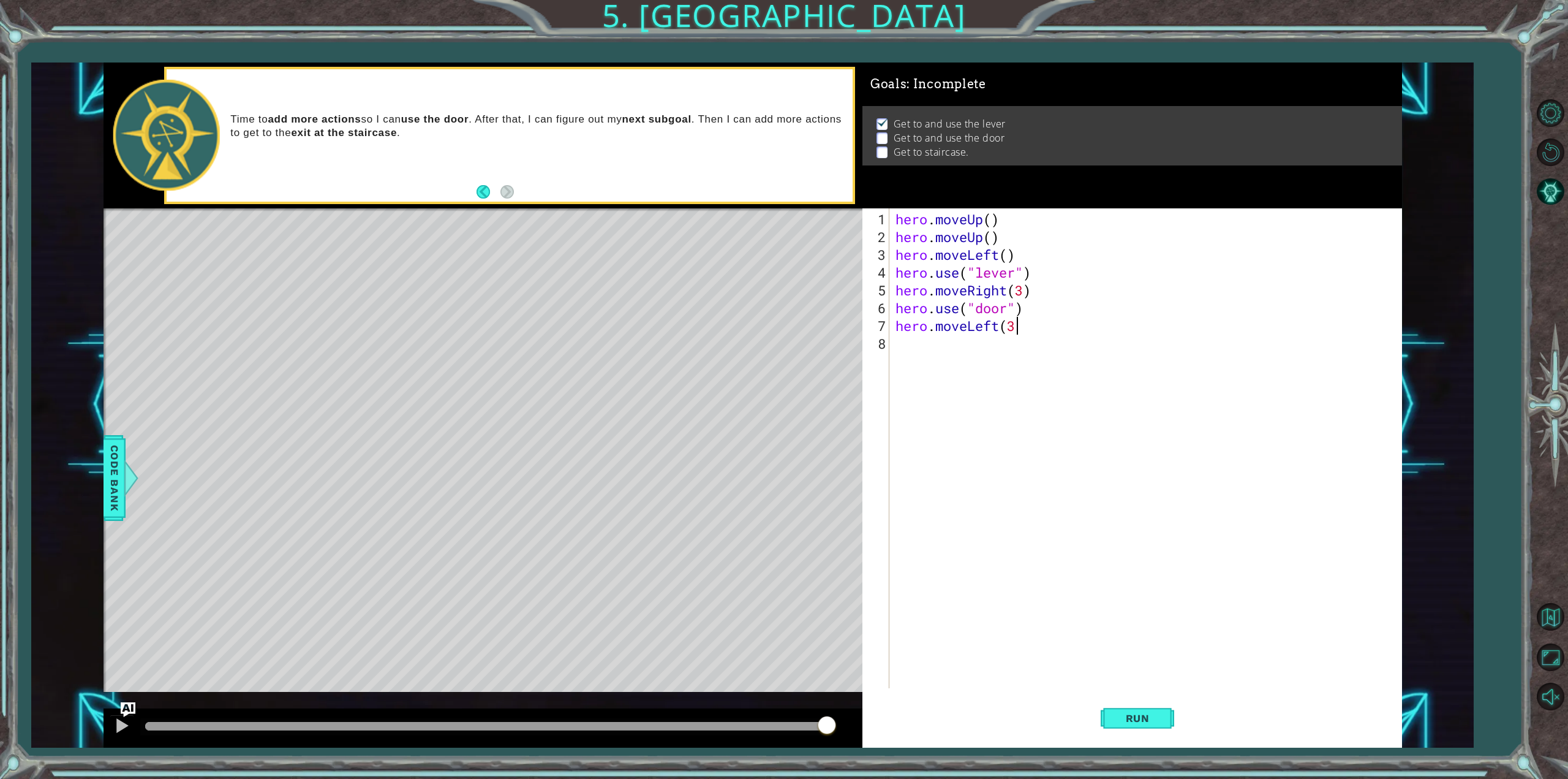
scroll to position [0, 5]
type textarea "hero.moveLeft(3)"
click at [1142, 720] on span "Run" at bounding box center [1137, 717] width 48 height 12
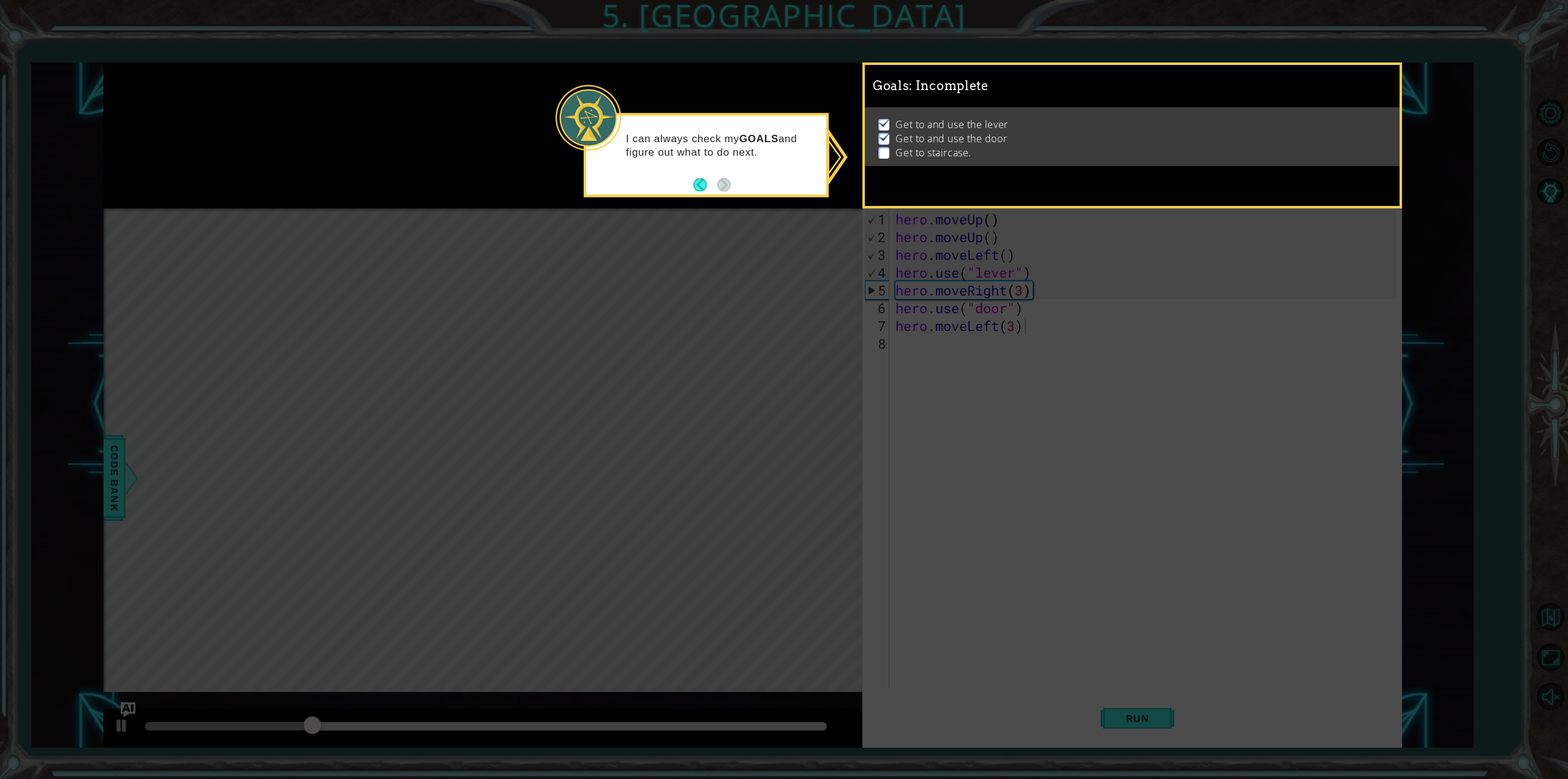
click at [736, 253] on icon at bounding box center [784, 390] width 1568 height 779
click at [700, 185] on button "Back" at bounding box center [705, 184] width 24 height 13
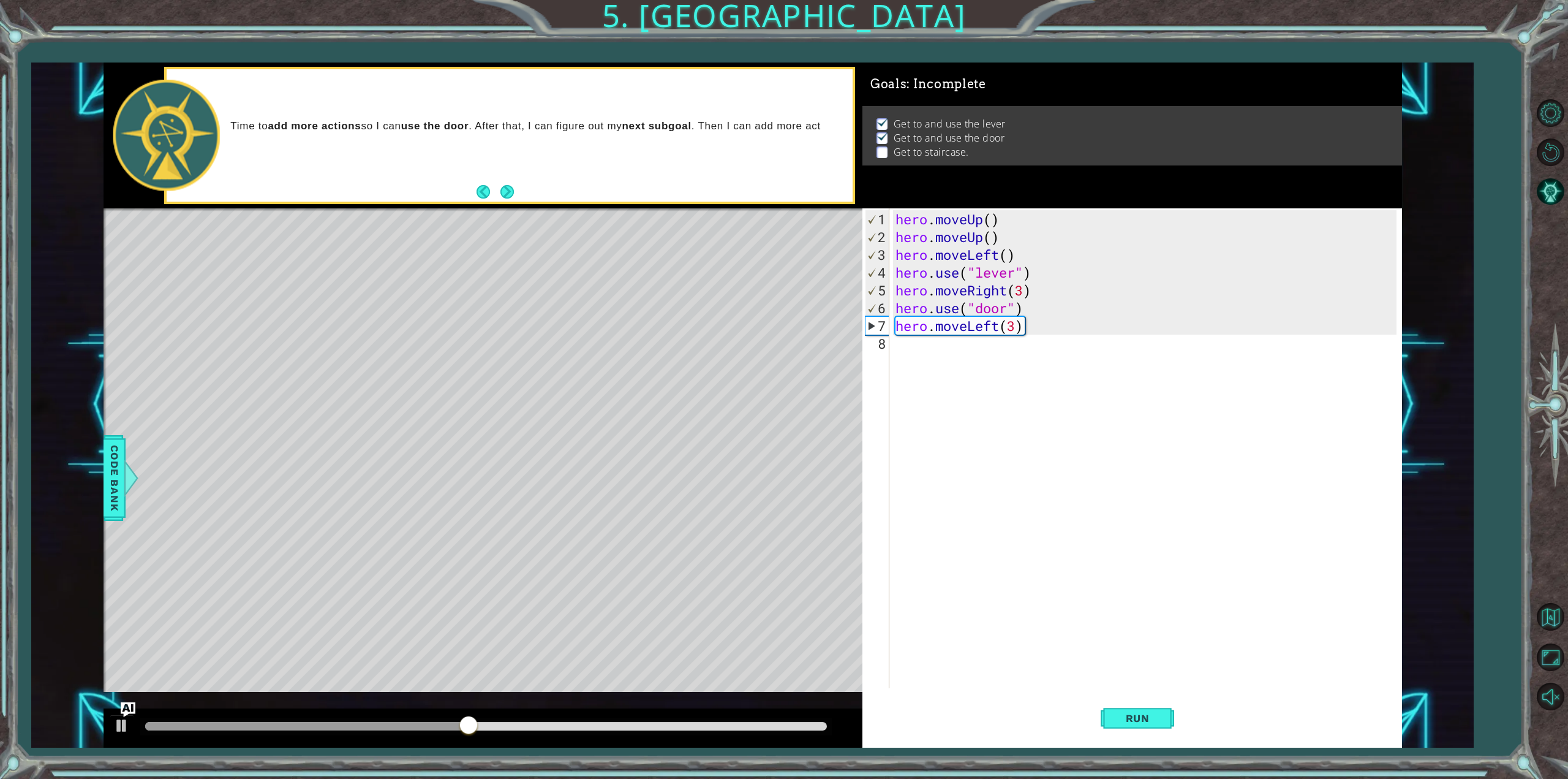
click at [890, 325] on div "hero.moveLeft(3) 1 2 3 4 5 6 7 8 hero . moveUp ( ) hero . moveUp ( ) hero . mov…" at bounding box center [1129, 448] width 534 height 480
click at [895, 323] on div "hero . moveUp ( ) hero . moveUp ( ) hero . moveLeft ( ) hero . use ( "lever" ) …" at bounding box center [1148, 467] width 510 height 515
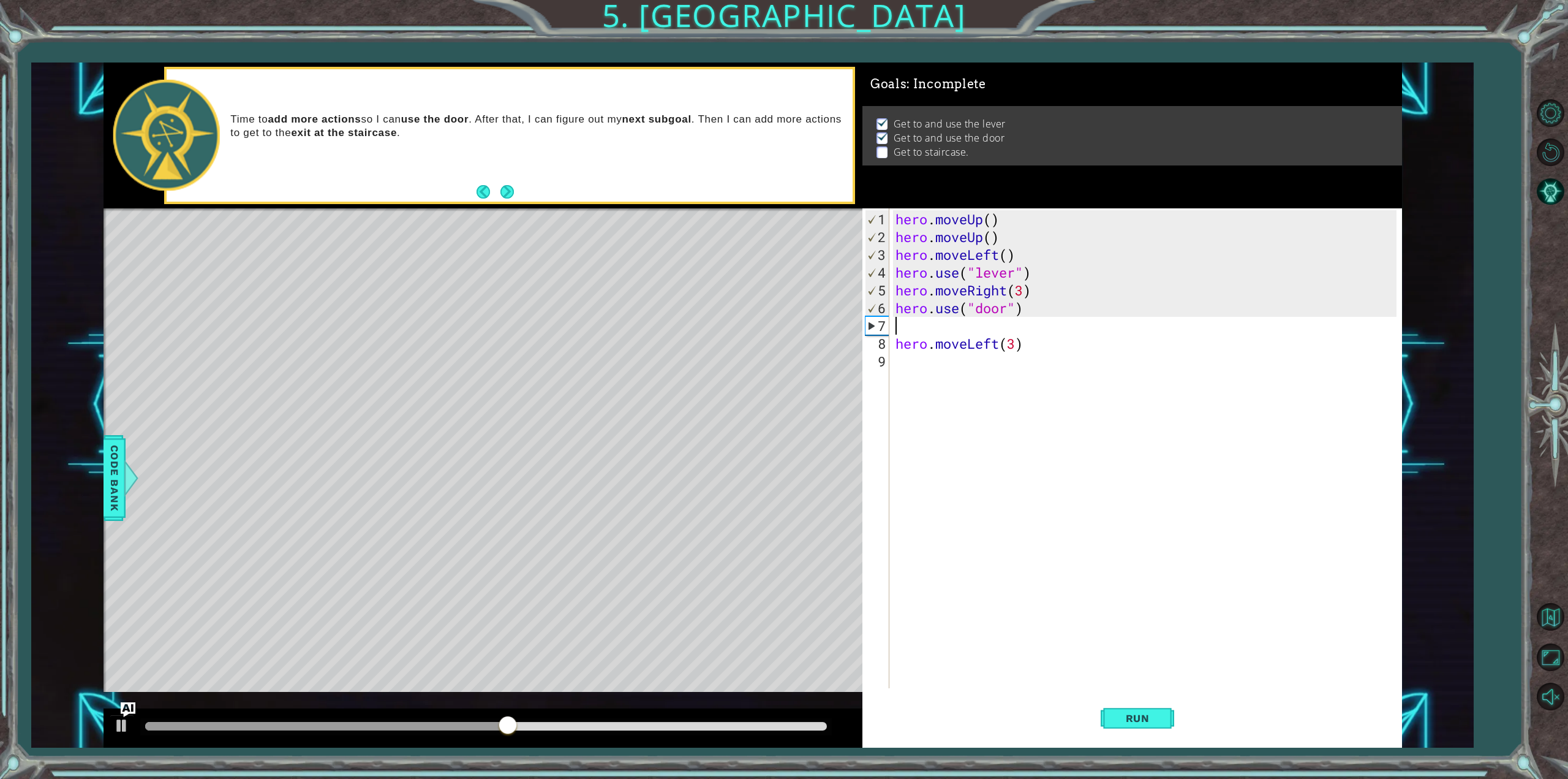
click at [917, 324] on div "hero . moveUp ( ) hero . moveUp ( ) hero . moveLeft ( ) hero . use ( "lever" ) …" at bounding box center [1148, 467] width 510 height 515
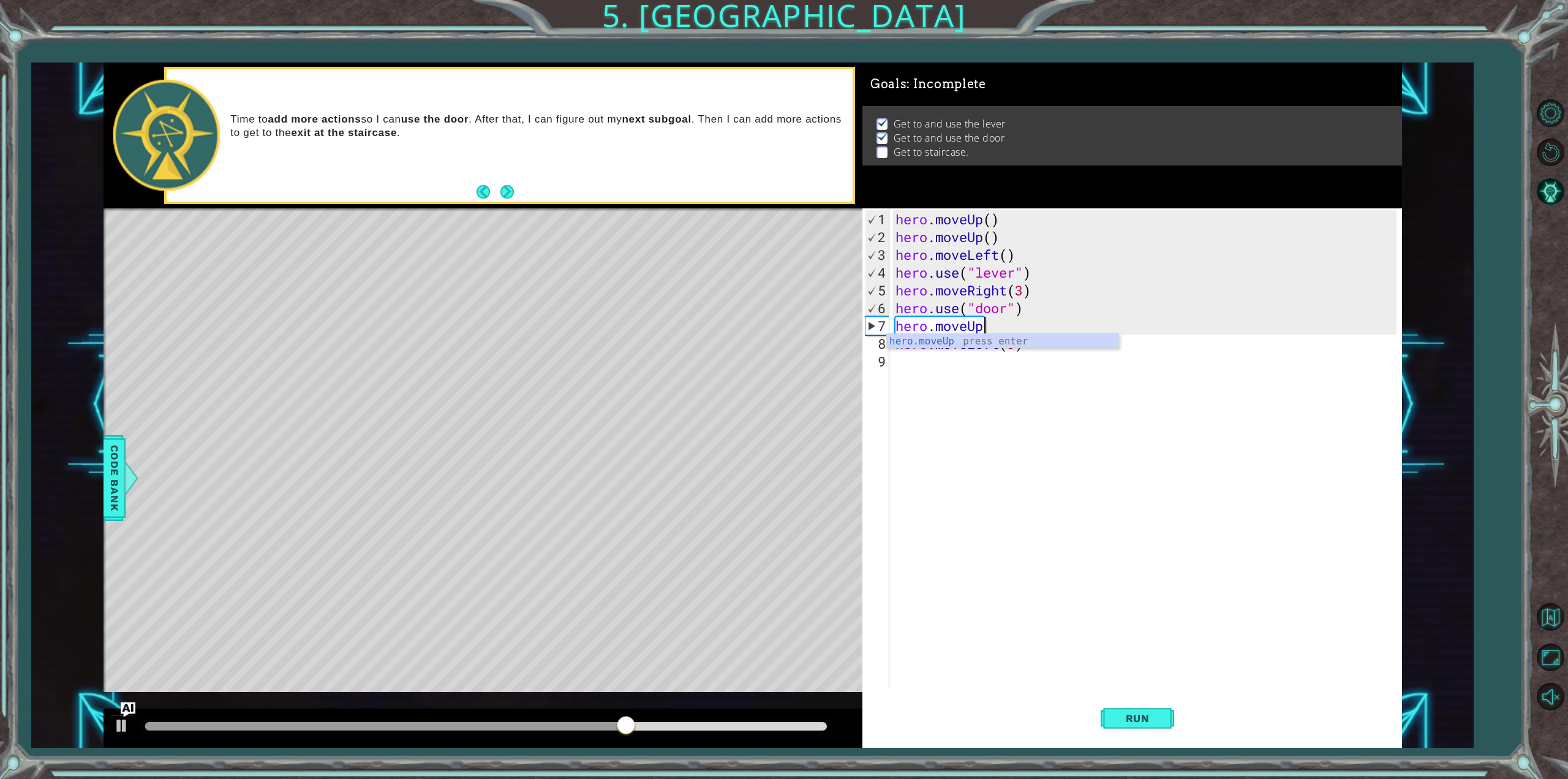
scroll to position [0, 4]
type textarea "hero.moveUp(2)"
click at [974, 372] on div "hero . moveUp ( ) hero . moveUp ( ) hero . moveLeft ( ) hero . use ( "lever" ) …" at bounding box center [1148, 467] width 510 height 515
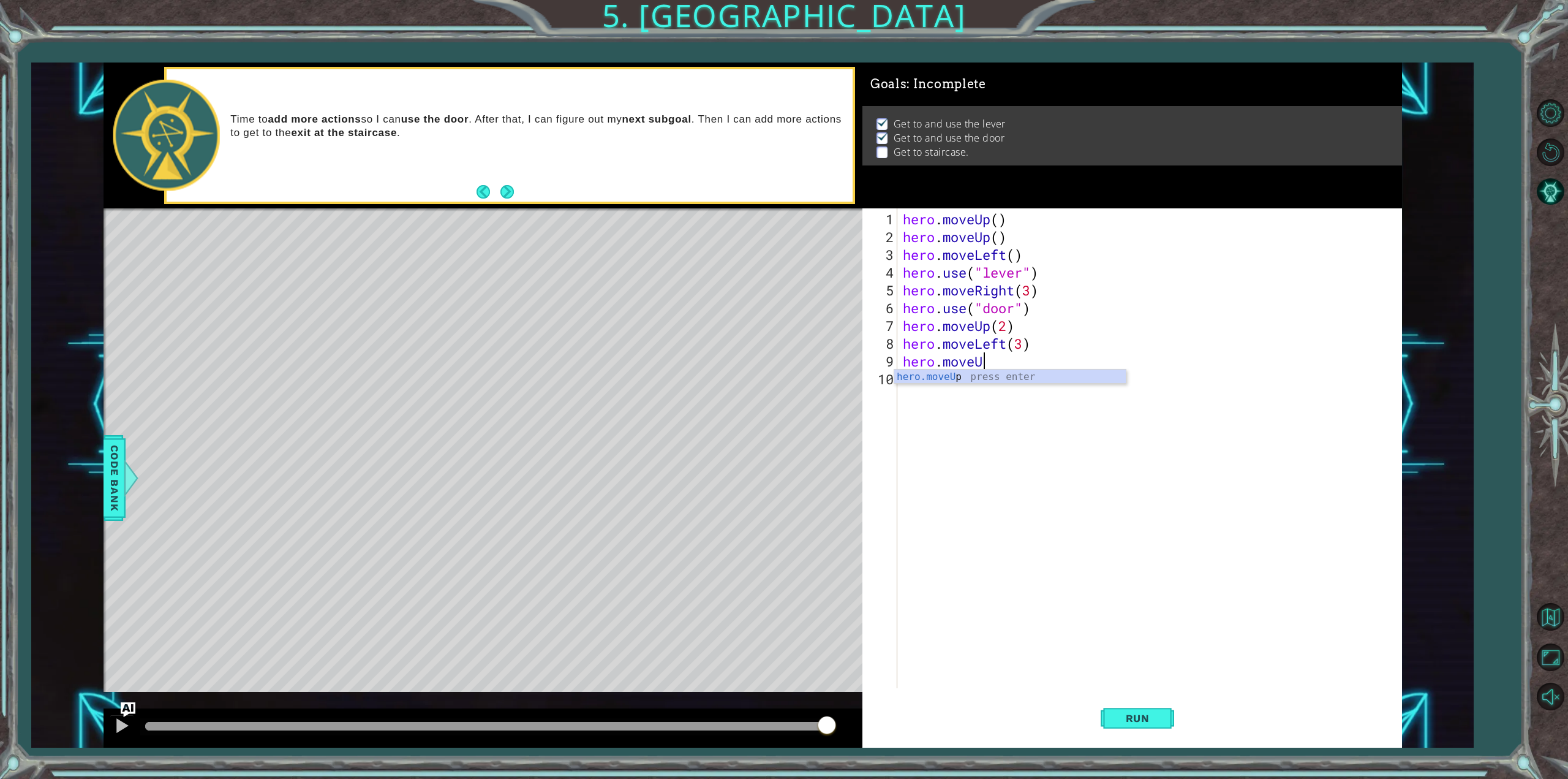
type textarea "hero.moveUp"
click at [1108, 722] on button "Run" at bounding box center [1137, 718] width 74 height 54
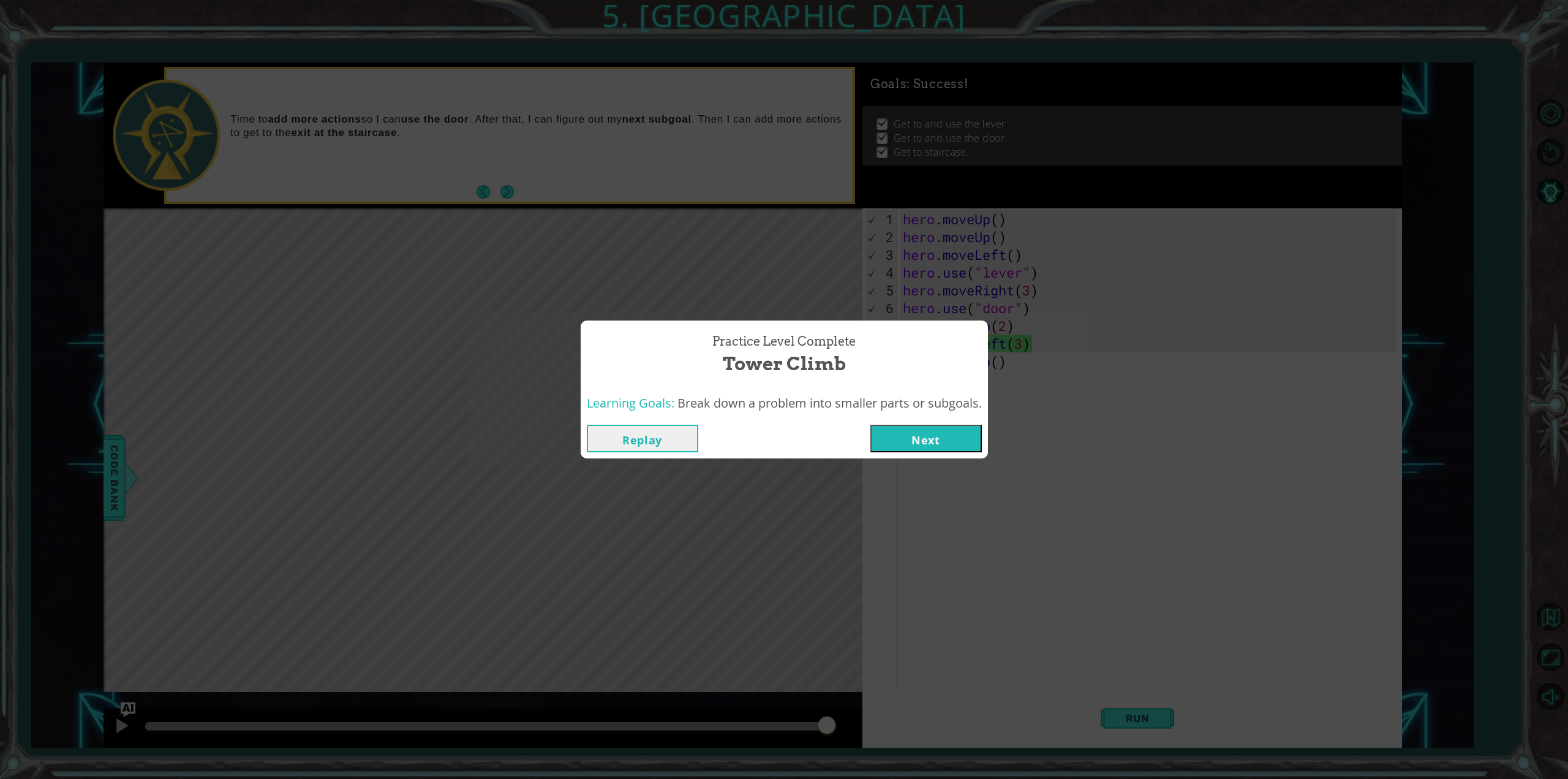
click at [935, 446] on button "Next" at bounding box center [926, 438] width 112 height 28
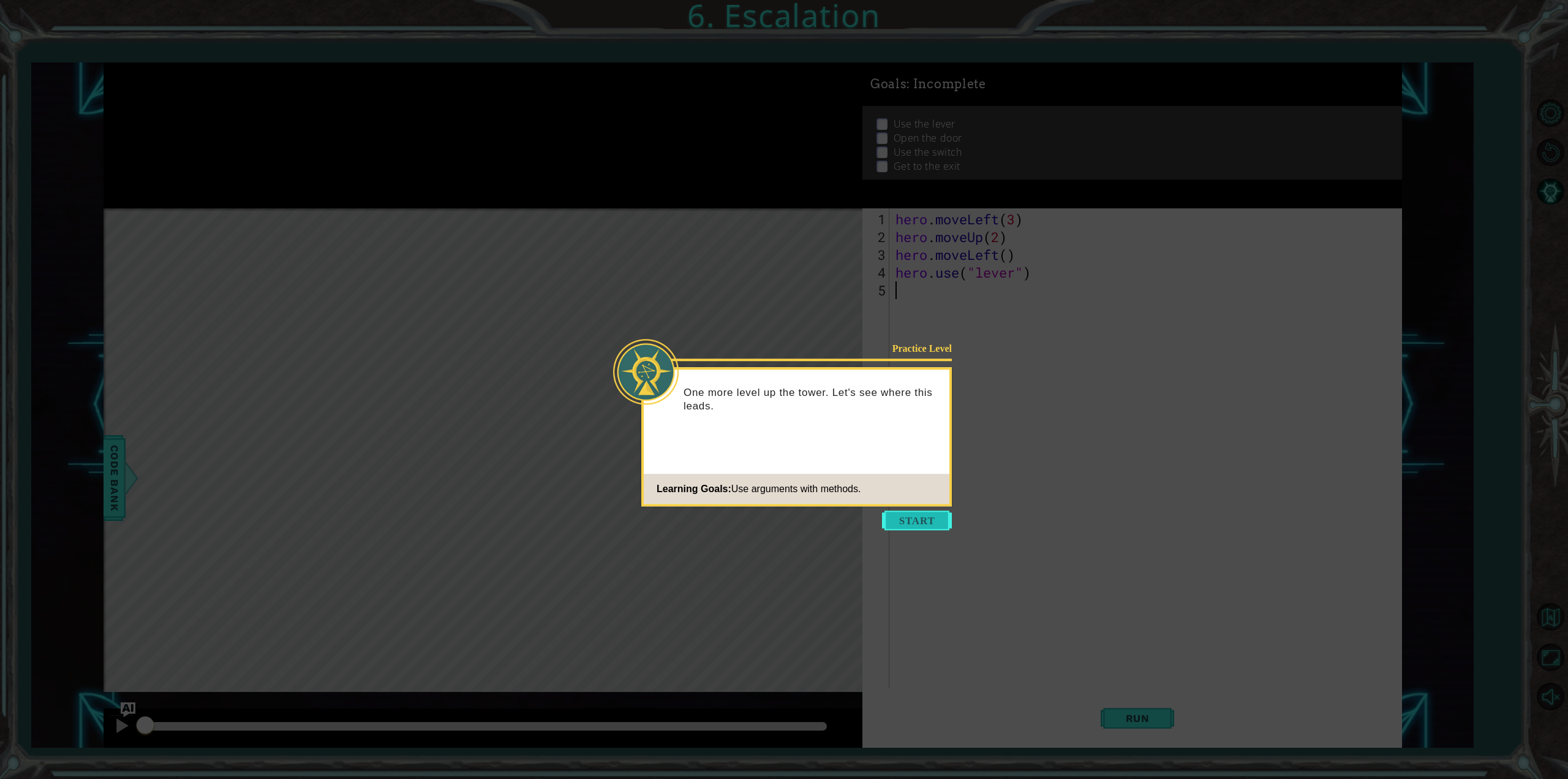
click at [928, 520] on button "Start" at bounding box center [917, 520] width 70 height 20
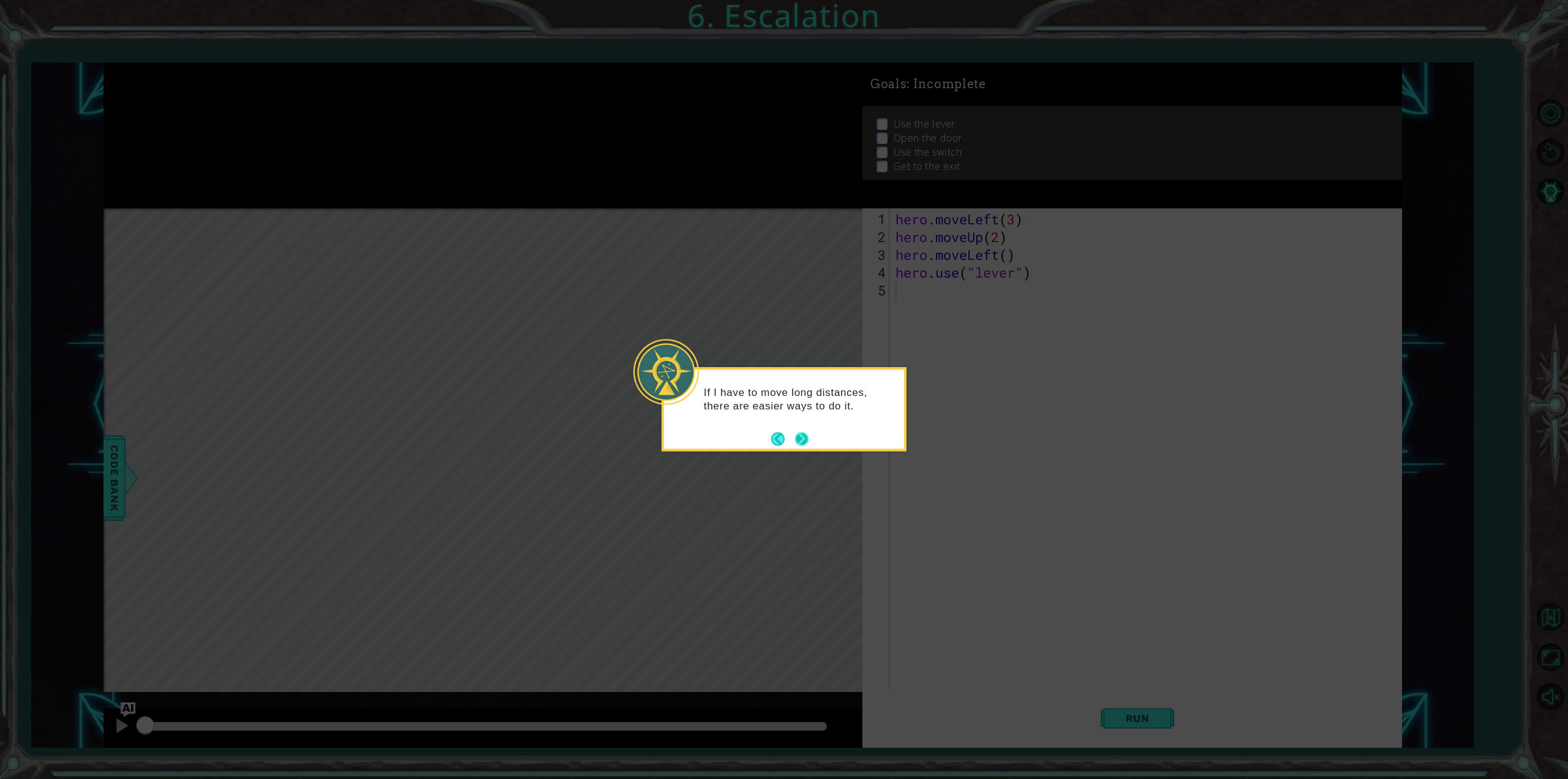
click at [805, 443] on button "Next" at bounding box center [801, 439] width 18 height 18
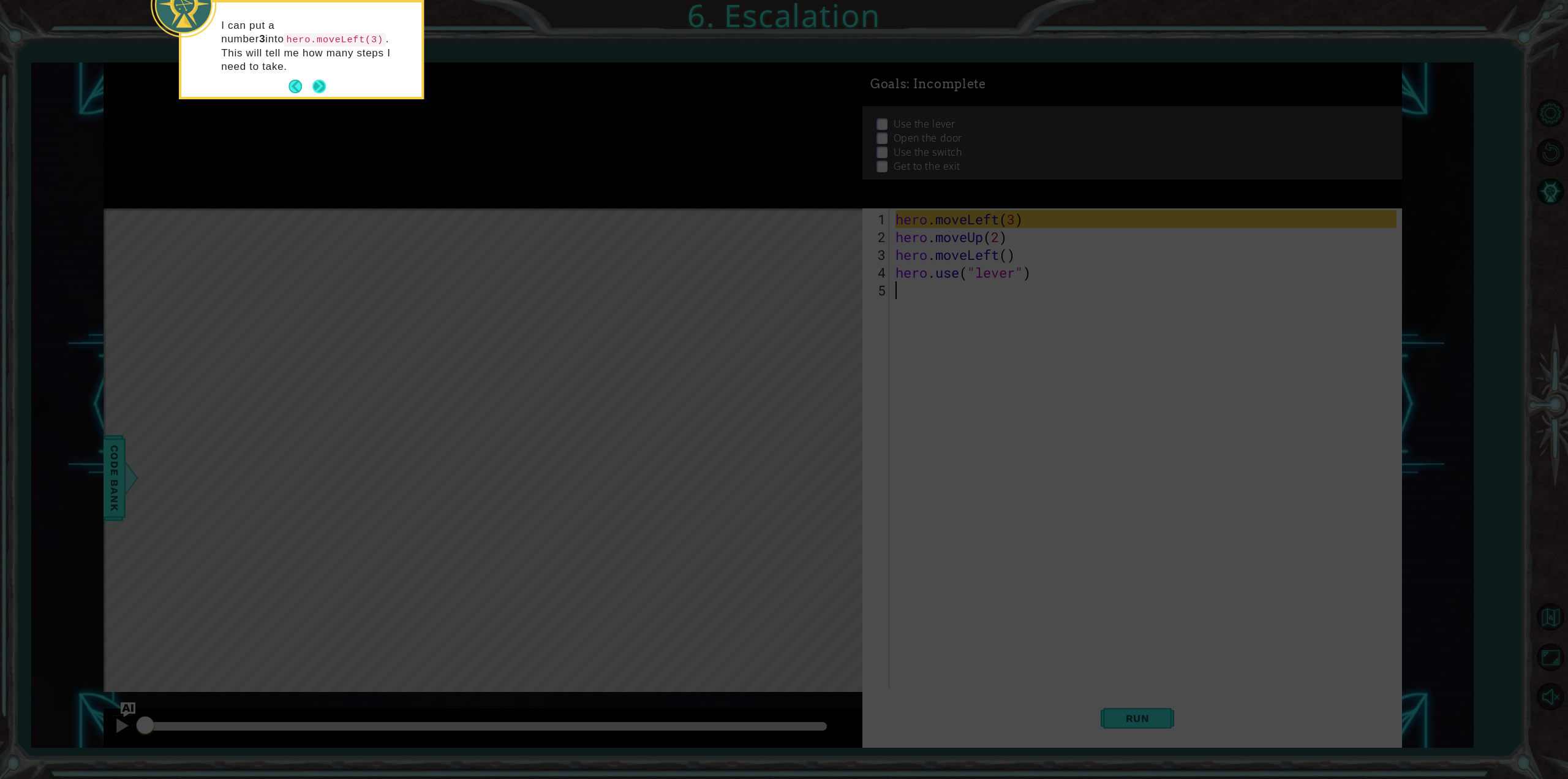
click at [321, 75] on button "Next" at bounding box center [319, 86] width 23 height 23
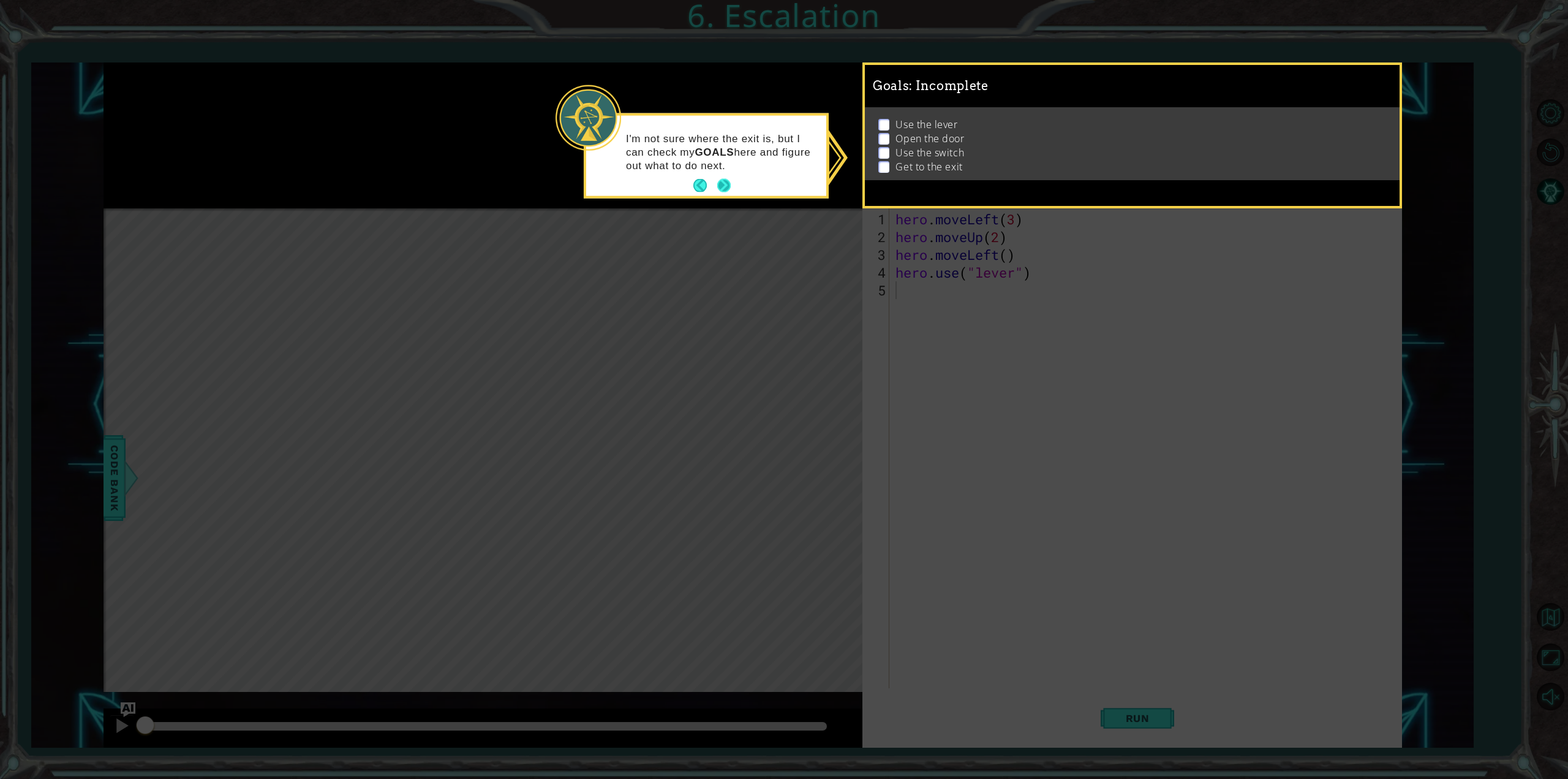
click at [727, 188] on button "Next" at bounding box center [724, 185] width 21 height 21
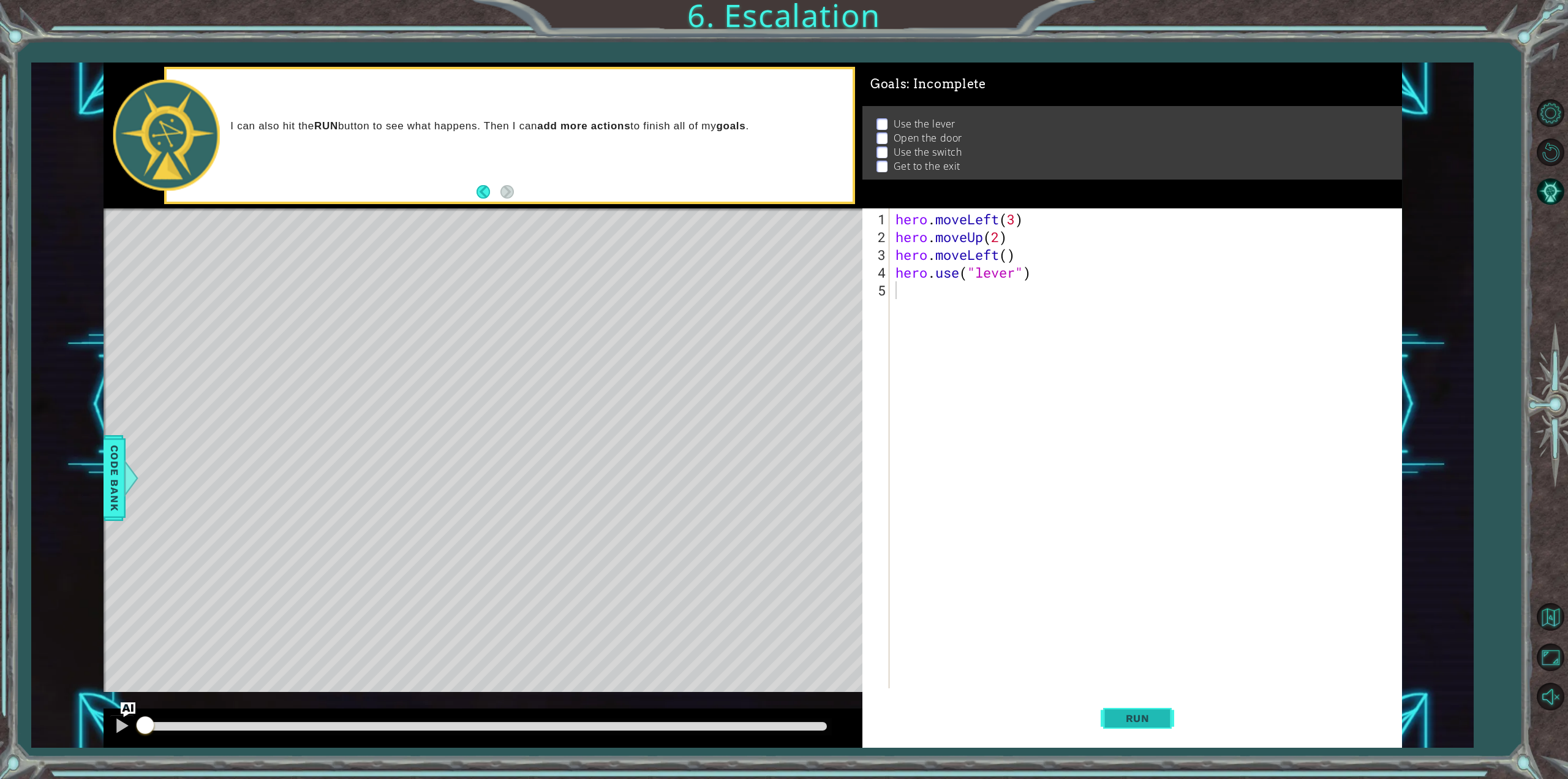
click at [1126, 724] on span "Run" at bounding box center [1137, 717] width 48 height 12
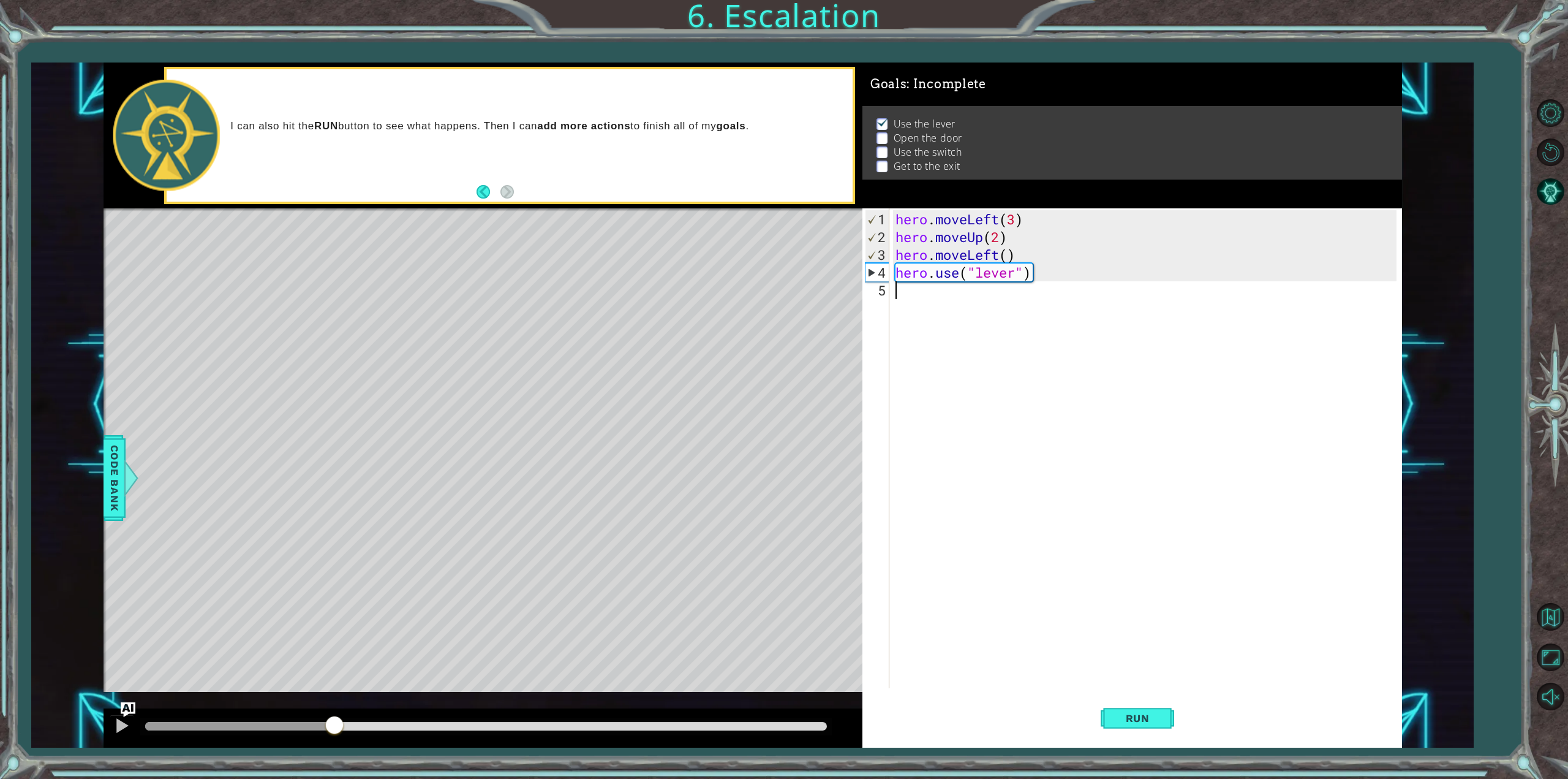
drag, startPoint x: 202, startPoint y: 724, endPoint x: 332, endPoint y: 693, distance: 133.6
click at [332, 693] on div "methods hero moveDown(steps) moveUp(steps) moveLeft(steps) moveRight(steps) use…" at bounding box center [753, 405] width 1299 height 686
click at [120, 720] on div at bounding box center [122, 725] width 16 height 16
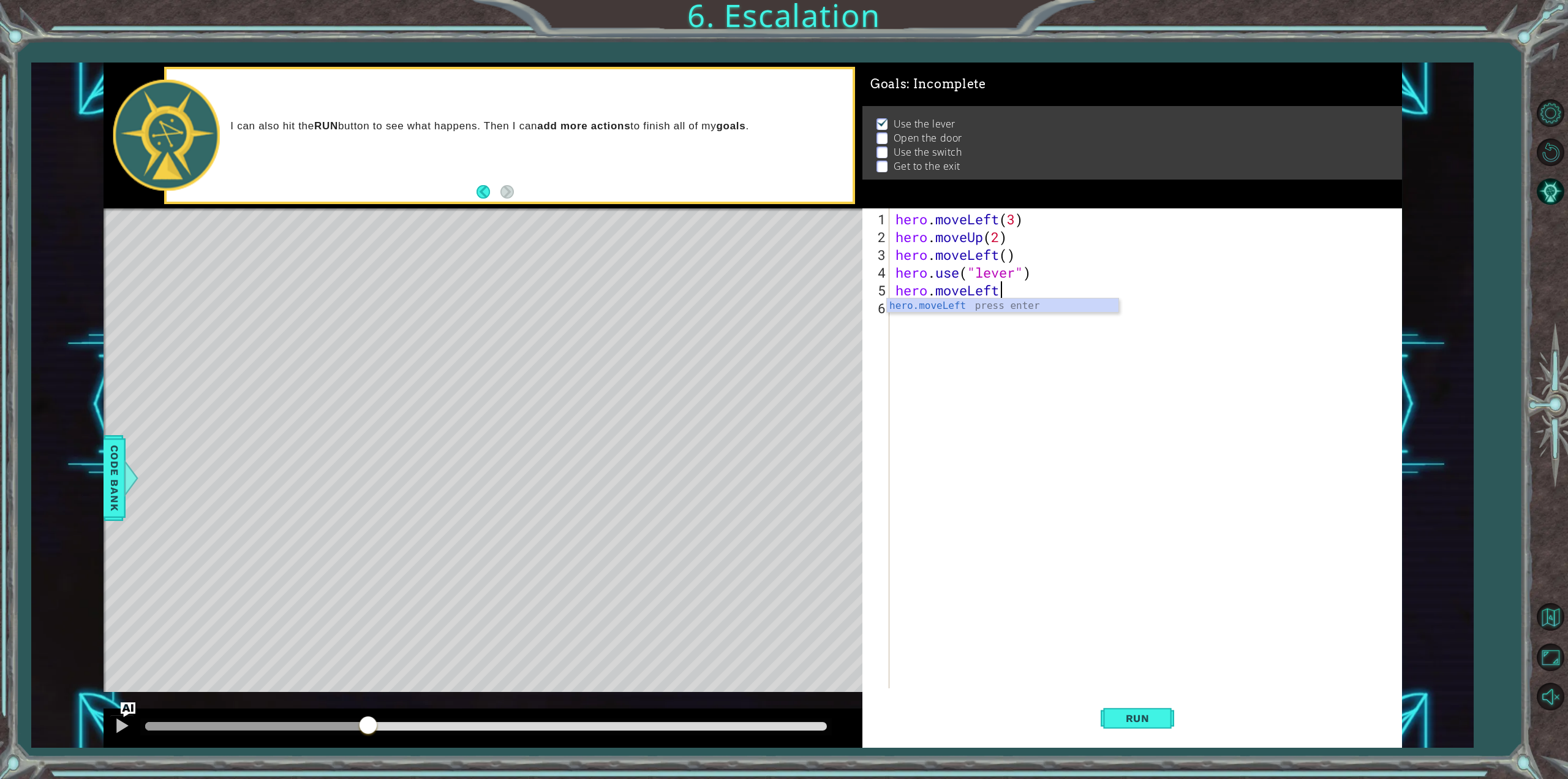
scroll to position [0, 4]
type textarea "hero.use("door")"
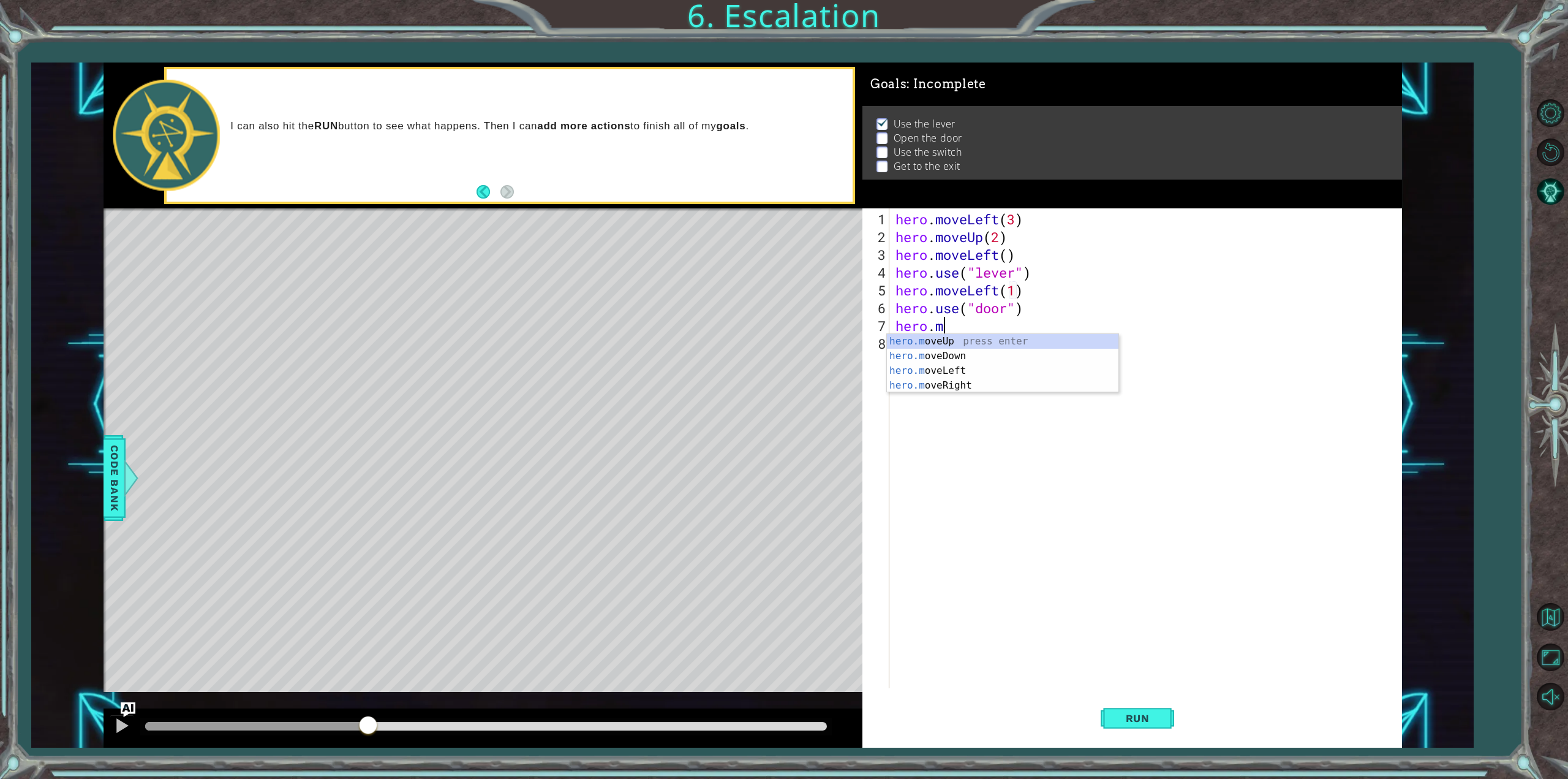
scroll to position [0, 2]
type textarea "hero.moveUp(2)"
type textarea "hero.moveLeft(2)"
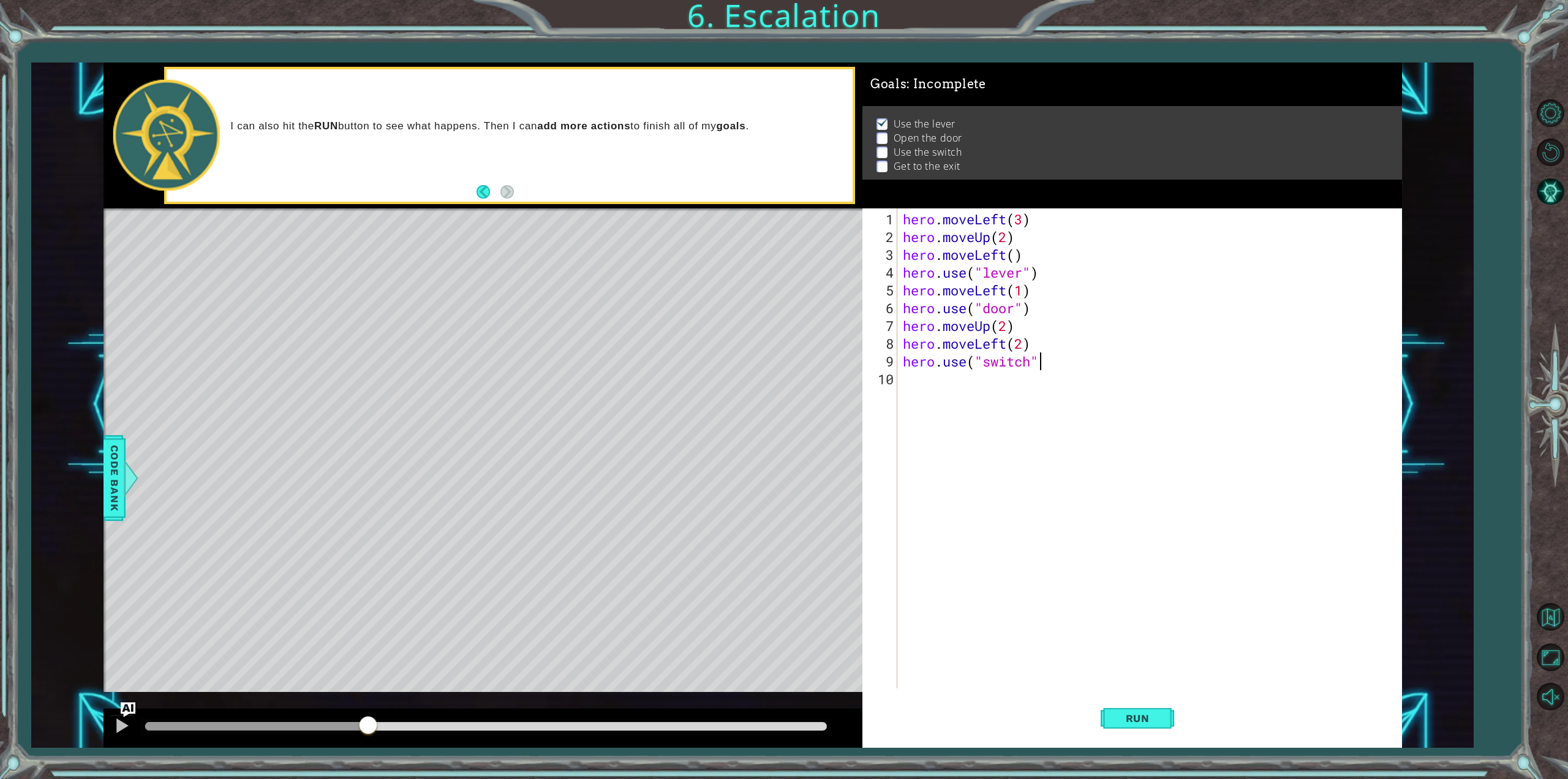
type textarea "hero.use("switch")"
click at [1009, 341] on div "hero . moveLeft ( 3 ) hero . moveUp ( 2 ) hero . moveLeft ( ) hero . use ( "lev…" at bounding box center [1152, 467] width 503 height 515
type textarea "hero.moveRight(2)"
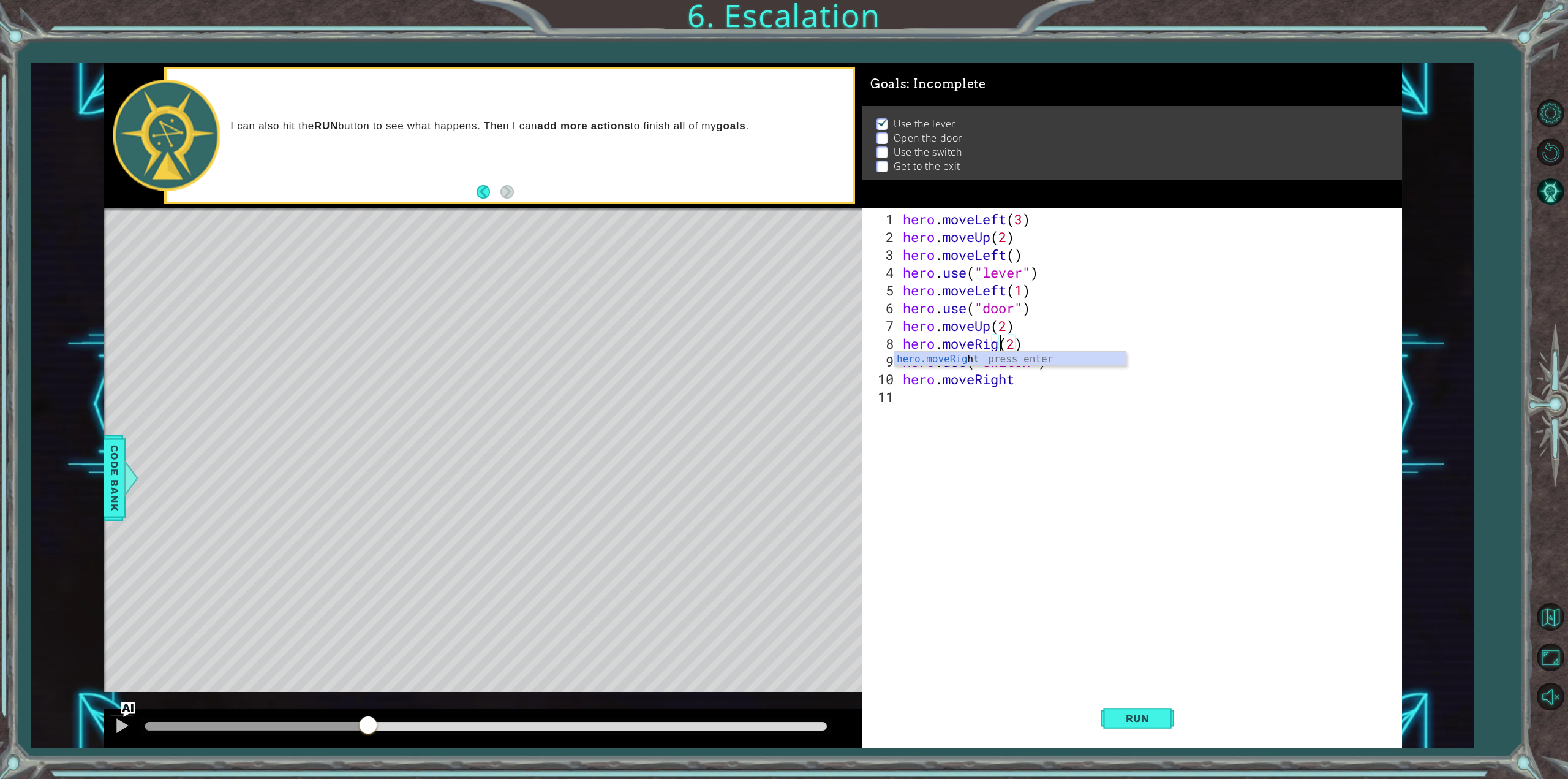
scroll to position [0, 5]
click at [1055, 388] on div "hero . moveLeft ( 3 ) hero . moveUp ( 2 ) hero . moveLeft ( ) hero . use ( "lev…" at bounding box center [1152, 467] width 503 height 515
click at [1027, 386] on div "hero . moveLeft ( 3 ) hero . moveUp ( 2 ) hero . moveLeft ( ) hero . use ( "lev…" at bounding box center [1152, 467] width 503 height 515
type textarea "hero.moveRight"
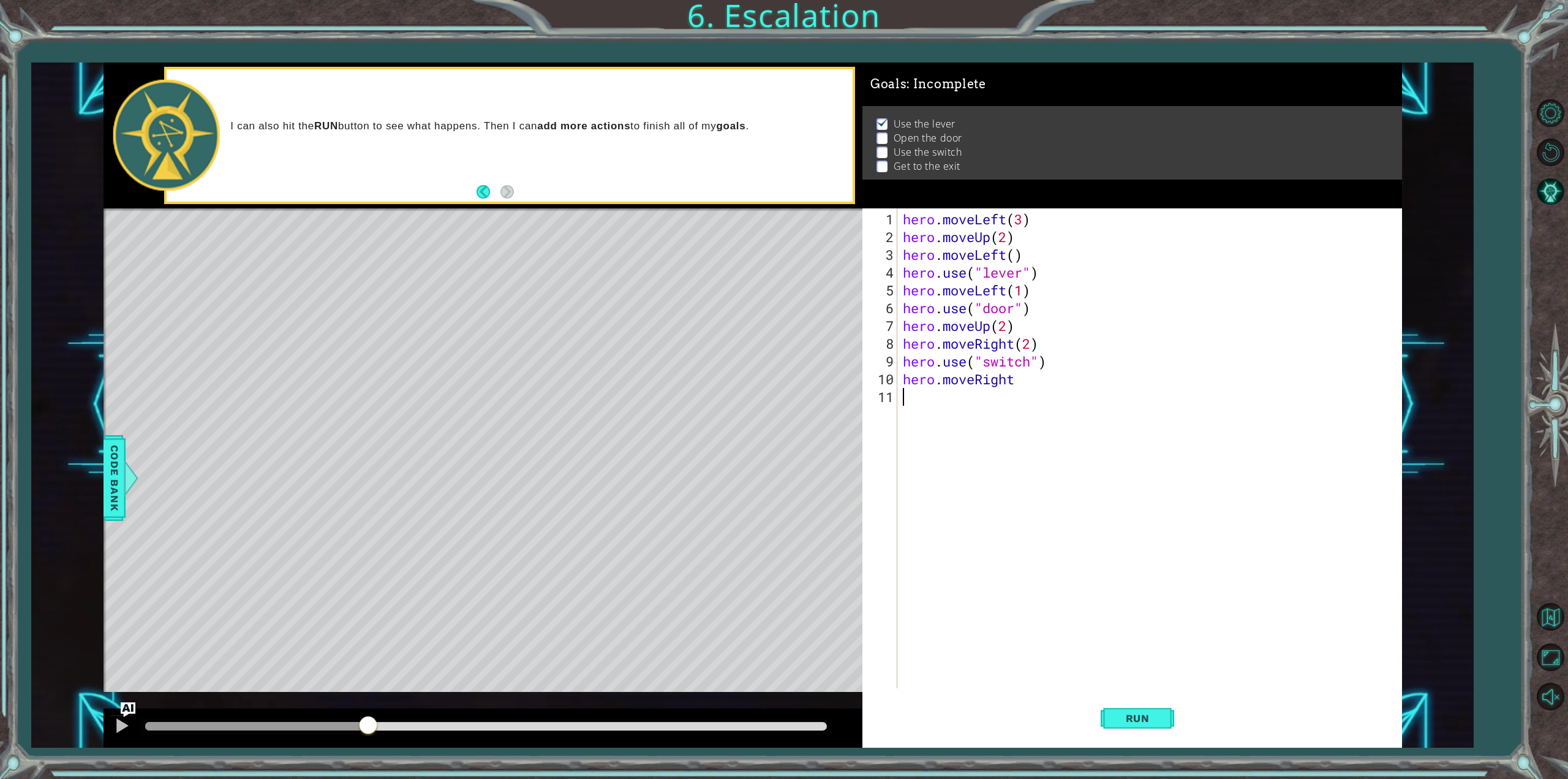
click at [992, 397] on div "hero . moveLeft ( 3 ) hero . moveUp ( 2 ) hero . moveLeft ( ) hero . use ( "lev…" at bounding box center [1152, 467] width 503 height 515
type textarea "hero.moveUp(1)"
click at [1112, 707] on button "Run" at bounding box center [1137, 718] width 74 height 54
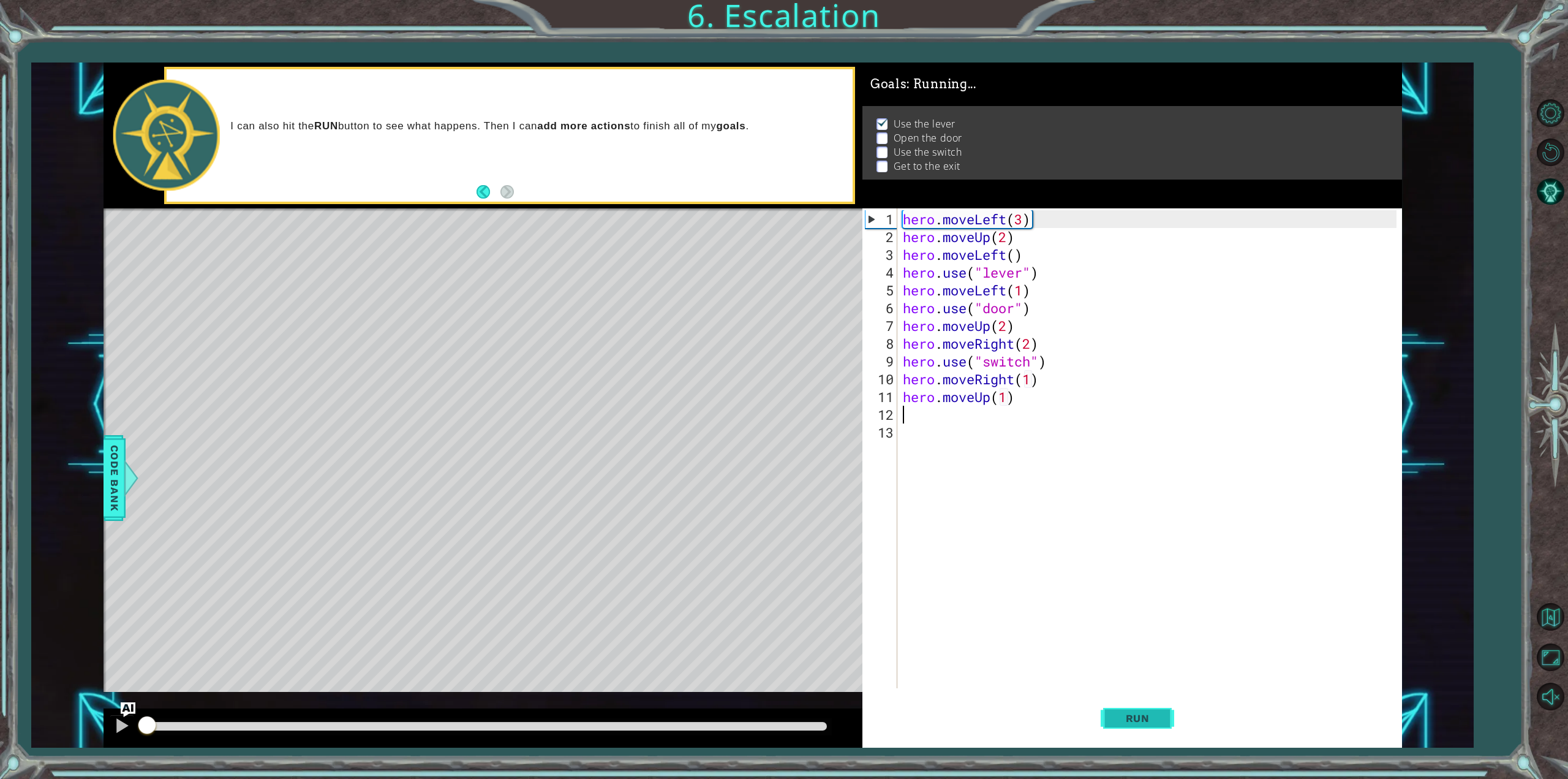
scroll to position [0, 0]
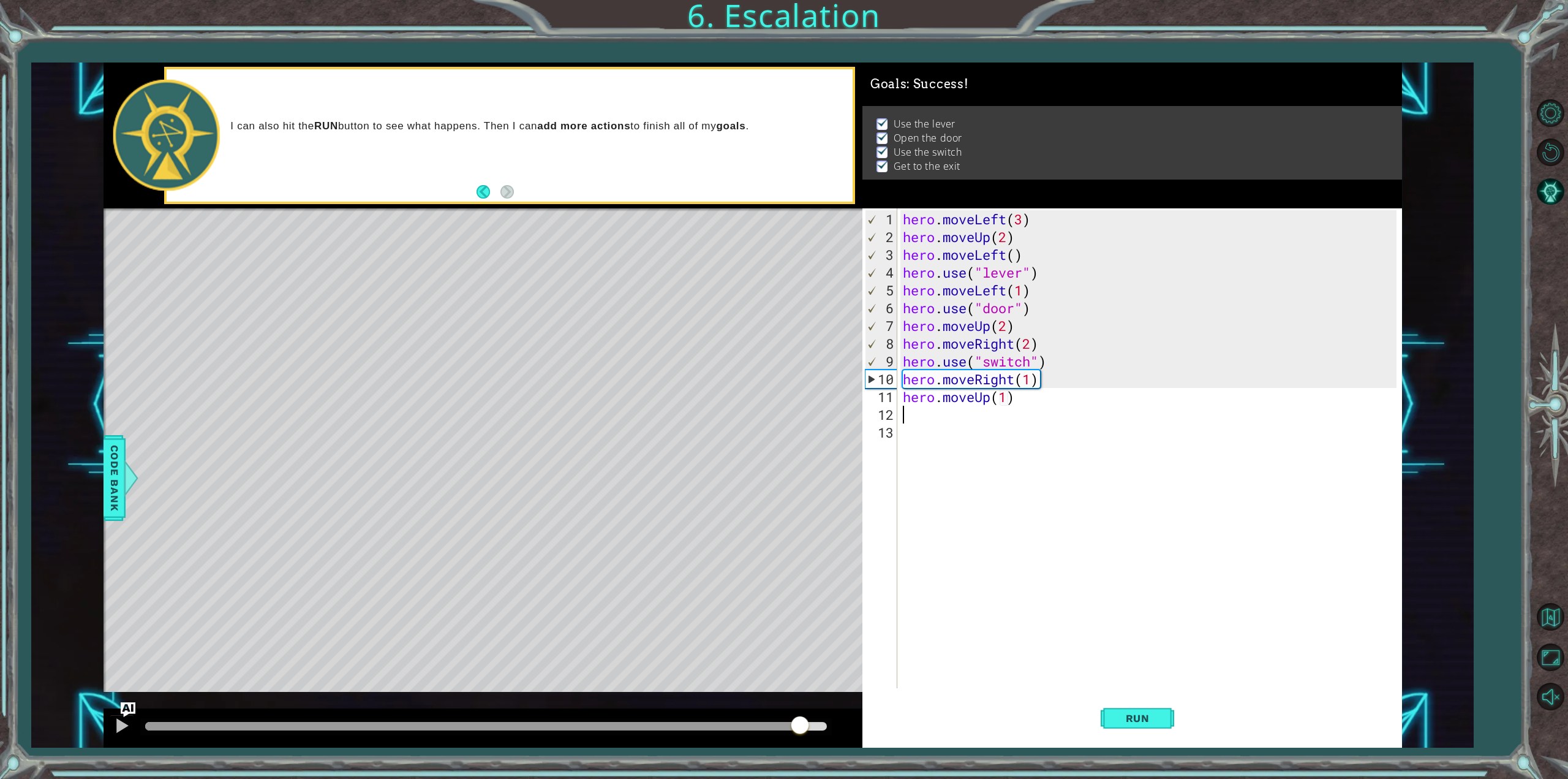
click at [799, 682] on div "methods hero moveDown(steps) moveUp(steps) moveLeft(steps) moveRight(steps) use…" at bounding box center [753, 405] width 1299 height 686
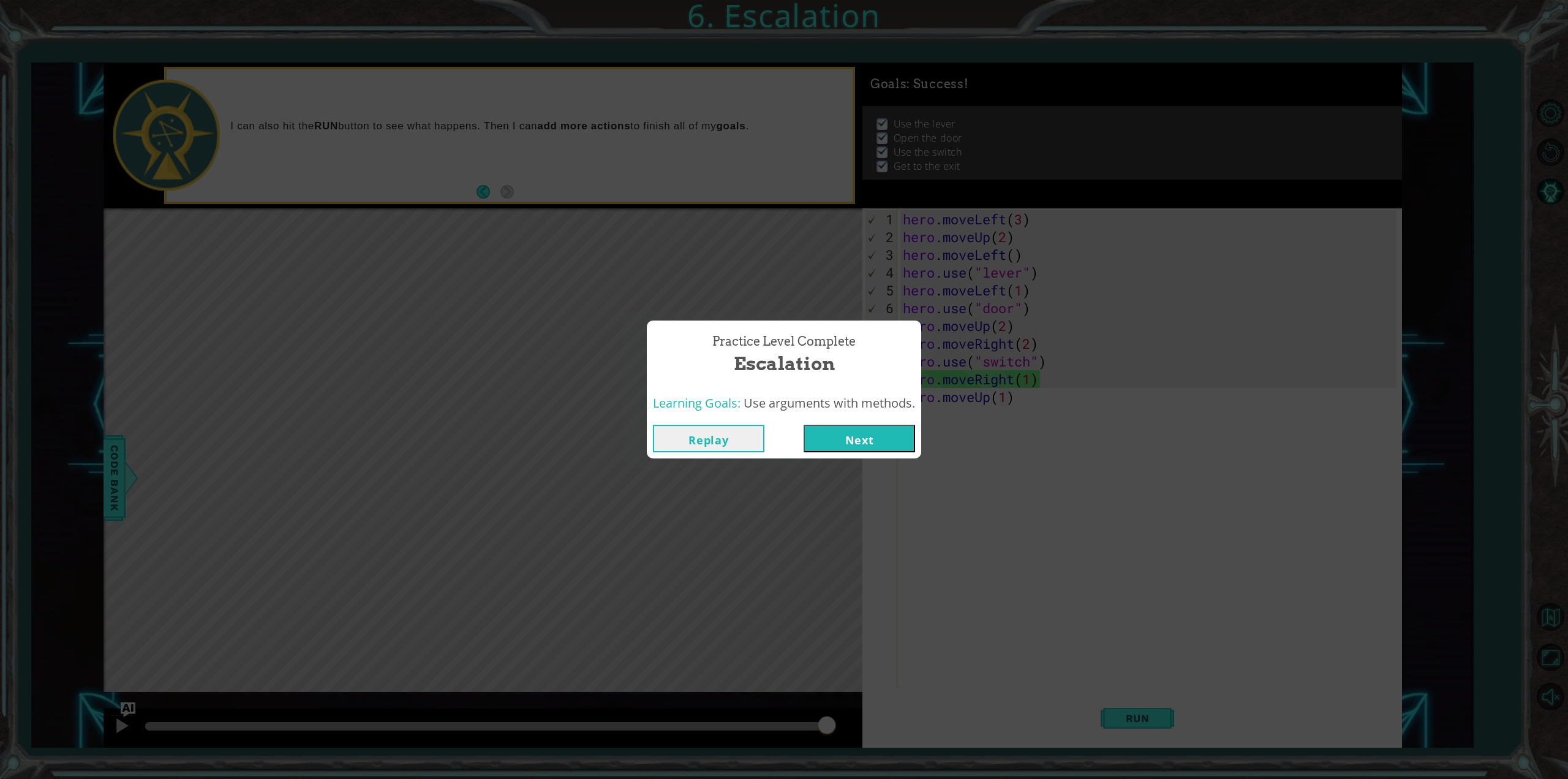
click at [880, 431] on button "Next" at bounding box center [859, 438] width 112 height 28
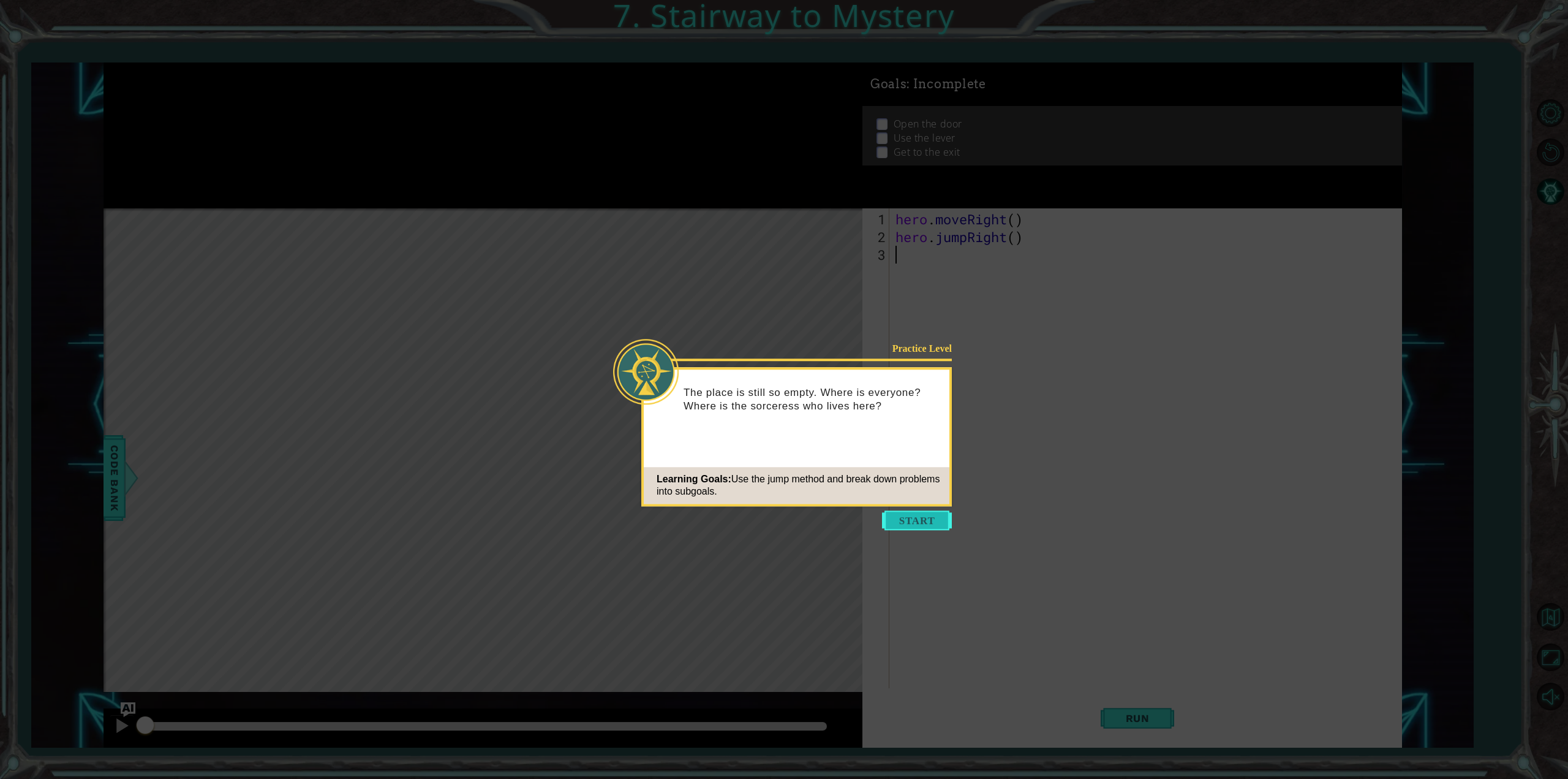
click at [947, 513] on button "Start" at bounding box center [917, 520] width 70 height 20
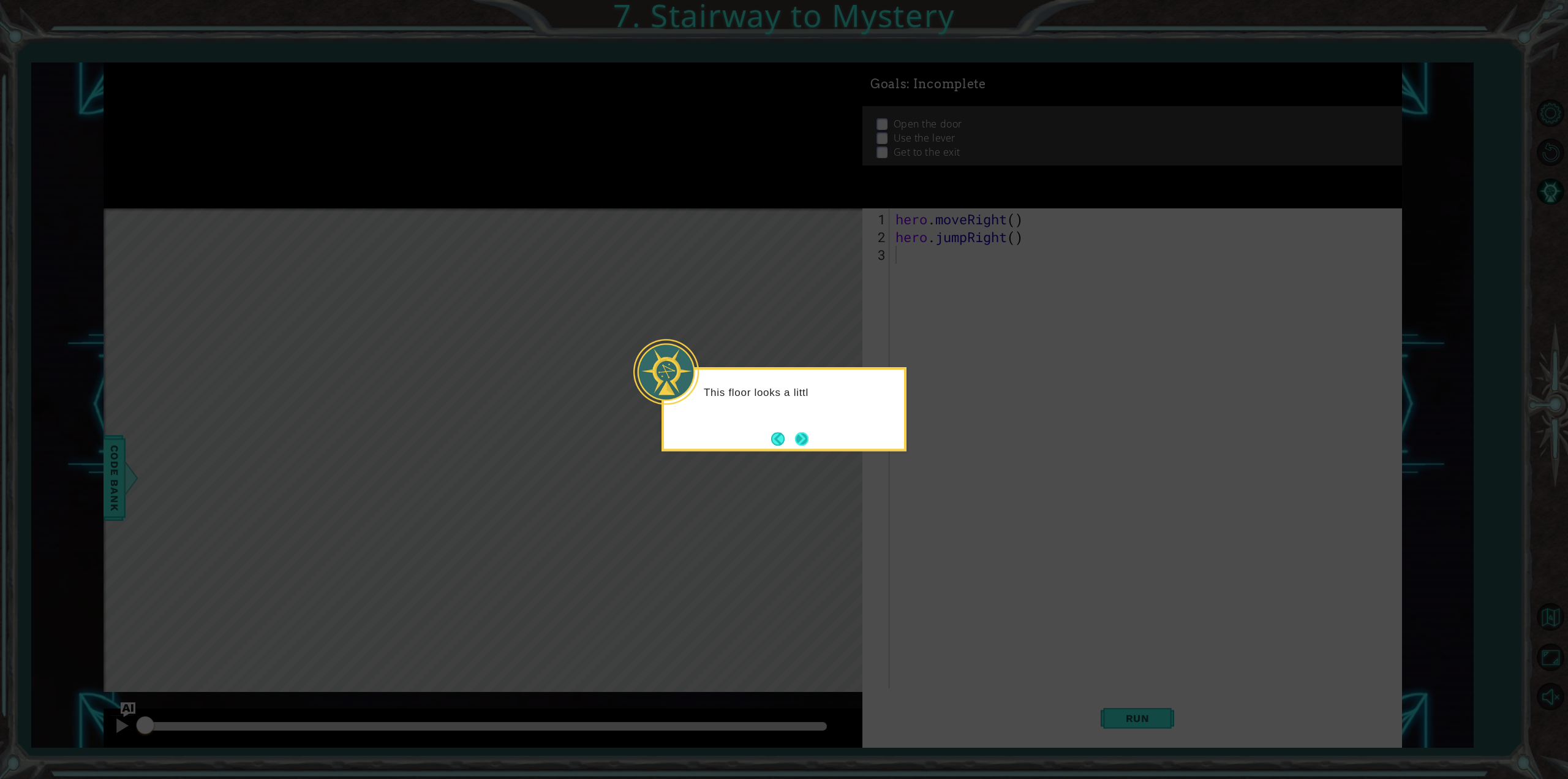
click at [801, 433] on button "Next" at bounding box center [801, 439] width 17 height 17
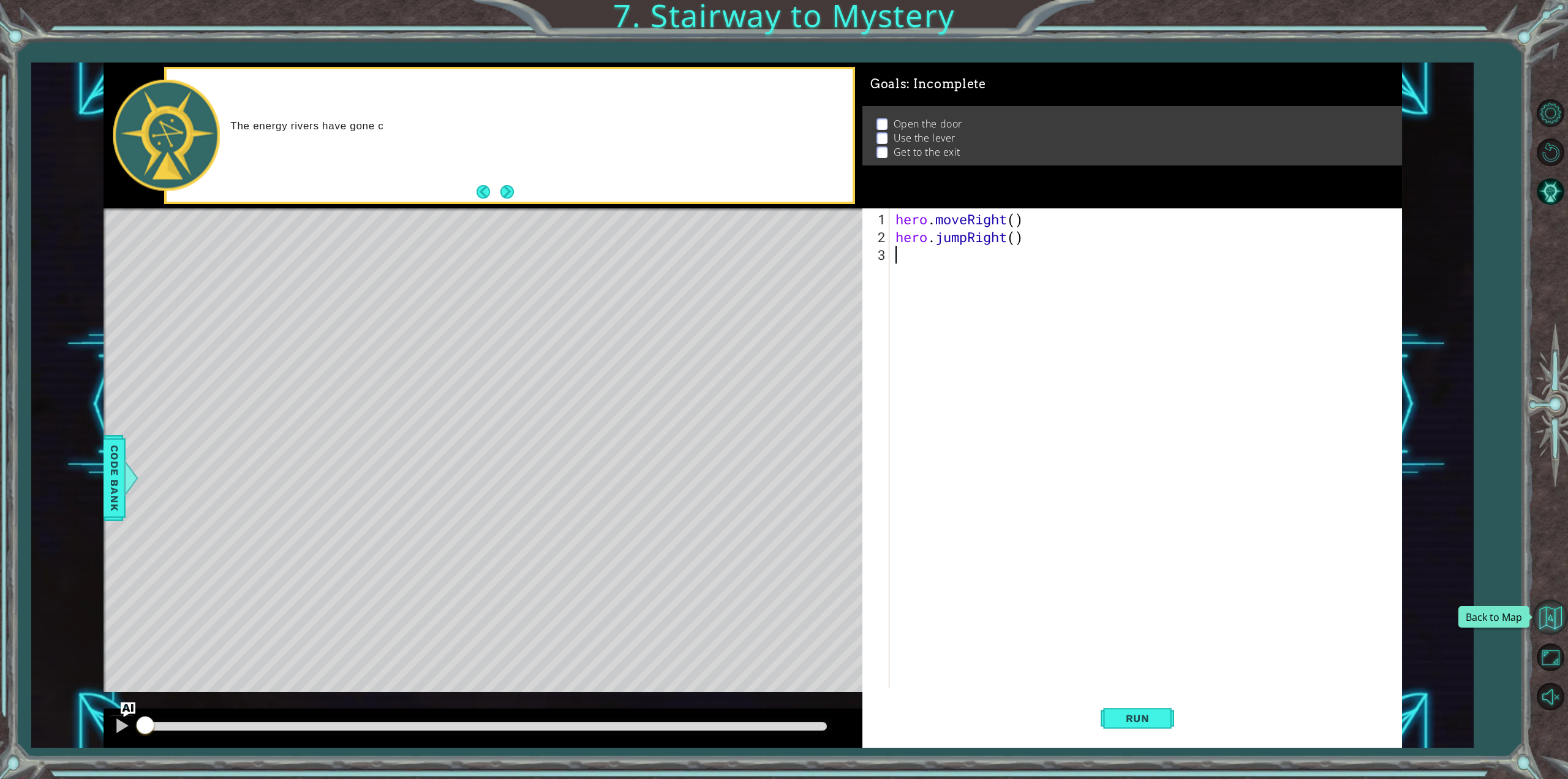
click at [1555, 618] on button "Back to Map" at bounding box center [1550, 617] width 36 height 36
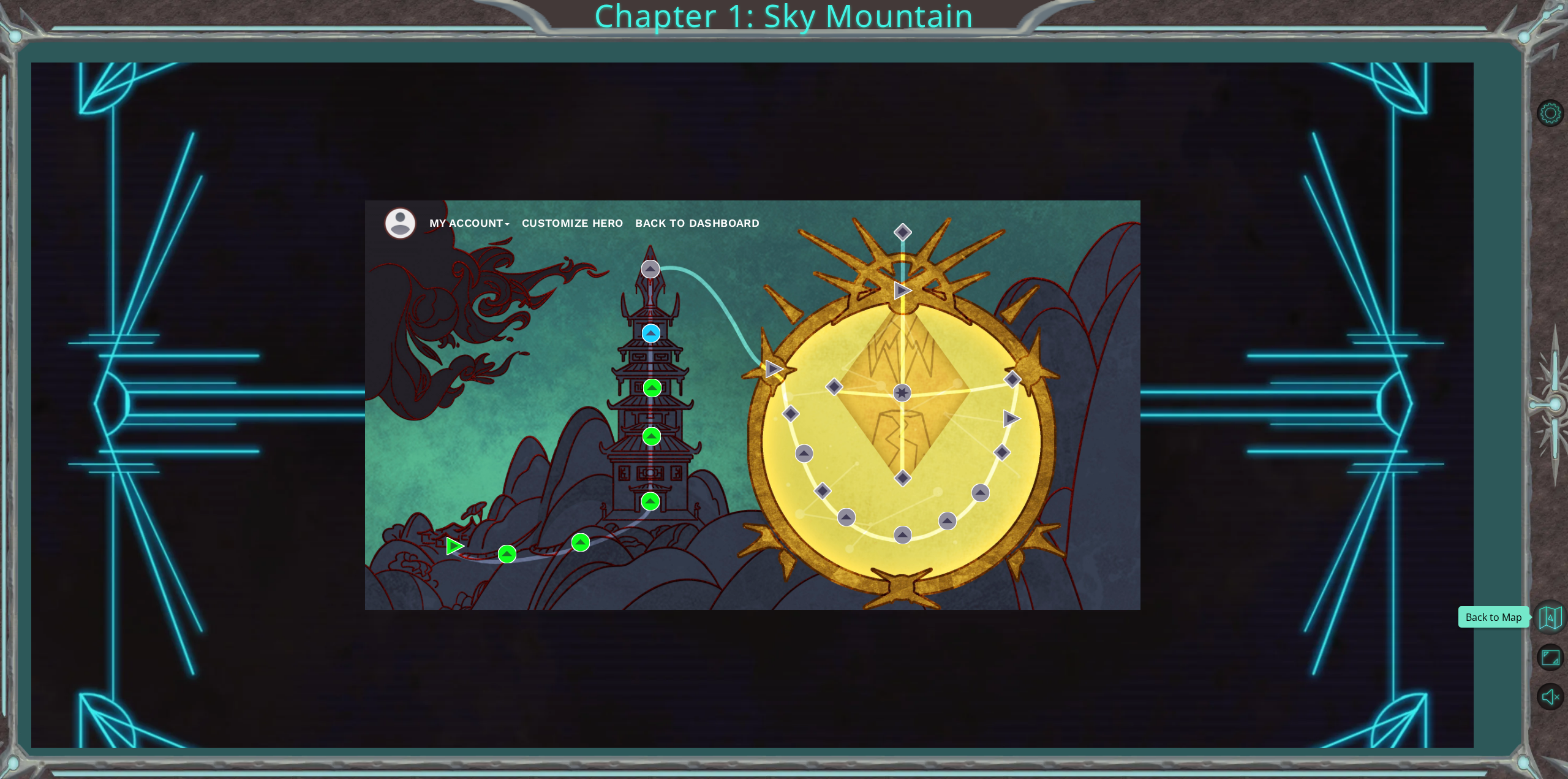
click at [1555, 630] on button "Back to Map" at bounding box center [1550, 617] width 36 height 36
click at [670, 220] on span "Back to Dashboard" at bounding box center [697, 222] width 124 height 13
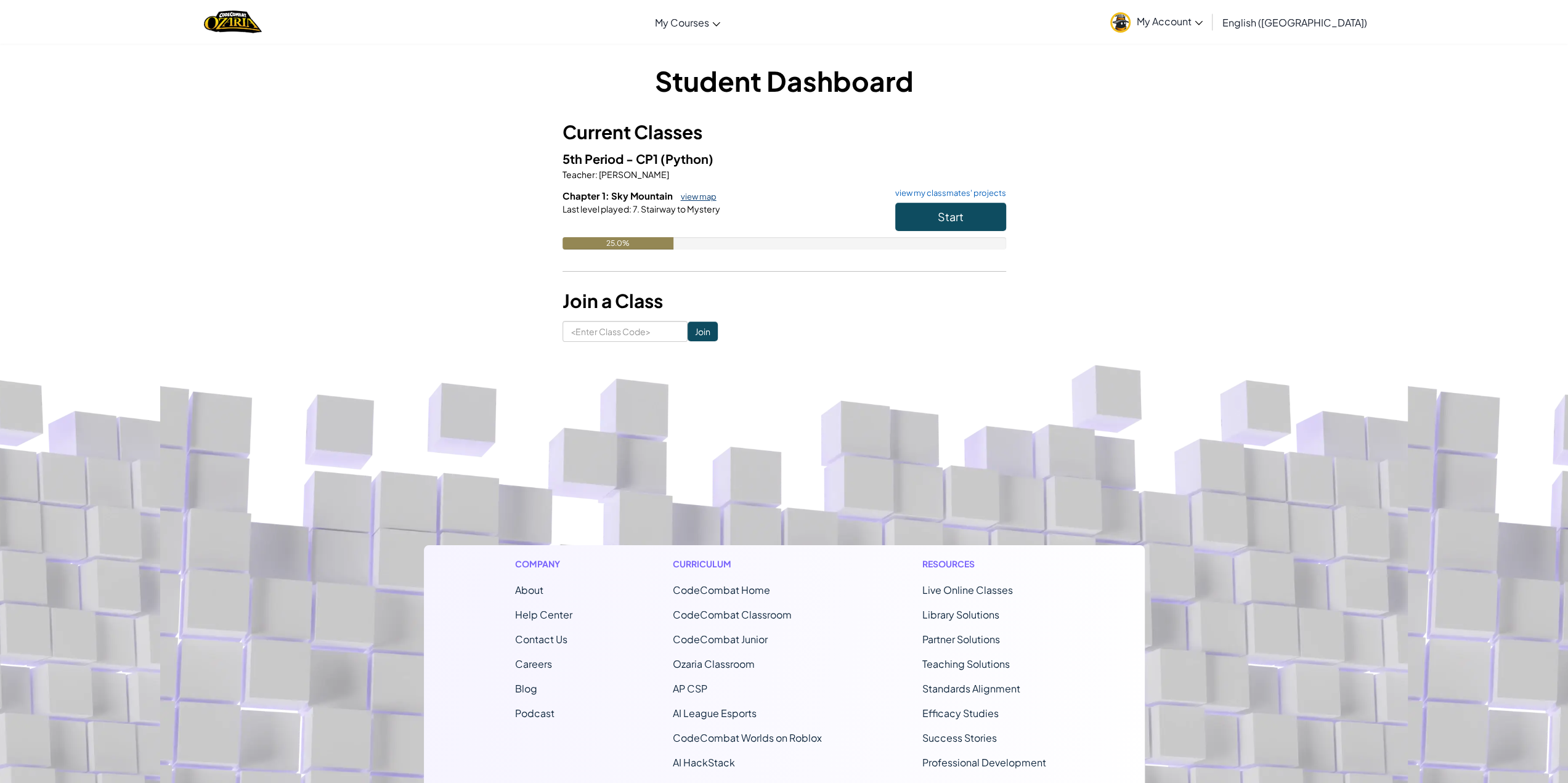
click at [701, 200] on link "view map" at bounding box center [695, 197] width 42 height 10
click at [686, 197] on link "view map" at bounding box center [695, 197] width 42 height 10
